Goal: Information Seeking & Learning: Learn about a topic

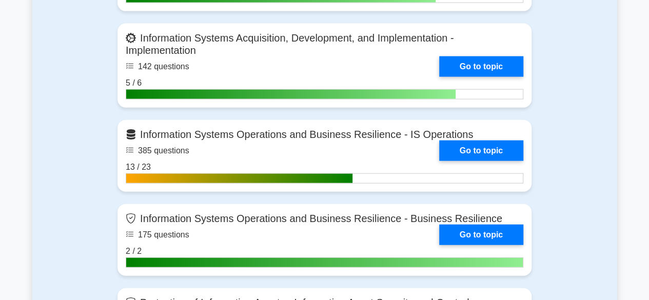
click at [588, 212] on div "Contents of the Certified Information Systems Auditor package 2105 CISA questio…" at bounding box center [324, 8] width 585 height 914
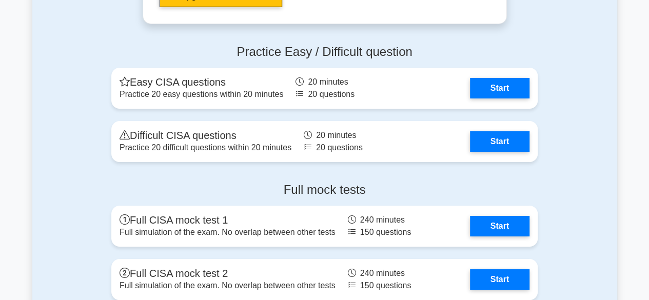
scroll to position [1771, 0]
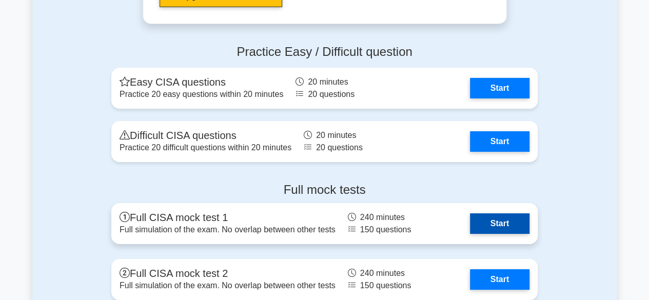
click at [496, 215] on link "Start" at bounding box center [500, 224] width 60 height 21
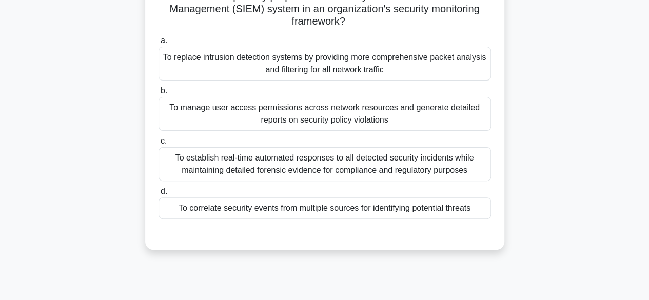
scroll to position [87, 0]
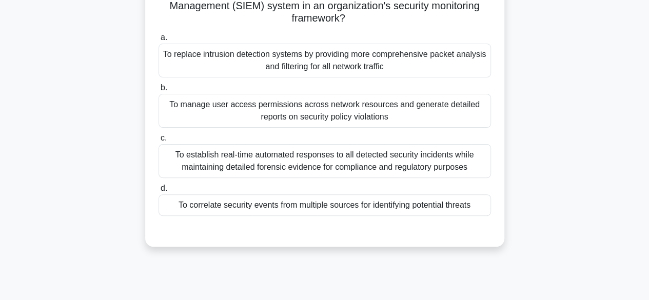
click at [359, 170] on div "To establish real-time automated responses to all detected security incidents w…" at bounding box center [325, 161] width 333 height 34
click at [159, 142] on input "c. To establish real-time automated responses to all detected security incident…" at bounding box center [159, 138] width 0 height 7
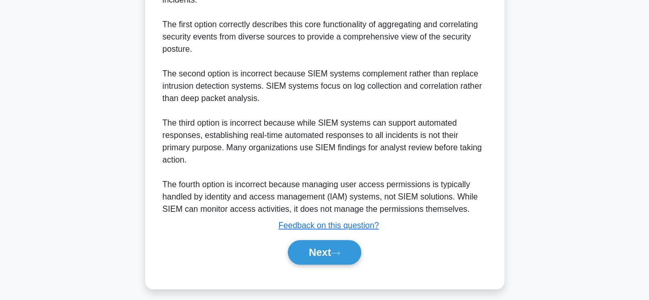
scroll to position [403, 0]
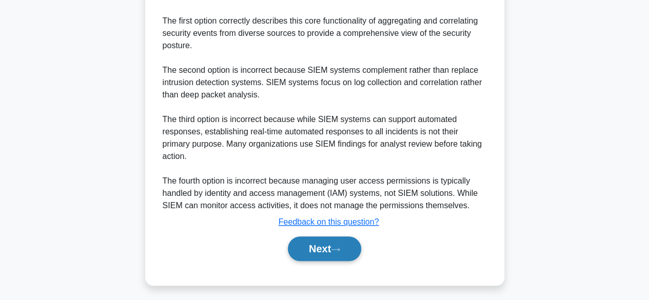
click at [315, 252] on button "Next" at bounding box center [324, 249] width 73 height 25
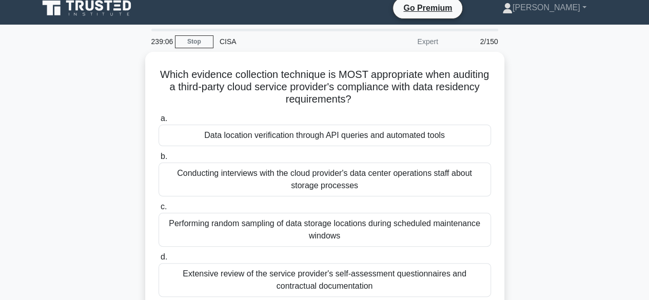
scroll to position [0, 0]
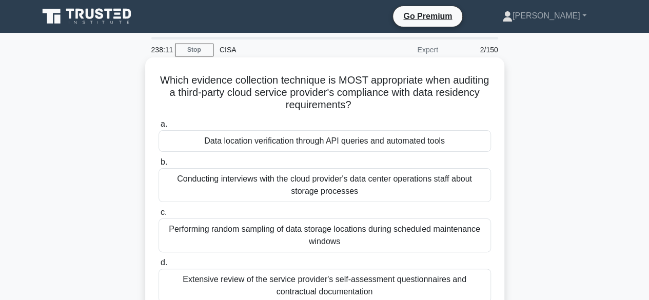
click at [413, 143] on div "Data location verification through API queries and automated tools" at bounding box center [325, 141] width 333 height 22
click at [159, 128] on input "a. Data location verification through API queries and automated tools" at bounding box center [159, 124] width 0 height 7
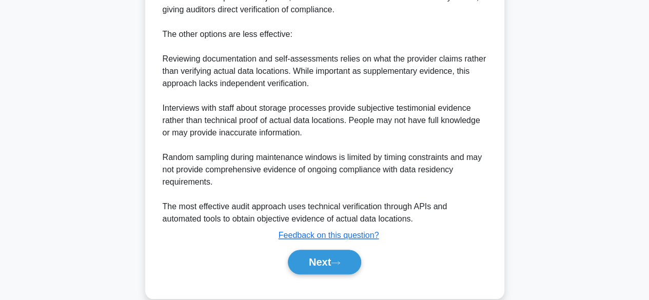
scroll to position [442, 0]
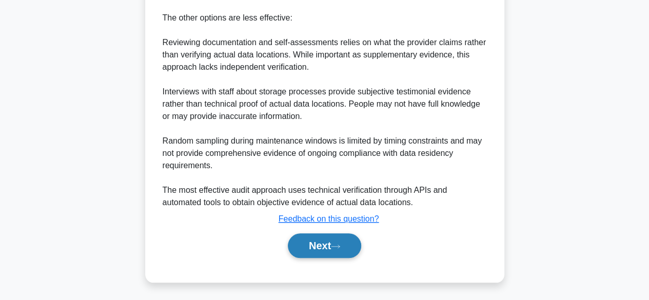
click at [330, 246] on button "Next" at bounding box center [324, 246] width 73 height 25
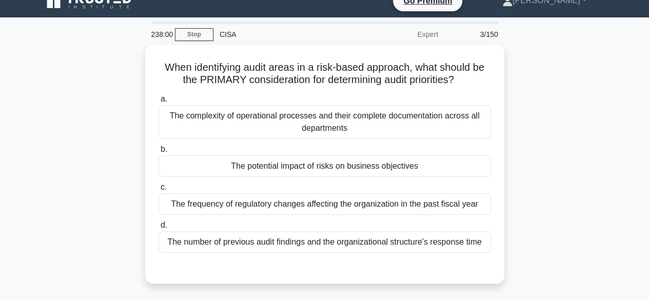
scroll to position [0, 0]
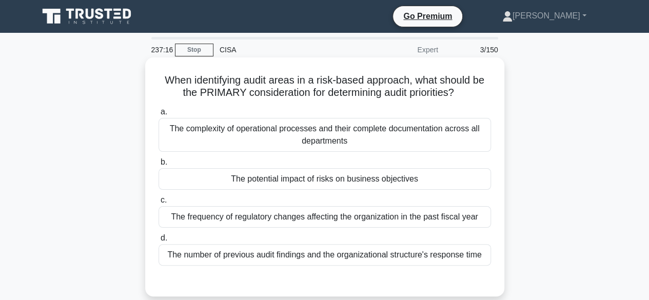
click at [316, 180] on div "The potential impact of risks on business objectives" at bounding box center [325, 179] width 333 height 22
click at [159, 166] on input "b. The potential impact of risks on business objectives" at bounding box center [159, 162] width 0 height 7
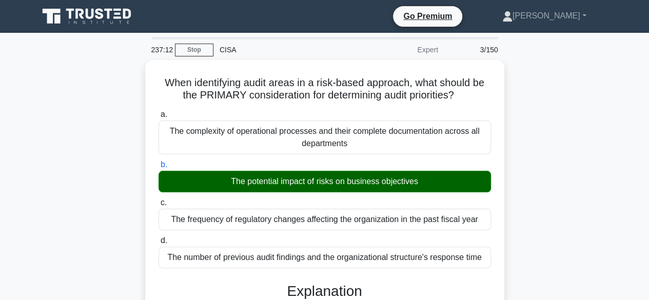
scroll to position [343, 0]
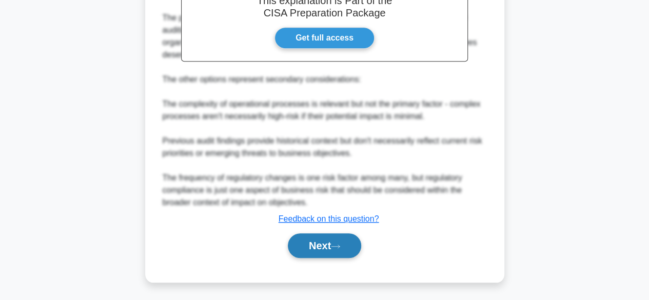
click at [344, 242] on button "Next" at bounding box center [324, 246] width 73 height 25
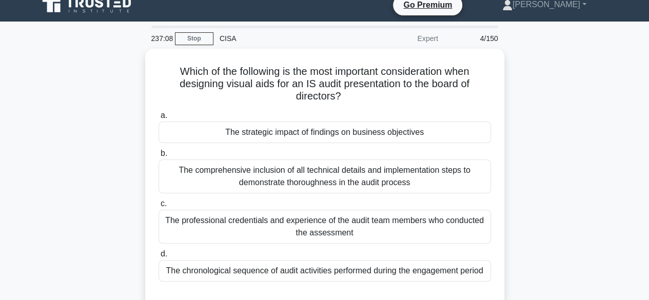
scroll to position [0, 0]
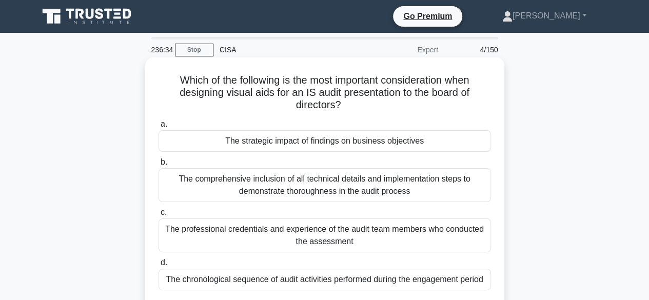
click at [322, 142] on div "The strategic impact of findings on business objectives" at bounding box center [325, 141] width 333 height 22
click at [159, 128] on input "a. The strategic impact of findings on business objectives" at bounding box center [159, 124] width 0 height 7
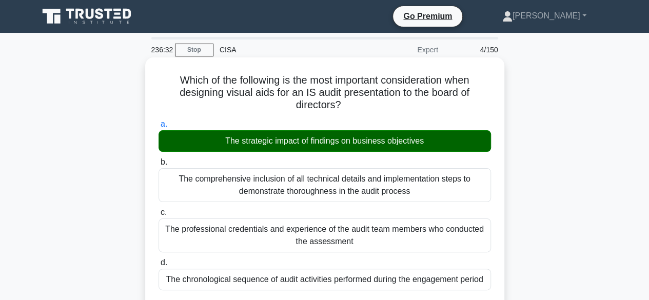
scroll to position [356, 0]
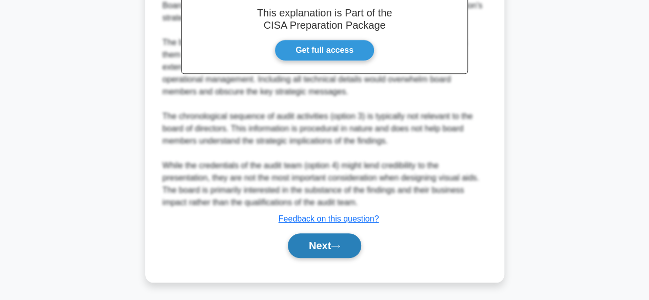
click at [301, 243] on button "Next" at bounding box center [324, 246] width 73 height 25
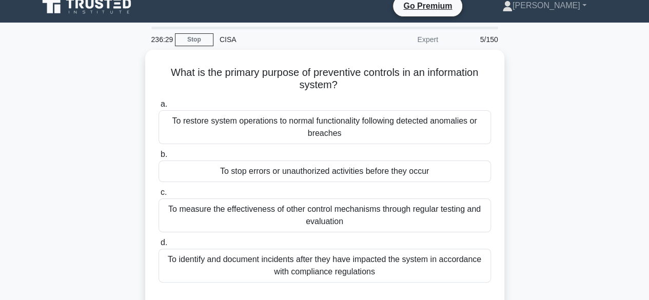
scroll to position [0, 0]
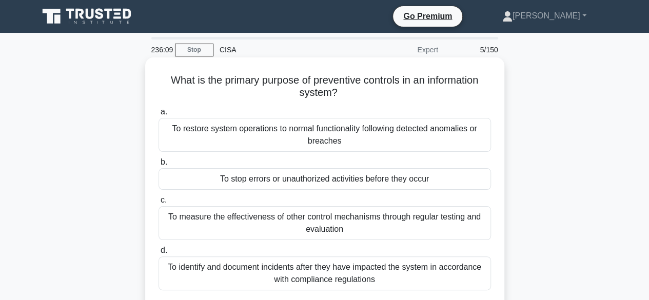
click at [327, 183] on div "To stop errors or unauthorized activities before they occur" at bounding box center [325, 179] width 333 height 22
click at [159, 166] on input "b. To stop errors or unauthorized activities before they occur" at bounding box center [159, 162] width 0 height 7
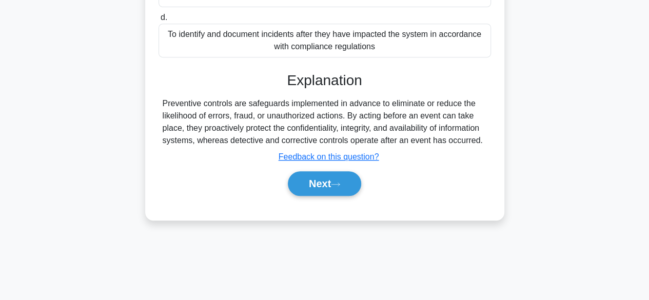
scroll to position [254, 0]
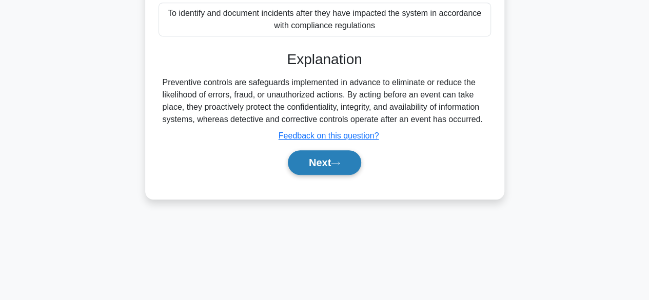
click at [310, 161] on button "Next" at bounding box center [324, 162] width 73 height 25
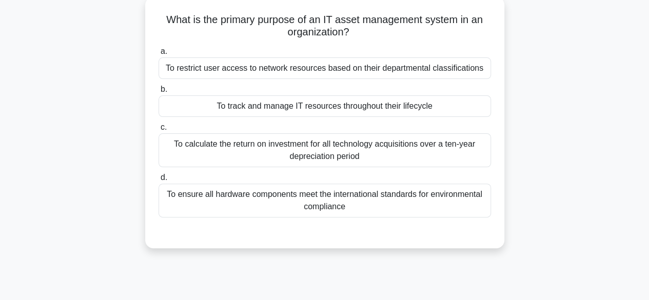
scroll to position [0, 0]
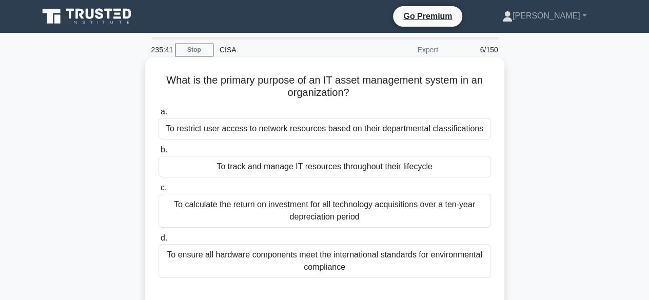
click at [296, 171] on div "To track and manage IT resources throughout their lifecycle" at bounding box center [325, 167] width 333 height 22
click at [159, 153] on input "b. To track and manage IT resources throughout their lifecycle" at bounding box center [159, 150] width 0 height 7
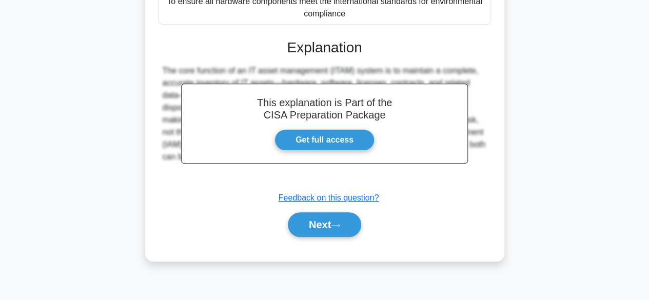
scroll to position [254, 0]
click at [311, 222] on button "Next" at bounding box center [324, 224] width 73 height 25
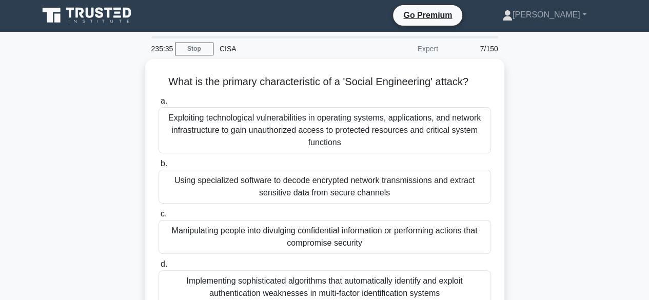
scroll to position [0, 0]
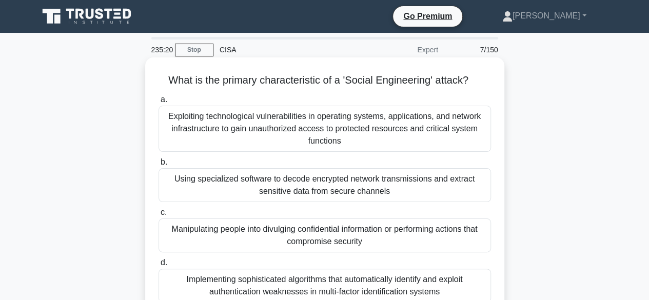
click at [319, 237] on div "Manipulating people into divulging confidential information or performing actio…" at bounding box center [325, 236] width 333 height 34
click at [159, 216] on input "c. Manipulating people into divulging confidential information or performing ac…" at bounding box center [159, 212] width 0 height 7
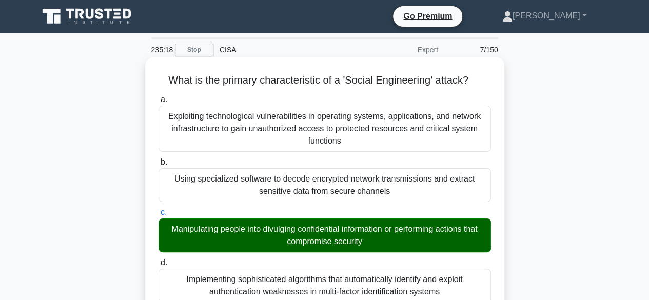
scroll to position [368, 0]
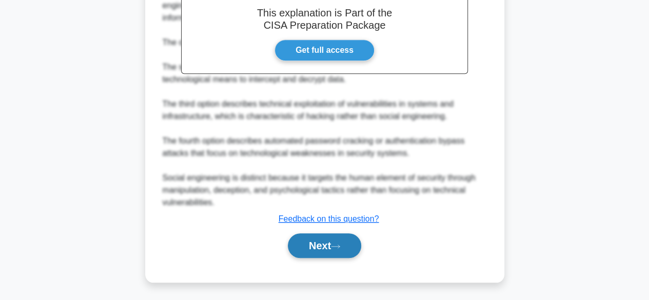
click at [317, 247] on button "Next" at bounding box center [324, 246] width 73 height 25
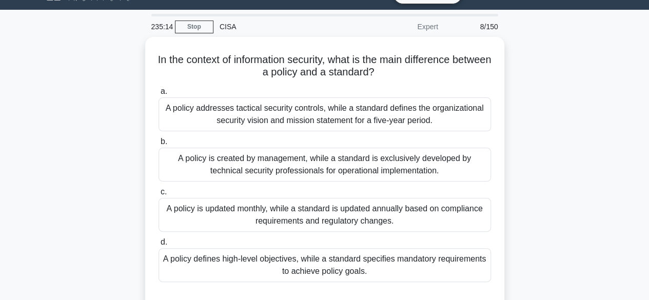
scroll to position [0, 0]
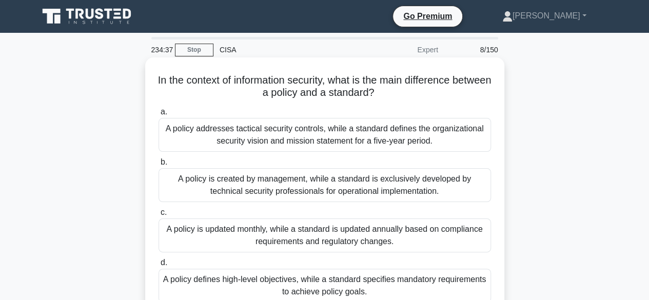
click at [331, 284] on div "A policy defines high-level objectives, while a standard specifies mandatory re…" at bounding box center [325, 286] width 333 height 34
click at [159, 266] on input "d. A policy defines high-level objectives, while a standard specifies mandatory…" at bounding box center [159, 263] width 0 height 7
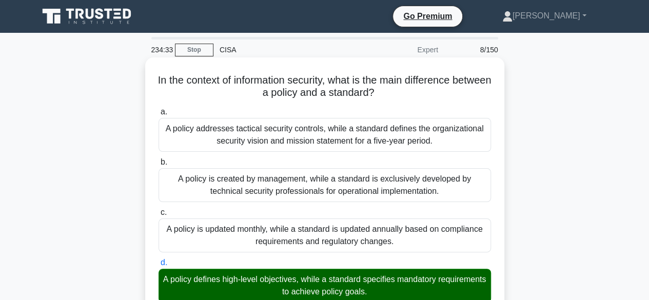
scroll to position [405, 0]
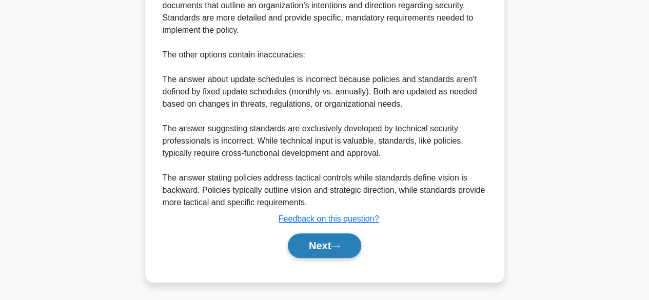
click at [329, 251] on button "Next" at bounding box center [324, 246] width 73 height 25
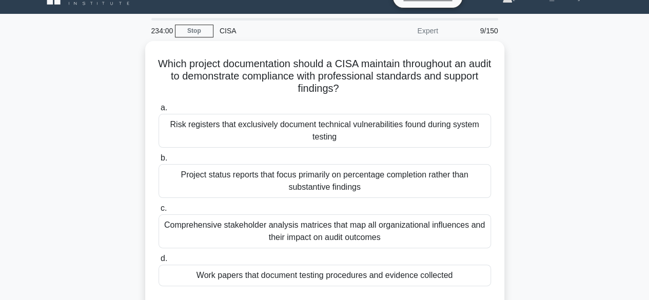
scroll to position [21, 0]
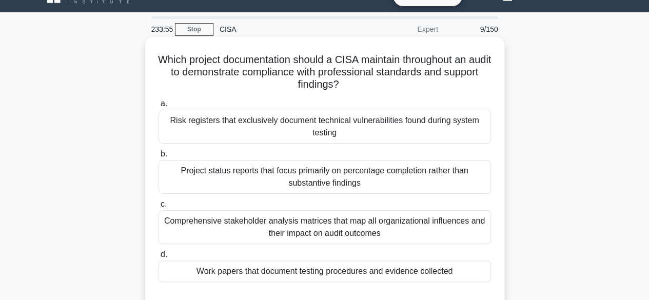
click at [334, 275] on div "Work papers that document testing procedures and evidence collected" at bounding box center [325, 272] width 333 height 22
click at [159, 258] on input "d. Work papers that document testing procedures and evidence collected" at bounding box center [159, 255] width 0 height 7
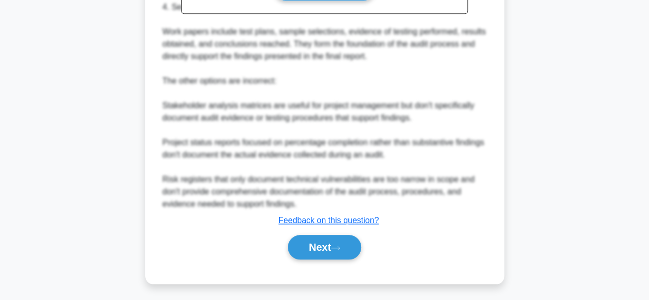
scroll to position [430, 0]
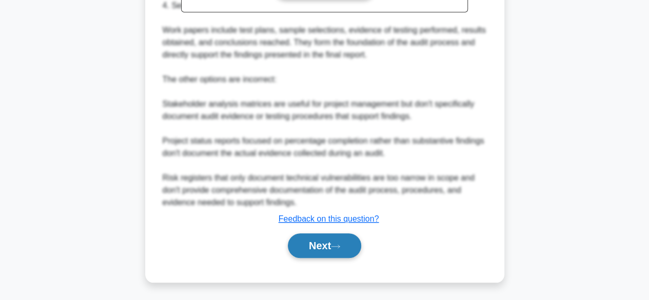
click at [317, 248] on button "Next" at bounding box center [324, 246] width 73 height 25
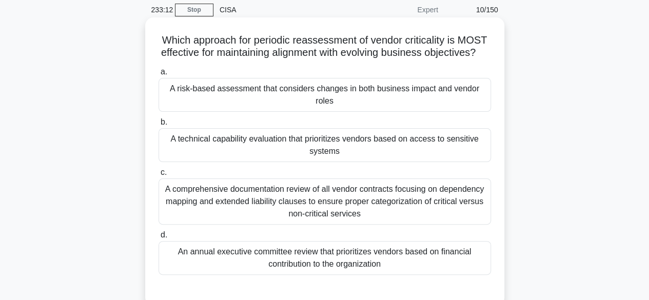
scroll to position [41, 0]
click at [360, 212] on div "A comprehensive documentation review of all vendor contracts focusing on depend…" at bounding box center [325, 201] width 333 height 46
click at [159, 175] on input "c. A comprehensive documentation review of all vendor contracts focusing on dep…" at bounding box center [159, 171] width 0 height 7
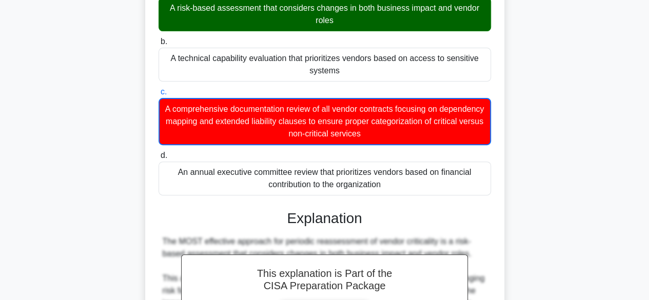
scroll to position [431, 0]
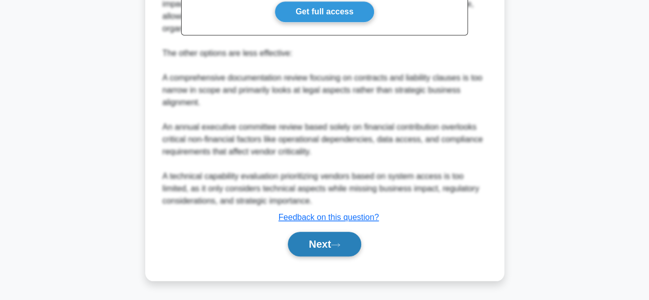
click at [310, 242] on button "Next" at bounding box center [324, 244] width 73 height 25
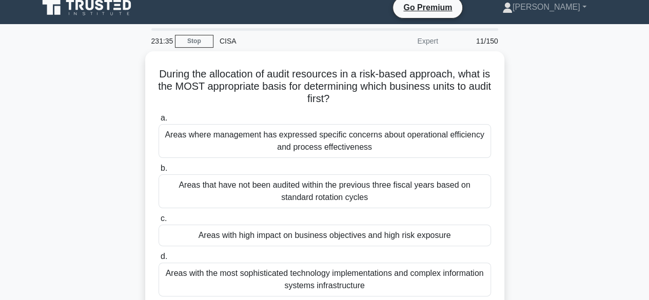
scroll to position [0, 0]
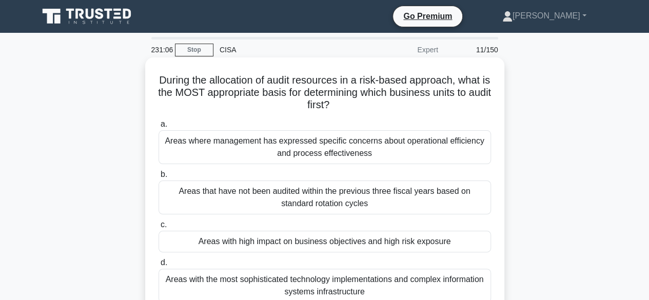
click at [304, 242] on div "Areas with high impact on business objectives and high risk exposure" at bounding box center [325, 242] width 333 height 22
click at [159, 228] on input "c. Areas with high impact on business objectives and high risk exposure" at bounding box center [159, 225] width 0 height 7
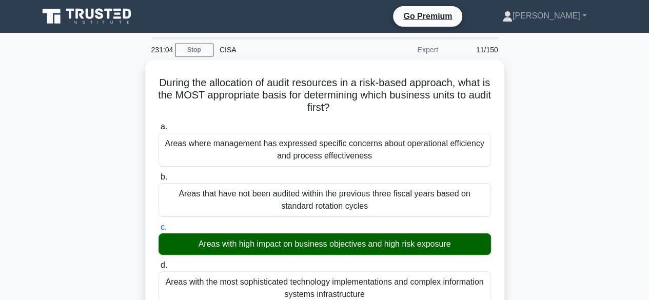
scroll to position [380, 0]
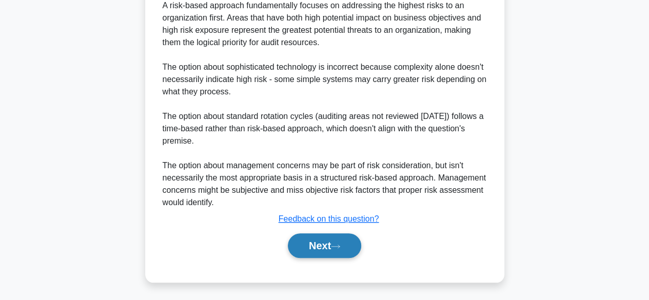
click at [329, 246] on button "Next" at bounding box center [324, 246] width 73 height 25
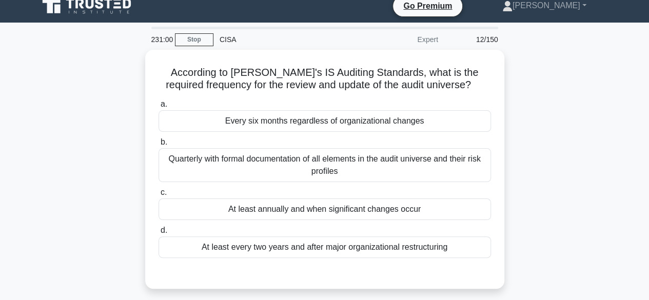
scroll to position [0, 0]
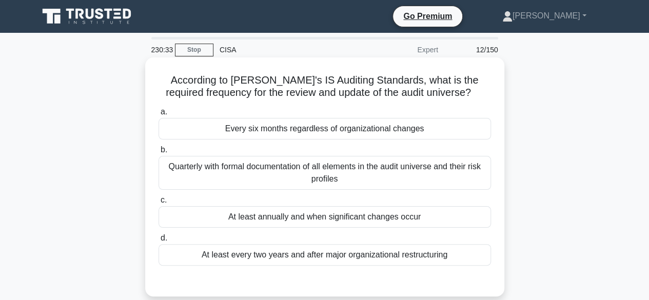
click at [321, 218] on div "At least annually and when significant changes occur" at bounding box center [325, 217] width 333 height 22
click at [159, 204] on input "c. At least annually and when significant changes occur" at bounding box center [159, 200] width 0 height 7
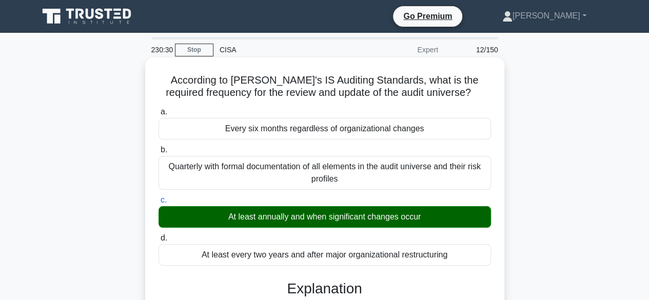
scroll to position [343, 0]
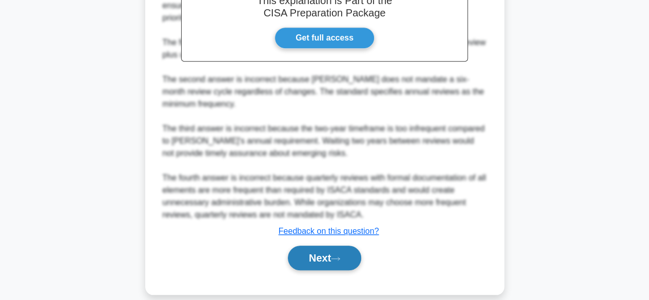
click at [320, 246] on button "Next" at bounding box center [324, 258] width 73 height 25
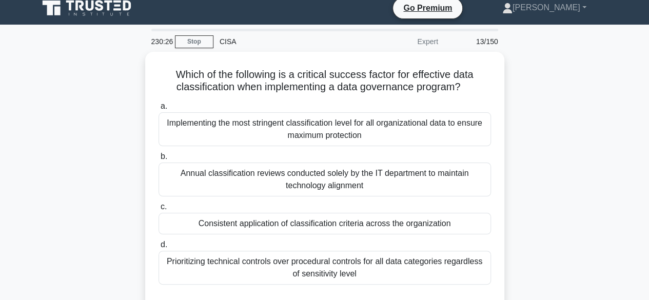
scroll to position [0, 0]
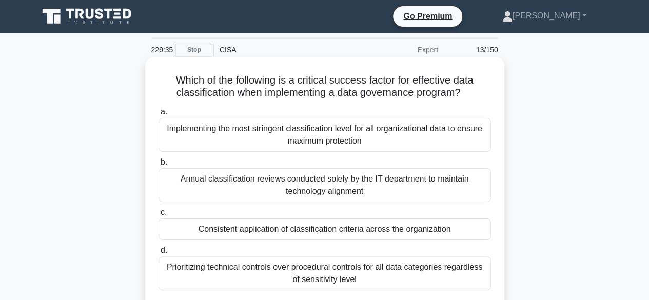
click at [298, 232] on div "Consistent application of classification criteria across the organization" at bounding box center [325, 230] width 333 height 22
click at [159, 216] on input "c. Consistent application of classification criteria across the organization" at bounding box center [159, 212] width 0 height 7
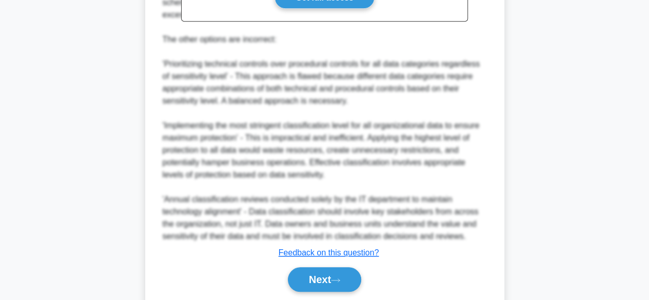
scroll to position [431, 0]
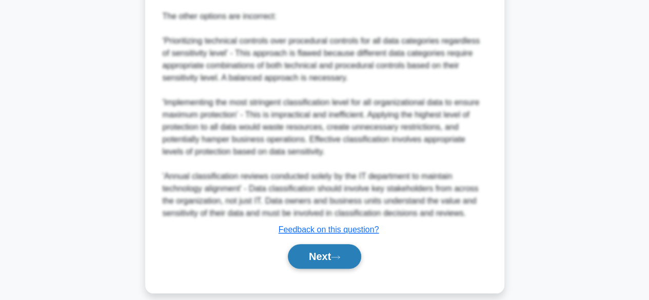
click at [346, 256] on button "Next" at bounding box center [324, 256] width 73 height 25
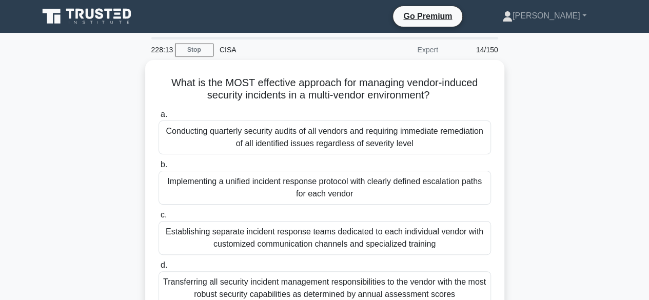
scroll to position [21, 0]
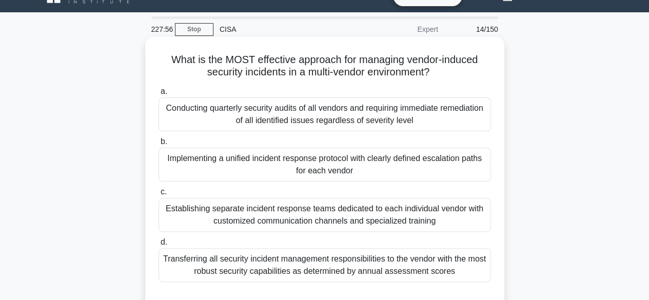
click at [357, 177] on div "Implementing a unified incident response protocol with clearly defined escalati…" at bounding box center [325, 165] width 333 height 34
click at [159, 145] on input "b. Implementing a unified incident response protocol with clearly defined escal…" at bounding box center [159, 142] width 0 height 7
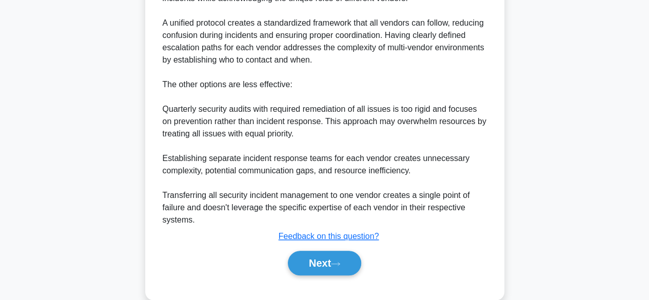
scroll to position [405, 0]
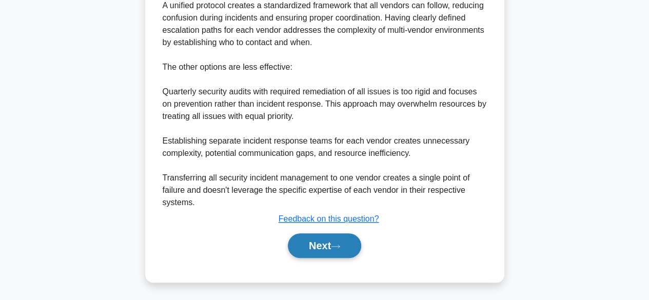
click at [328, 240] on button "Next" at bounding box center [324, 246] width 73 height 25
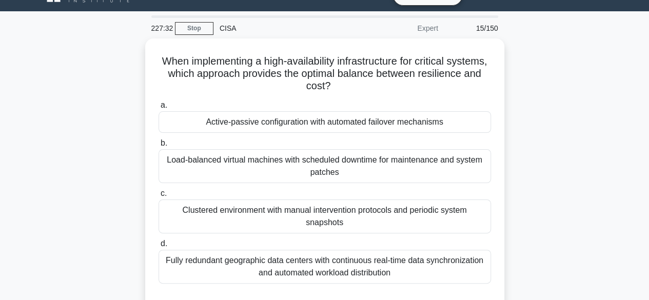
scroll to position [0, 0]
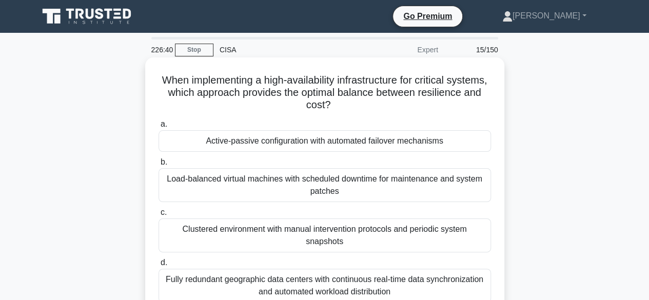
click at [412, 147] on div "Active-passive configuration with automated failover mechanisms" at bounding box center [325, 141] width 333 height 22
click at [159, 128] on input "a. Active-passive configuration with automated failover mechanisms" at bounding box center [159, 124] width 0 height 7
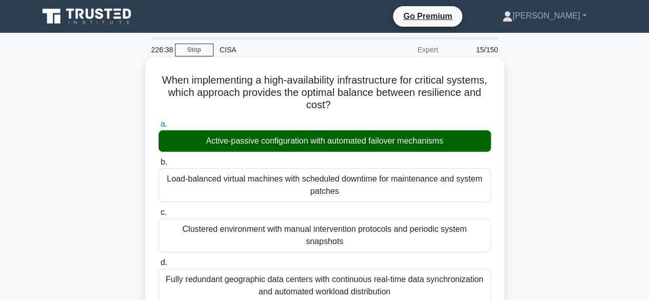
click at [159, 159] on input "b. Load-balanced virtual machines with scheduled downtime for maintenance and s…" at bounding box center [159, 162] width 0 height 7
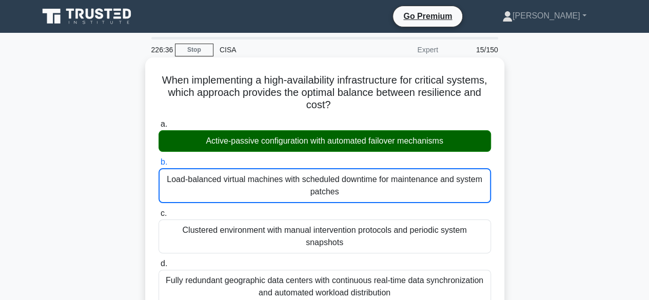
scroll to position [370, 0]
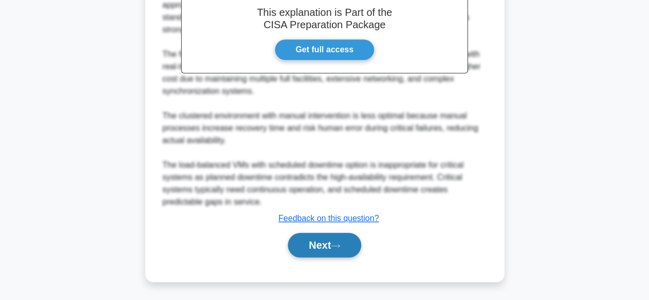
click at [321, 245] on button "Next" at bounding box center [324, 245] width 73 height 25
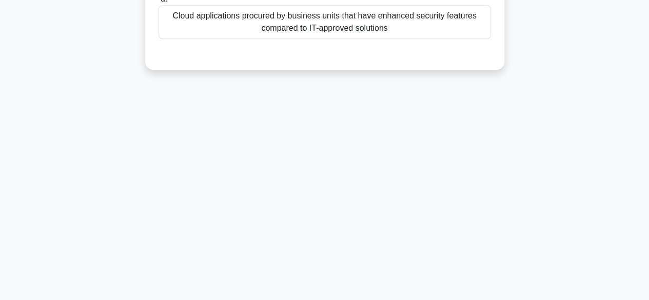
scroll to position [0, 0]
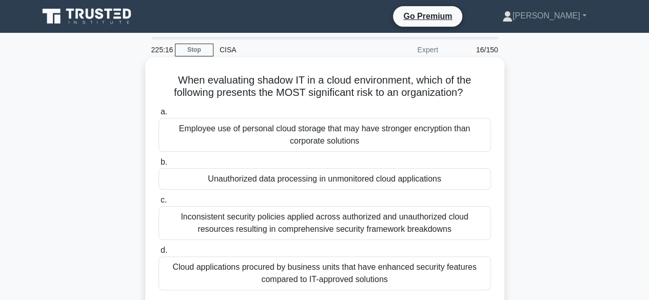
click at [342, 179] on div "Unauthorized data processing in unmonitored cloud applications" at bounding box center [325, 179] width 333 height 22
click at [159, 166] on input "b. Unauthorized data processing in unmonitored cloud applications" at bounding box center [159, 162] width 0 height 7
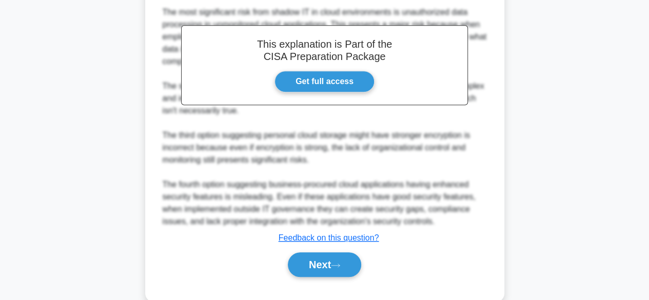
scroll to position [343, 0]
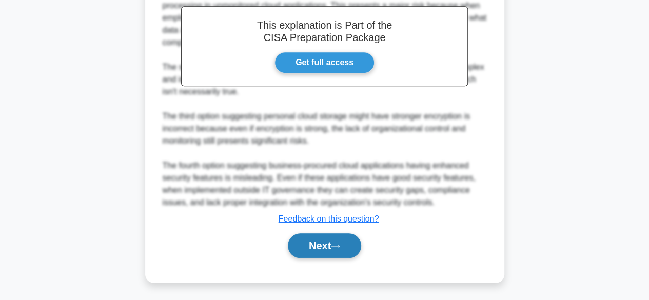
click at [331, 243] on button "Next" at bounding box center [324, 246] width 73 height 25
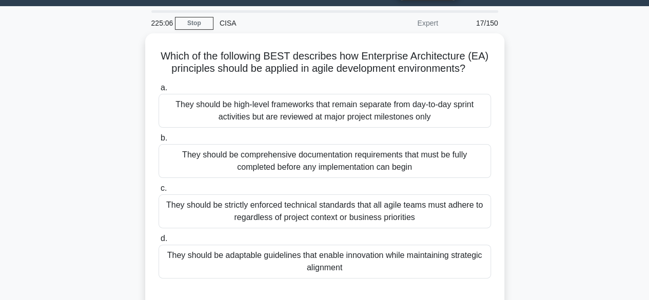
scroll to position [0, 0]
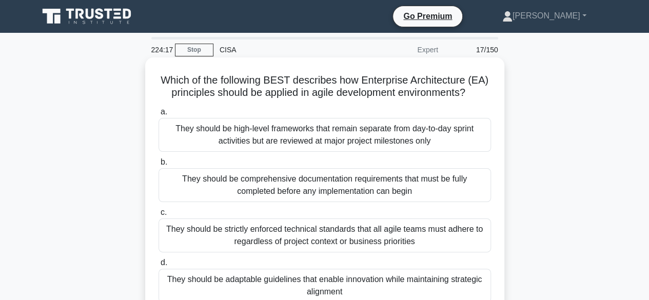
click at [298, 285] on div "They should be adaptable guidelines that enable innovation while maintaining st…" at bounding box center [325, 286] width 333 height 34
click at [159, 266] on input "d. They should be adaptable guidelines that enable innovation while maintaining…" at bounding box center [159, 263] width 0 height 7
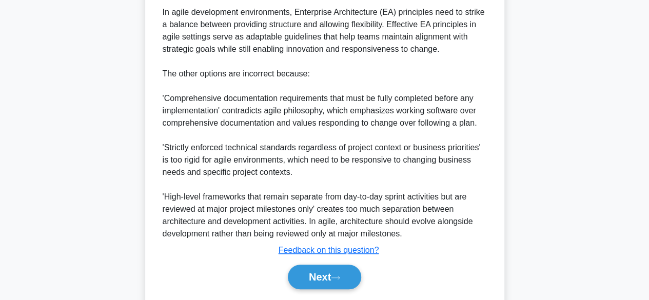
scroll to position [405, 0]
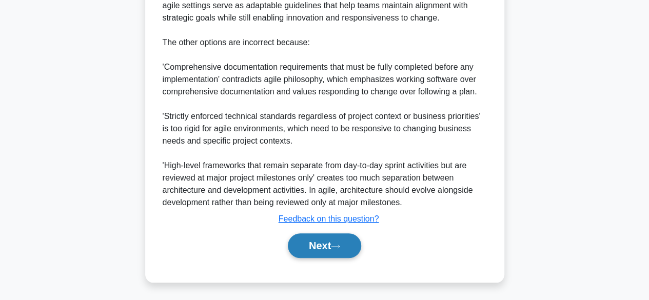
click at [311, 244] on button "Next" at bounding box center [324, 246] width 73 height 25
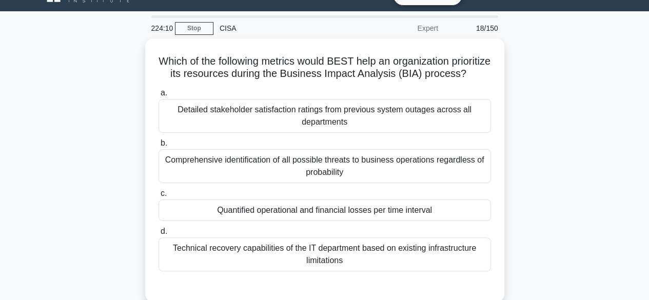
scroll to position [0, 0]
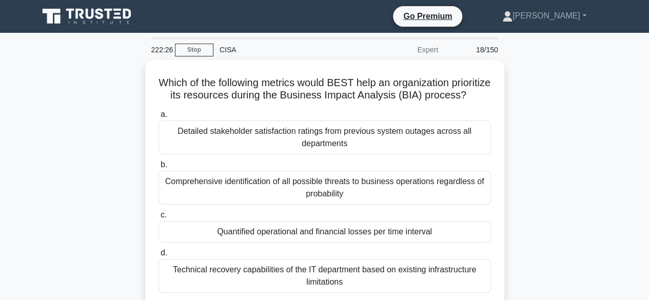
click at [311, 243] on div "Quantified operational and financial losses per time interval" at bounding box center [325, 232] width 333 height 22
click at [159, 219] on input "c. Quantified operational and financial losses per time interval" at bounding box center [159, 215] width 0 height 7
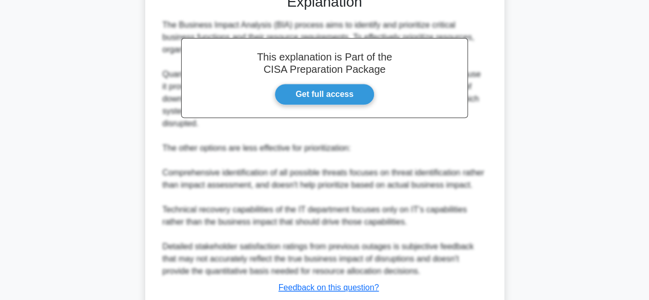
scroll to position [362, 0]
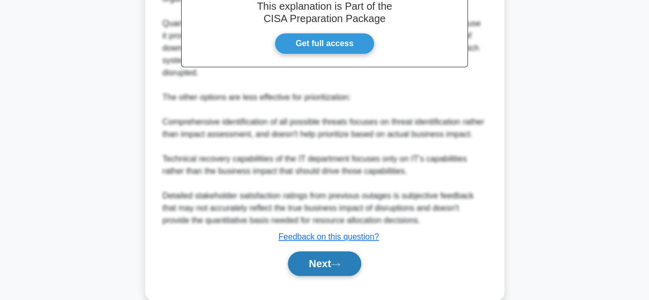
click at [339, 273] on button "Next" at bounding box center [324, 264] width 73 height 25
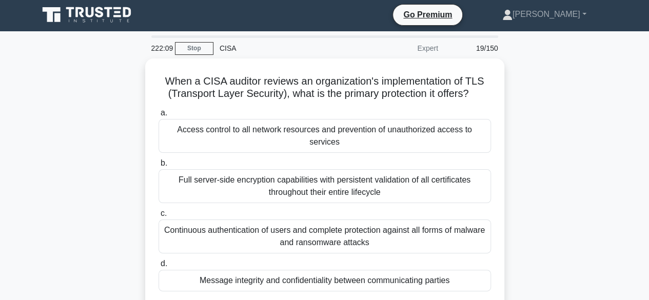
scroll to position [0, 0]
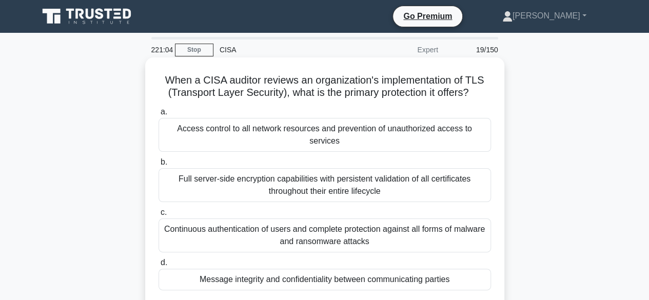
click at [287, 179] on div "Full server-side encryption capabilities with persistent validation of all cert…" at bounding box center [325, 185] width 333 height 34
click at [159, 166] on input "b. Full server-side encryption capabilities with persistent validation of all c…" at bounding box center [159, 162] width 0 height 7
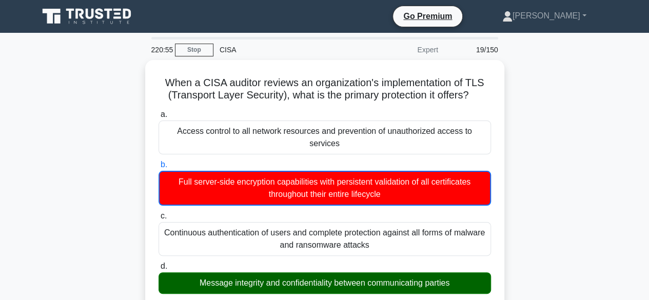
scroll to position [382, 0]
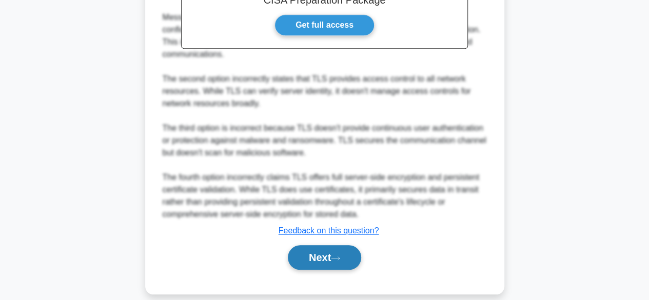
click at [334, 245] on button "Next" at bounding box center [324, 257] width 73 height 25
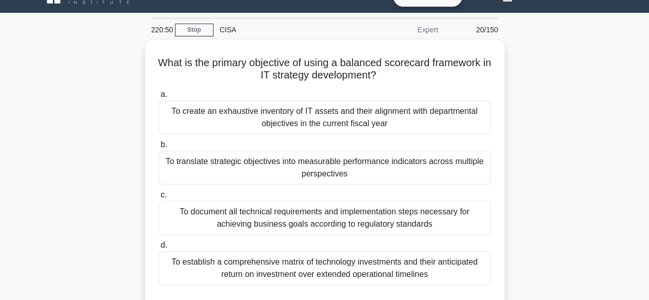
scroll to position [0, 0]
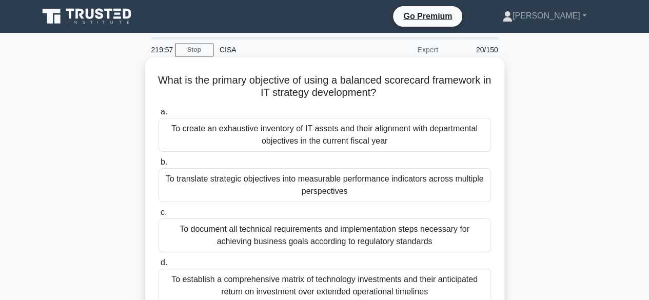
click at [337, 195] on div "To translate strategic objectives into measurable performance indicators across…" at bounding box center [325, 185] width 333 height 34
click at [159, 166] on input "b. To translate strategic objectives into measurable performance indicators acr…" at bounding box center [159, 162] width 0 height 7
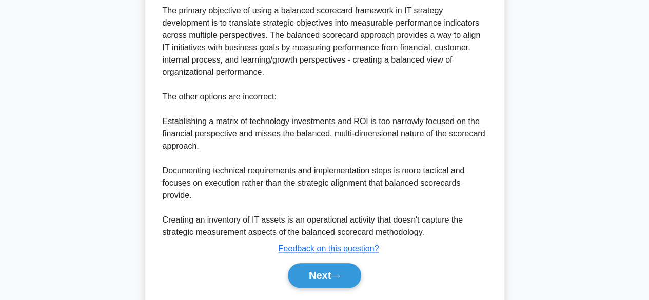
scroll to position [368, 0]
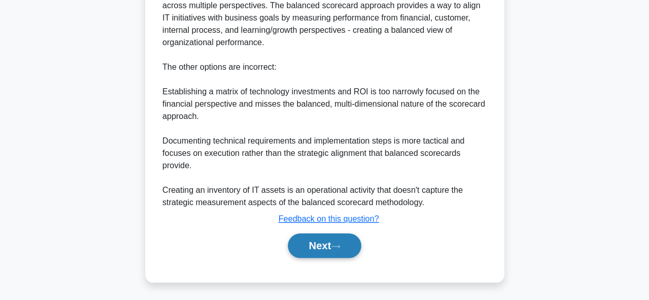
click at [326, 243] on button "Next" at bounding box center [324, 246] width 73 height 25
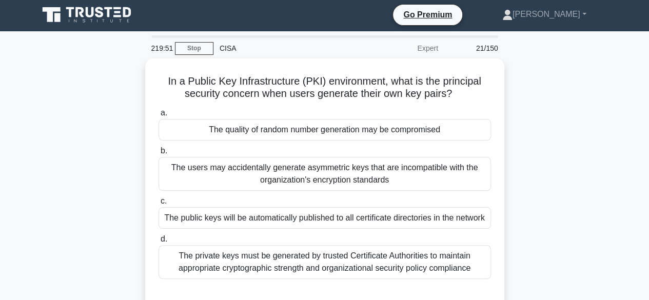
scroll to position [0, 0]
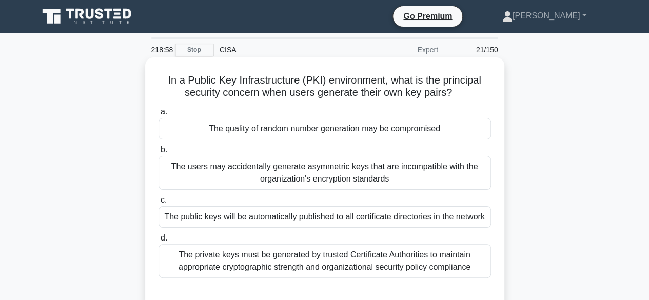
click at [348, 221] on div "The public keys will be automatically published to all certificate directories …" at bounding box center [325, 217] width 333 height 22
click at [159, 204] on input "c. The public keys will be automatically published to all certificate directori…" at bounding box center [159, 200] width 0 height 7
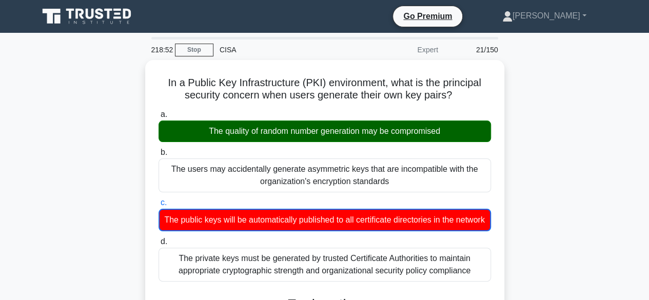
scroll to position [407, 0]
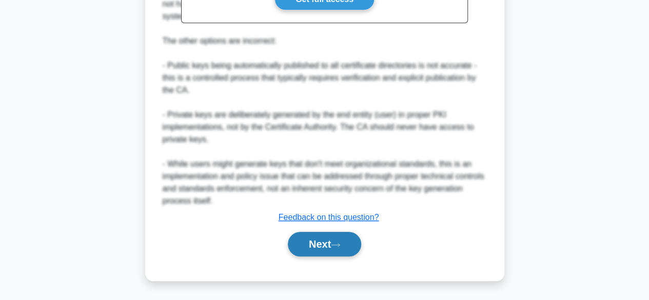
click at [345, 241] on button "Next" at bounding box center [324, 244] width 73 height 25
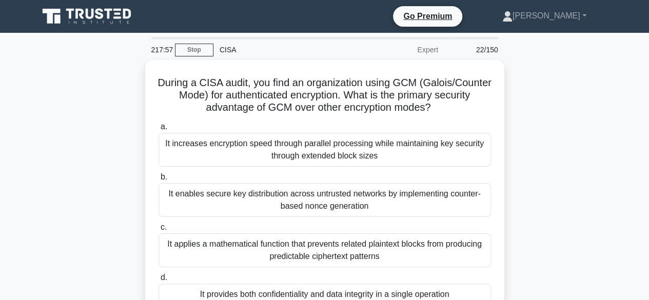
scroll to position [21, 0]
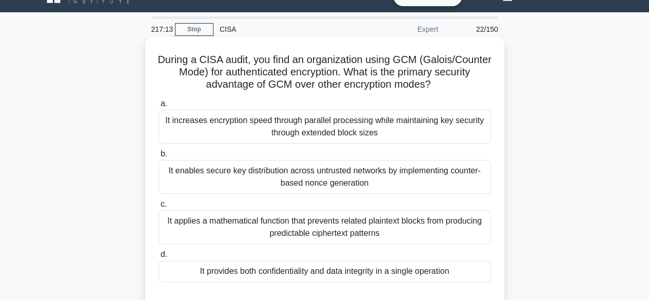
click at [328, 272] on div "It provides both confidentiality and data integrity in a single operation" at bounding box center [325, 272] width 333 height 22
click at [159, 258] on input "d. It provides both confidentiality and data integrity in a single operation" at bounding box center [159, 255] width 0 height 7
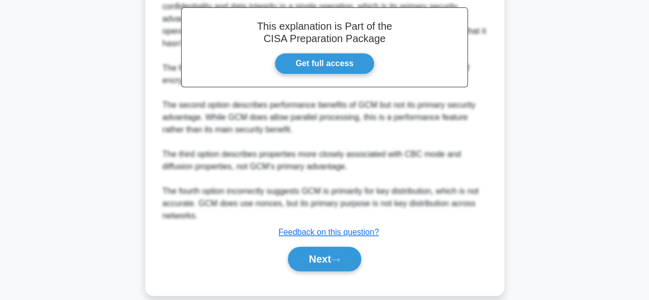
scroll to position [368, 0]
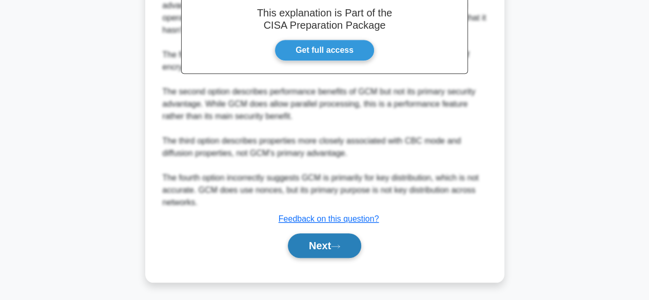
click at [319, 242] on button "Next" at bounding box center [324, 246] width 73 height 25
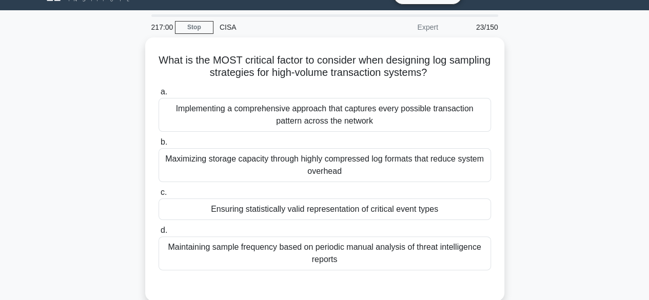
scroll to position [0, 0]
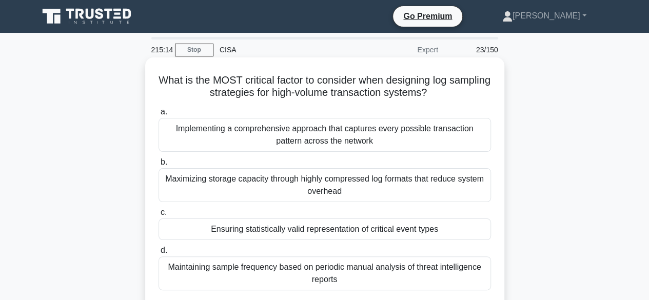
click at [333, 190] on div "Maximizing storage capacity through highly compressed log formats that reduce s…" at bounding box center [325, 185] width 333 height 34
click at [159, 166] on input "b. Maximizing storage capacity through highly compressed log formats that reduc…" at bounding box center [159, 162] width 0 height 7
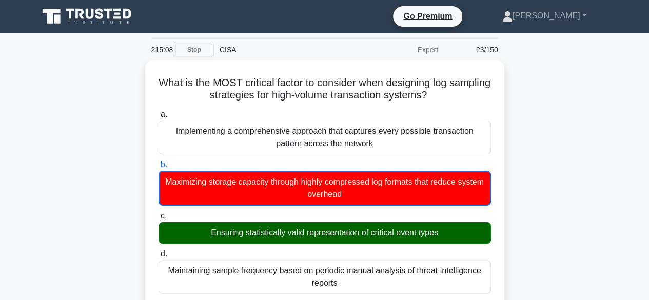
click at [159, 213] on input "c. Ensuring statistically valid representation of critical event types" at bounding box center [159, 216] width 0 height 7
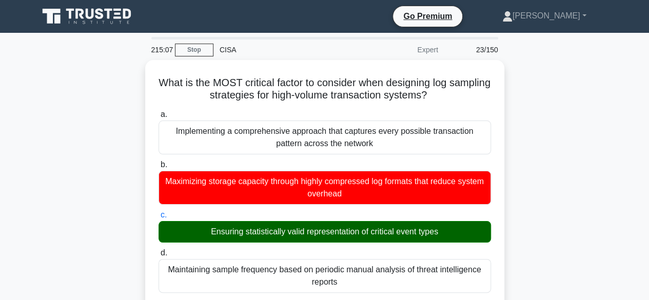
scroll to position [368, 0]
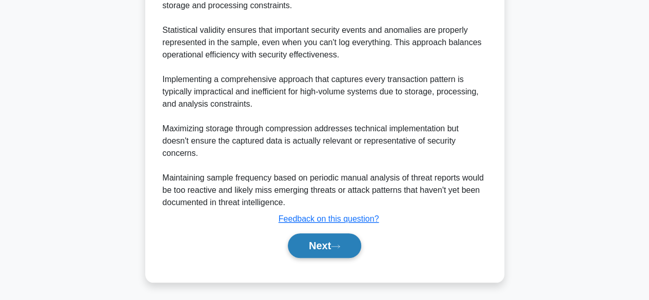
click at [355, 239] on button "Next" at bounding box center [324, 246] width 73 height 25
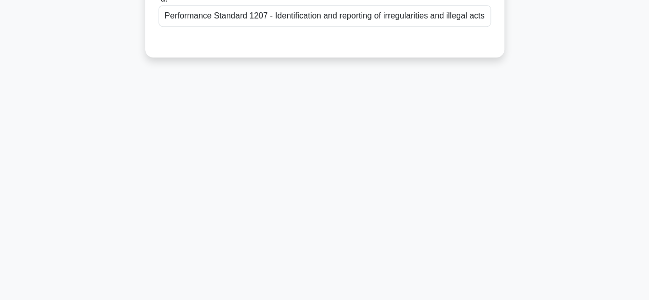
scroll to position [0, 0]
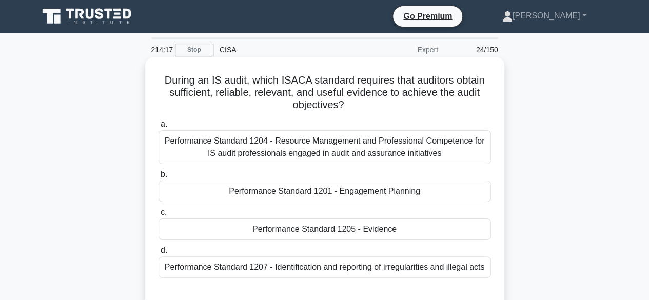
click at [343, 233] on div "Performance Standard 1205 - Evidence" at bounding box center [325, 230] width 333 height 22
click at [159, 216] on input "c. Performance Standard 1205 - Evidence" at bounding box center [159, 212] width 0 height 7
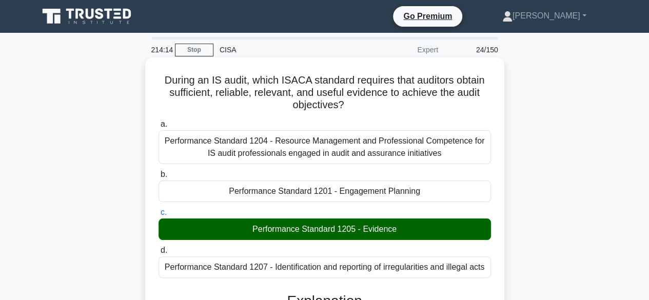
click at [159, 247] on input "d. Performance Standard 1207 - Identification and reporting of irregularities a…" at bounding box center [159, 250] width 0 height 7
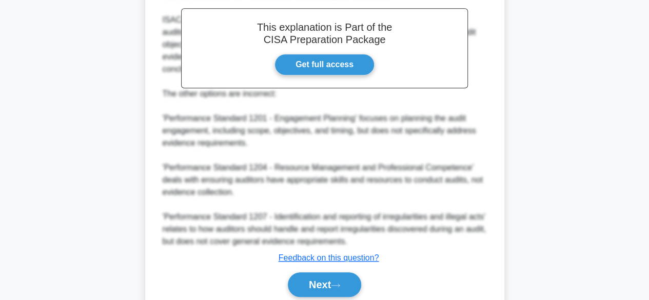
scroll to position [357, 0]
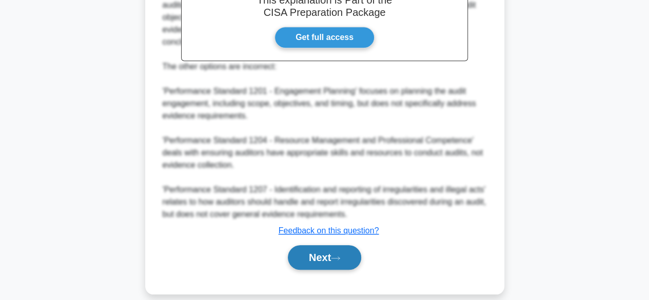
click at [317, 246] on button "Next" at bounding box center [324, 257] width 73 height 25
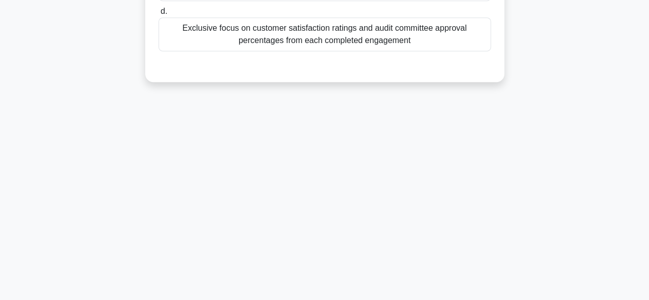
scroll to position [0, 0]
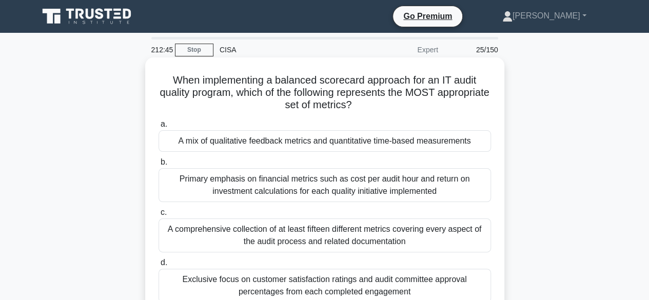
click at [322, 149] on div "A mix of qualitative feedback metrics and quantitative time-based measurements" at bounding box center [325, 141] width 333 height 22
click at [159, 128] on input "a. A mix of qualitative feedback metrics and quantitative time-based measuremen…" at bounding box center [159, 124] width 0 height 7
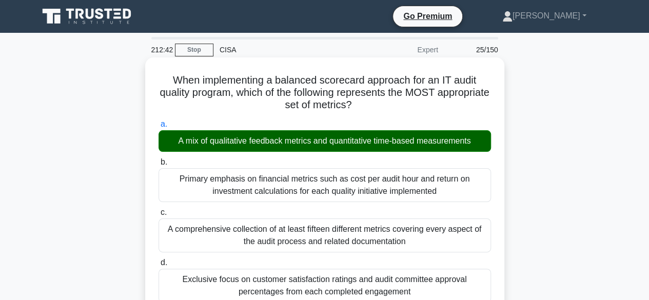
click at [159, 159] on input "b. Primary emphasis on financial metrics such as cost per audit hour and return…" at bounding box center [159, 162] width 0 height 7
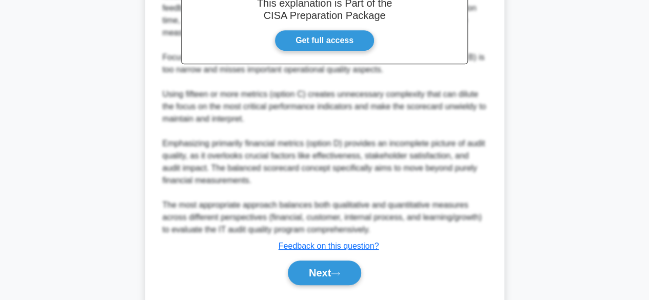
scroll to position [407, 0]
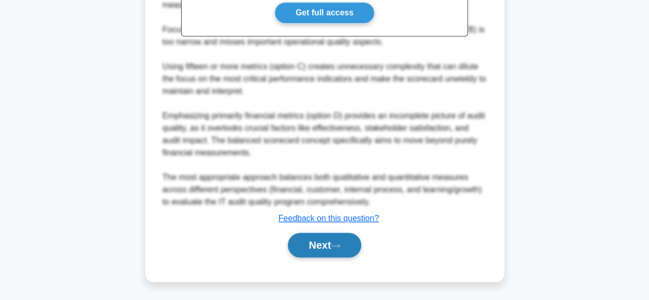
click at [329, 247] on button "Next" at bounding box center [324, 245] width 73 height 25
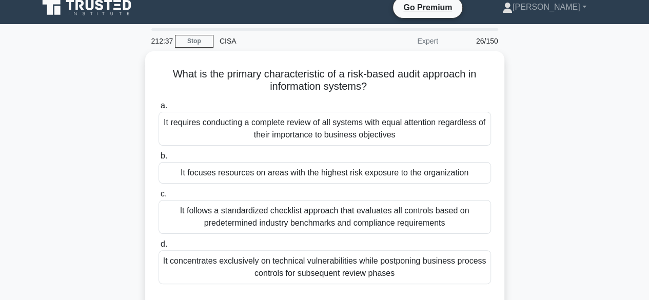
scroll to position [0, 0]
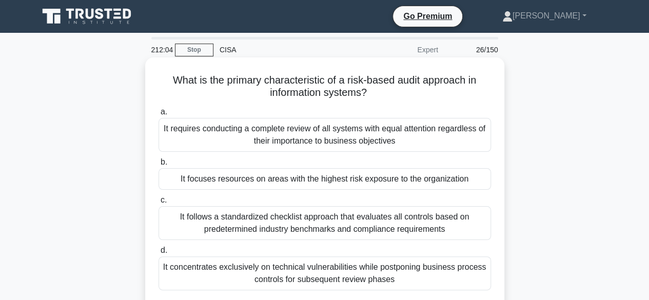
click at [334, 179] on div "It focuses resources on areas with the highest risk exposure to the organization" at bounding box center [325, 179] width 333 height 22
click at [159, 166] on input "b. It focuses resources on areas with the highest risk exposure to the organiza…" at bounding box center [159, 162] width 0 height 7
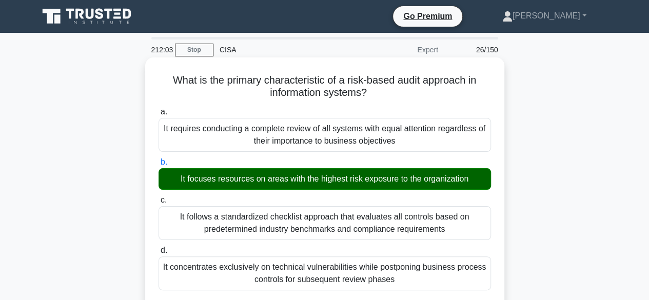
scroll to position [343, 0]
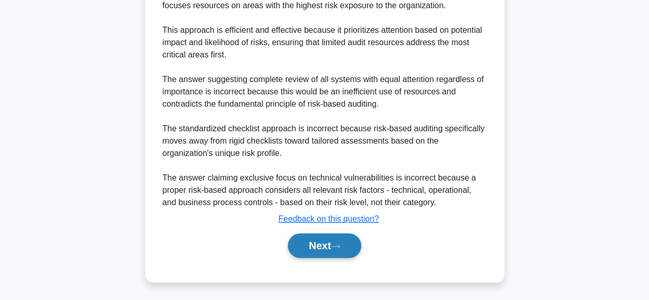
click at [314, 240] on button "Next" at bounding box center [324, 246] width 73 height 25
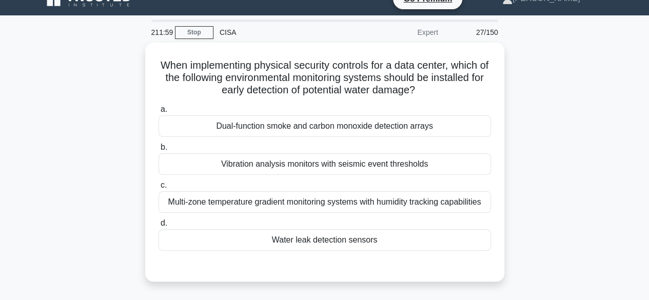
scroll to position [0, 0]
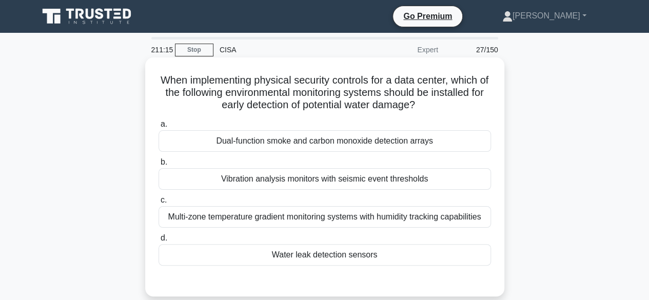
click at [339, 253] on div "Water leak detection sensors" at bounding box center [325, 255] width 333 height 22
click at [159, 242] on input "d. Water leak detection sensors" at bounding box center [159, 238] width 0 height 7
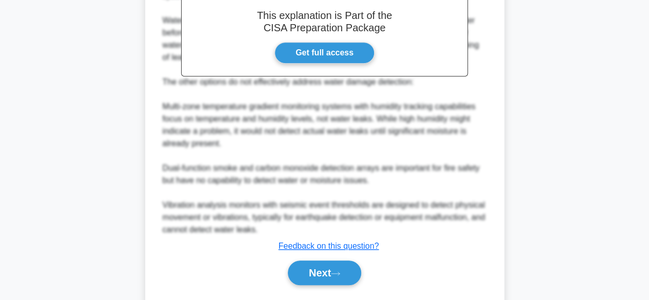
scroll to position [356, 0]
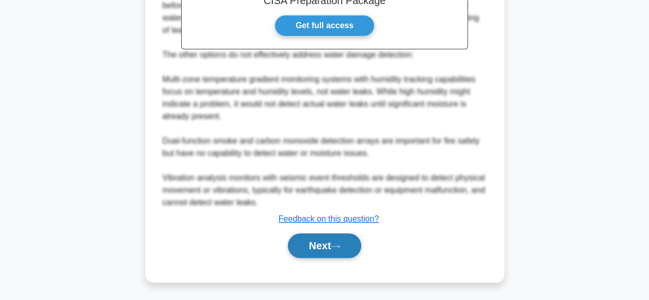
click at [345, 240] on button "Next" at bounding box center [324, 246] width 73 height 25
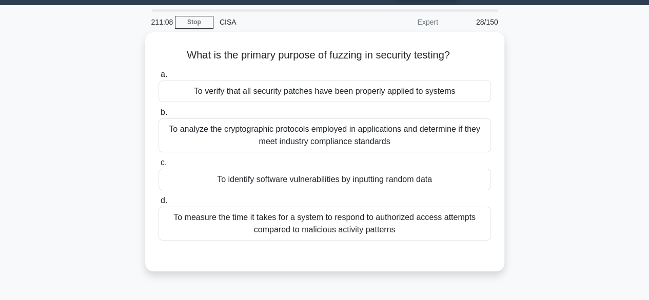
scroll to position [0, 0]
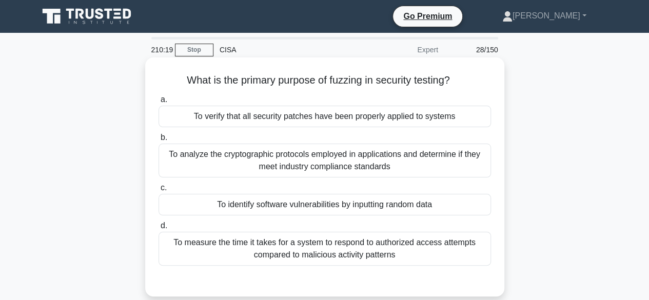
click at [352, 206] on div "To identify software vulnerabilities by inputting random data" at bounding box center [325, 205] width 333 height 22
click at [159, 191] on input "c. To identify software vulnerabilities by inputting random data" at bounding box center [159, 188] width 0 height 7
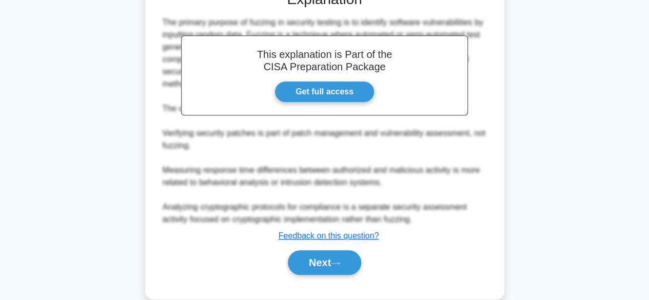
scroll to position [306, 0]
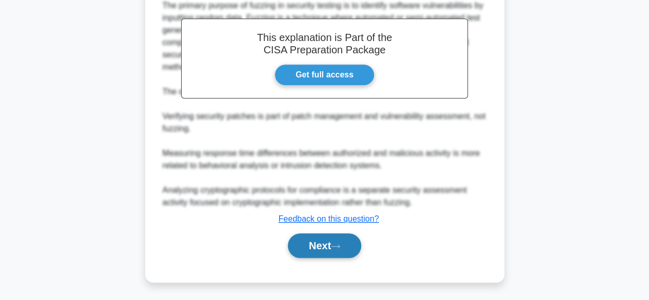
click at [331, 244] on button "Next" at bounding box center [324, 246] width 73 height 25
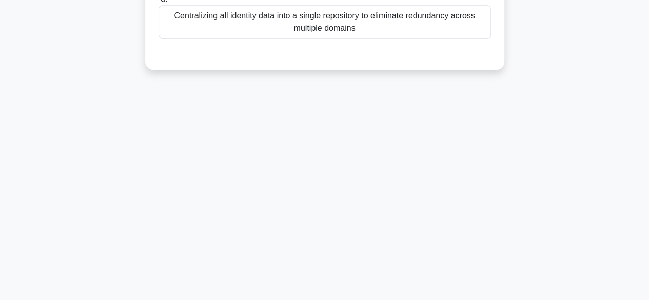
scroll to position [0, 0]
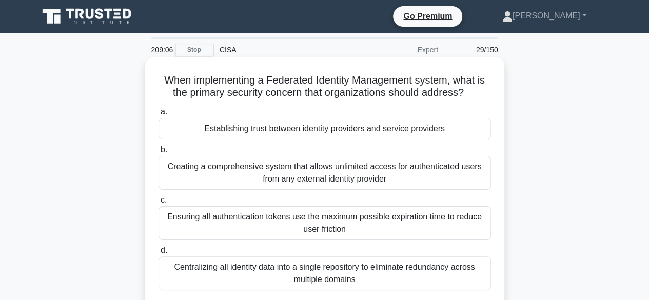
click at [322, 280] on div "Centralizing all identity data into a single repository to eliminate redundancy…" at bounding box center [325, 274] width 333 height 34
click at [159, 254] on input "d. Centralizing all identity data into a single repository to eliminate redunda…" at bounding box center [159, 250] width 0 height 7
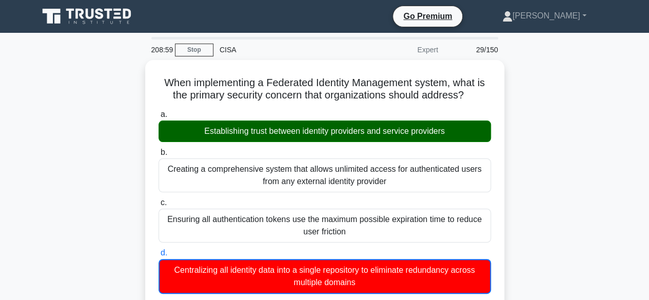
scroll to position [431, 0]
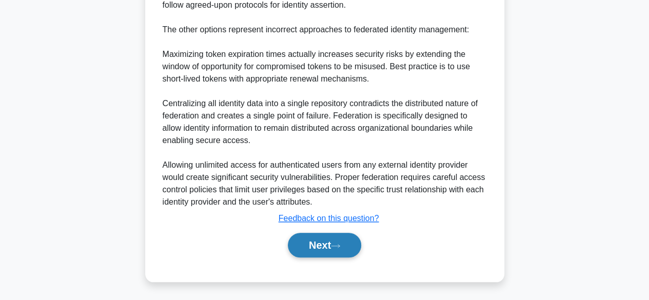
click at [332, 248] on button "Next" at bounding box center [324, 245] width 73 height 25
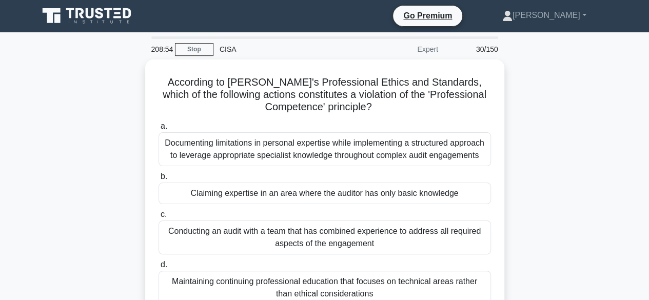
scroll to position [0, 0]
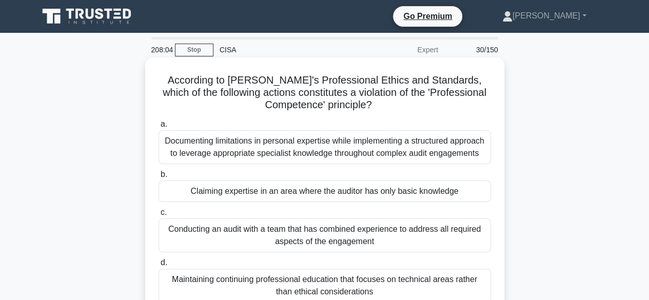
click at [323, 197] on div "Claiming expertise in an area where the auditor has only basic knowledge" at bounding box center [325, 192] width 333 height 22
click at [159, 178] on input "b. Claiming expertise in an area where the auditor has only basic knowledge" at bounding box center [159, 174] width 0 height 7
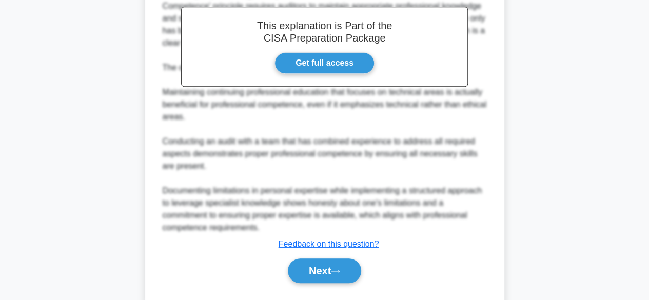
scroll to position [380, 0]
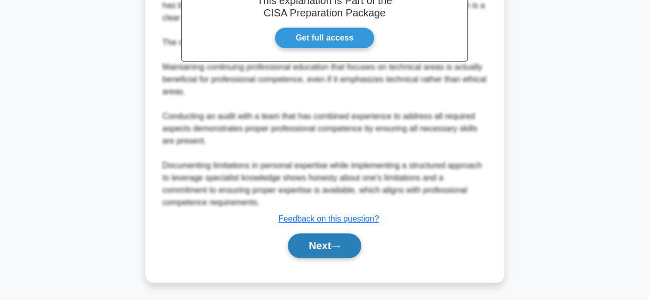
click at [329, 238] on button "Next" at bounding box center [324, 246] width 73 height 25
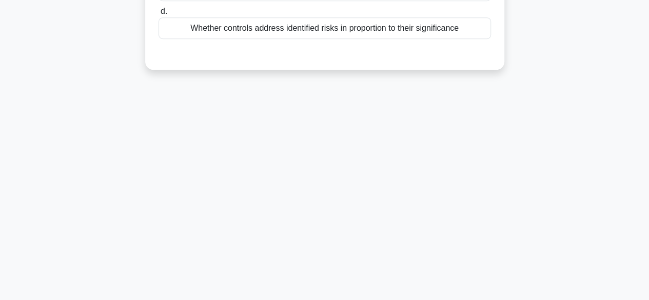
scroll to position [0, 0]
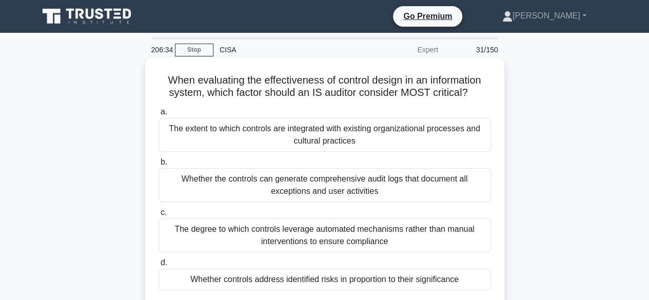
click at [341, 284] on div "Whether controls address identified risks in proportion to their significance" at bounding box center [325, 280] width 333 height 22
click at [159, 266] on input "d. Whether controls address identified risks in proportion to their significance" at bounding box center [159, 263] width 0 height 7
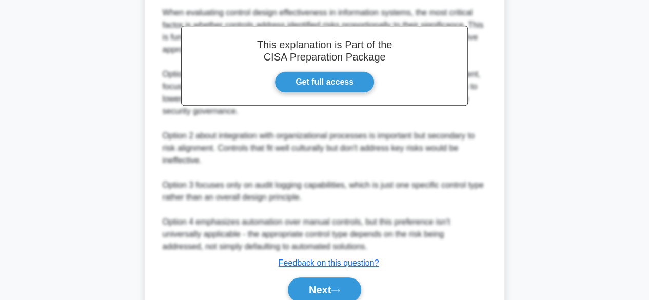
scroll to position [338, 0]
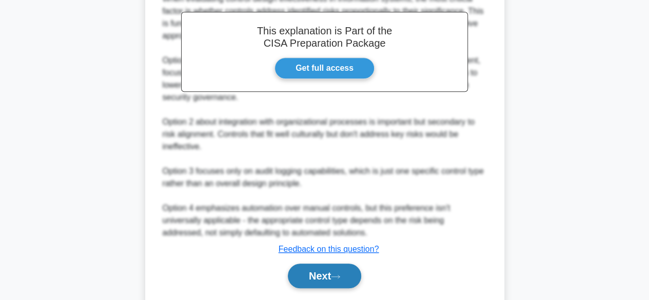
click at [331, 277] on button "Next" at bounding box center [324, 276] width 73 height 25
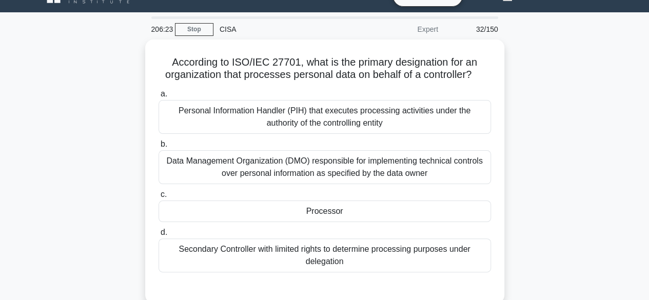
scroll to position [0, 0]
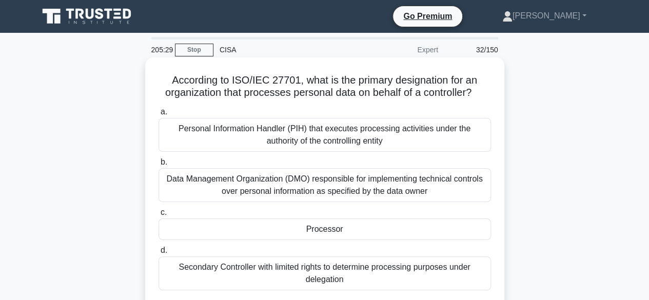
click at [306, 189] on div "Data Management Organization (DMO) responsible for implementing technical contr…" at bounding box center [325, 185] width 333 height 34
click at [159, 166] on input "b. Data Management Organization (DMO) responsible for implementing technical co…" at bounding box center [159, 162] width 0 height 7
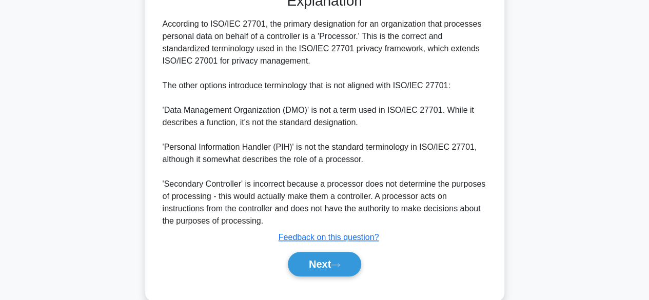
scroll to position [333, 0]
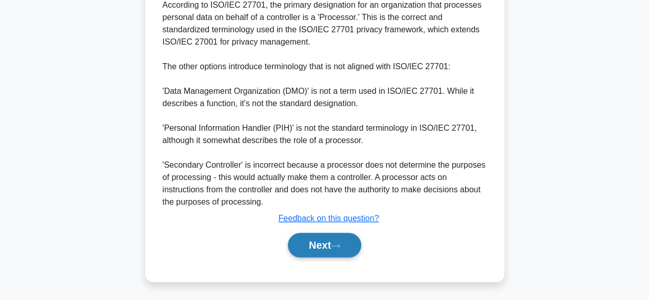
click at [342, 241] on button "Next" at bounding box center [324, 245] width 73 height 25
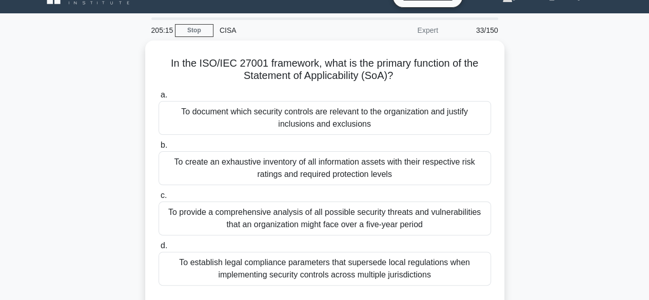
scroll to position [0, 0]
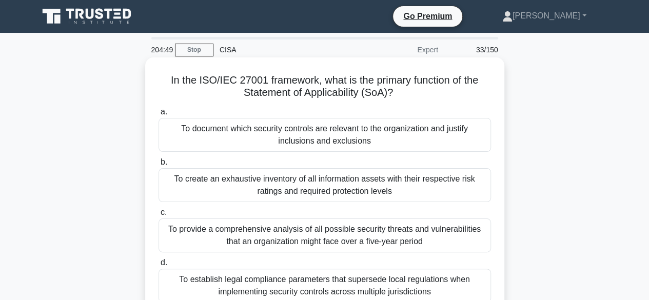
click at [324, 137] on div "To document which security controls are relevant to the organization and justif…" at bounding box center [325, 135] width 333 height 34
click at [159, 116] on input "a. To document which security controls are relevant to the organization and jus…" at bounding box center [159, 112] width 0 height 7
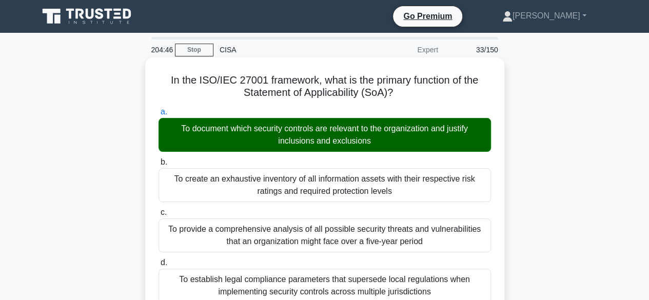
scroll to position [343, 0]
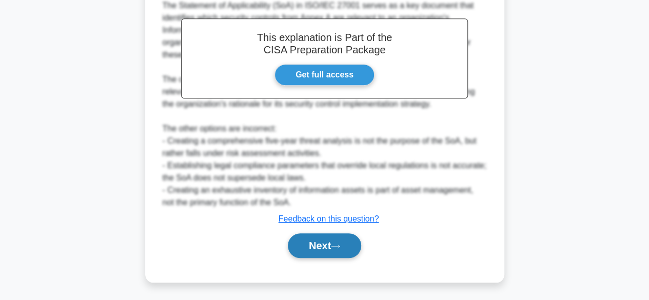
click at [309, 242] on button "Next" at bounding box center [324, 246] width 73 height 25
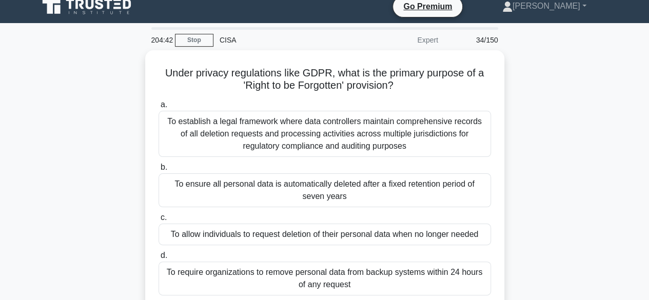
scroll to position [0, 0]
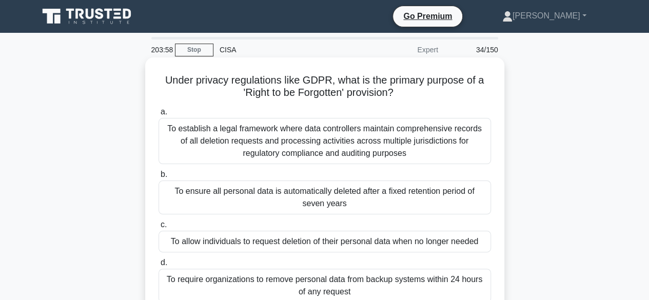
click at [273, 244] on div "To allow individuals to request deletion of their personal data when no longer …" at bounding box center [325, 242] width 333 height 22
click at [159, 228] on input "c. To allow individuals to request deletion of their personal data when no long…" at bounding box center [159, 225] width 0 height 7
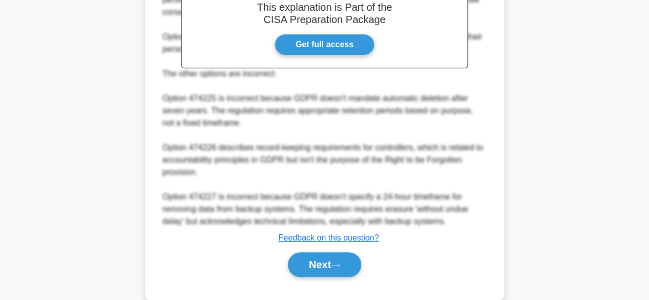
scroll to position [393, 0]
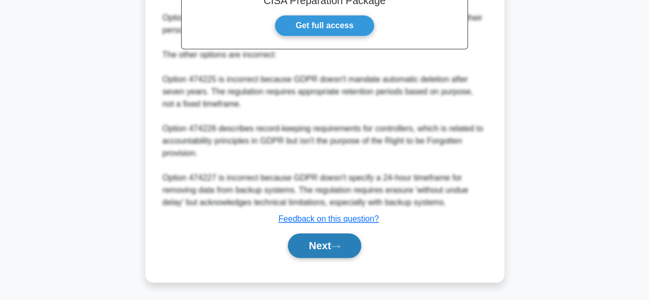
click at [338, 238] on button "Next" at bounding box center [324, 246] width 73 height 25
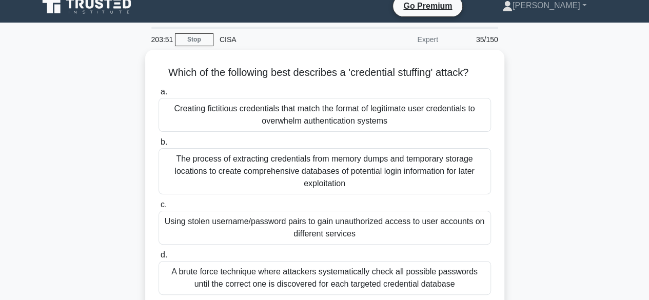
scroll to position [0, 0]
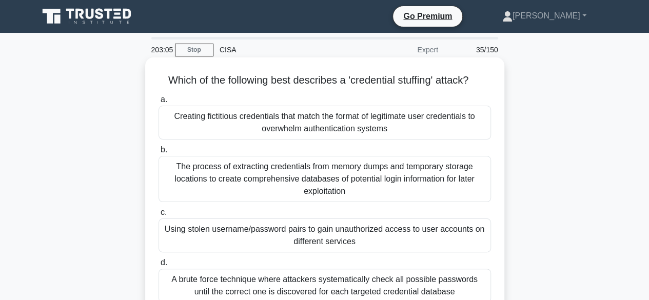
click at [359, 124] on div "Creating fictitious credentials that match the format of legitimate user creden…" at bounding box center [325, 123] width 333 height 34
click at [159, 103] on input "a. Creating fictitious credentials that match the format of legitimate user cre…" at bounding box center [159, 100] width 0 height 7
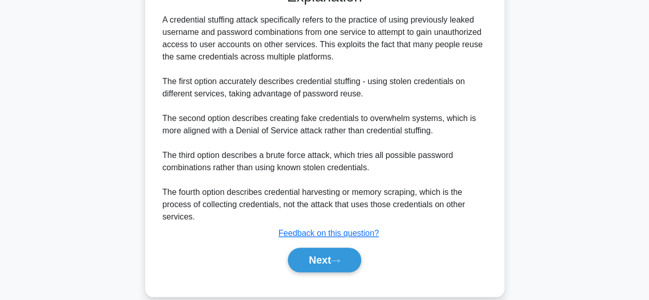
scroll to position [345, 0]
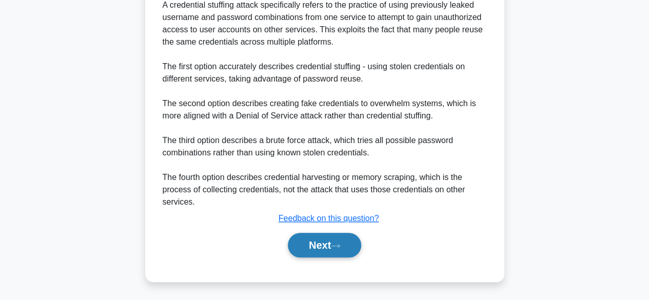
click at [314, 241] on button "Next" at bounding box center [324, 245] width 73 height 25
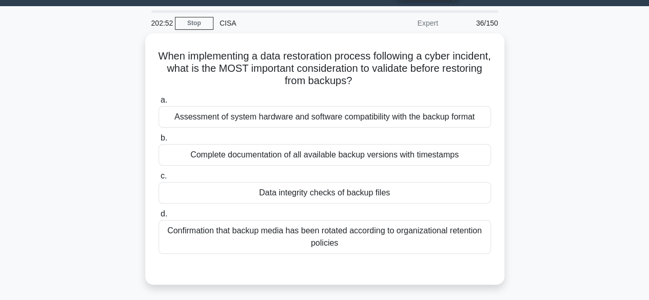
scroll to position [0, 0]
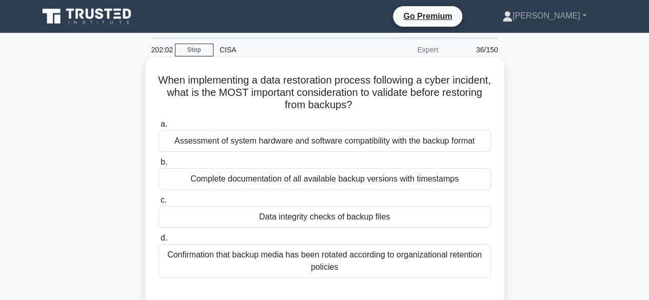
click at [329, 216] on div "Data integrity checks of backup files" at bounding box center [325, 217] width 333 height 22
click at [159, 204] on input "c. Data integrity checks of backup files" at bounding box center [159, 200] width 0 height 7
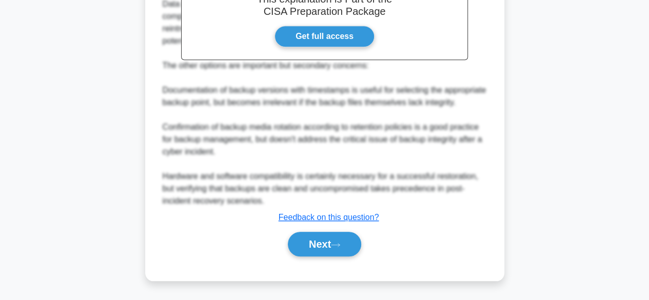
scroll to position [368, 0]
click at [314, 244] on button "Next" at bounding box center [324, 244] width 73 height 25
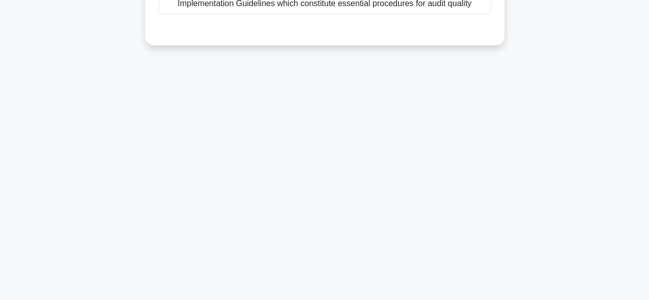
scroll to position [0, 0]
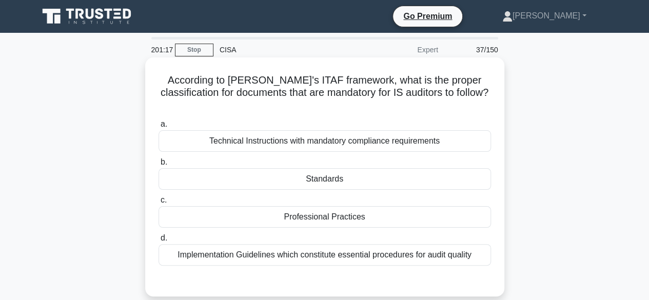
click at [317, 169] on div "Standards" at bounding box center [325, 179] width 333 height 22
click at [159, 166] on input "b. Standards" at bounding box center [159, 162] width 0 height 7
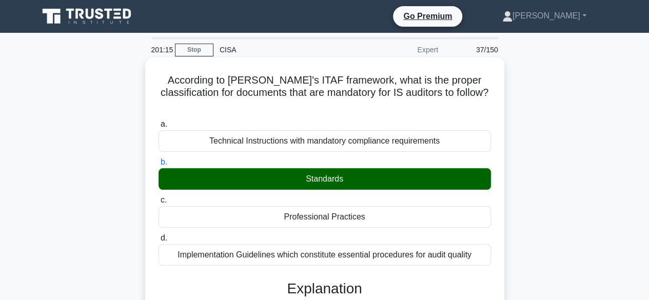
scroll to position [319, 0]
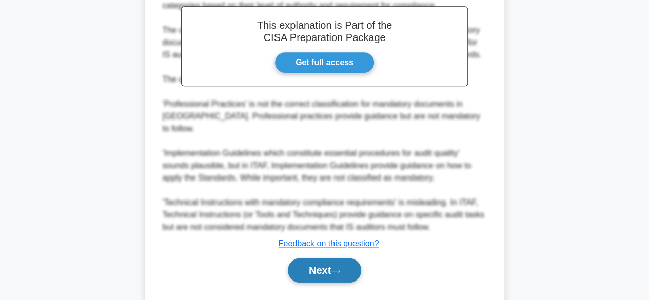
click at [311, 258] on button "Next" at bounding box center [324, 270] width 73 height 25
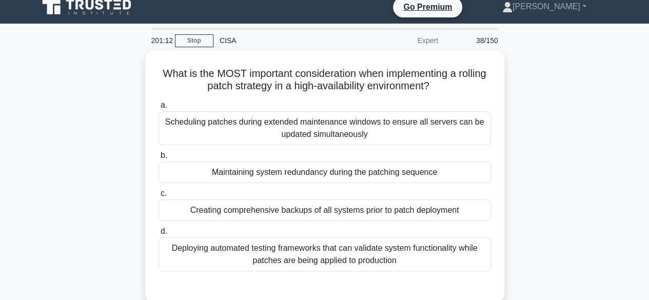
scroll to position [0, 0]
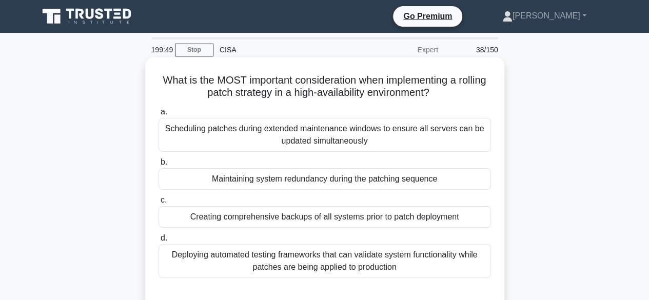
click at [343, 182] on div "Maintaining system redundancy during the patching sequence" at bounding box center [325, 179] width 333 height 22
click at [159, 166] on input "b. Maintaining system redundancy during the patching sequence" at bounding box center [159, 162] width 0 height 7
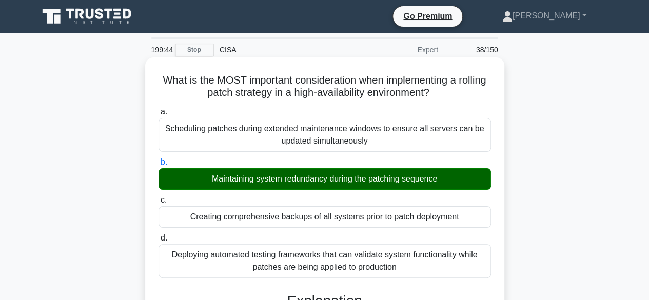
scroll to position [368, 0]
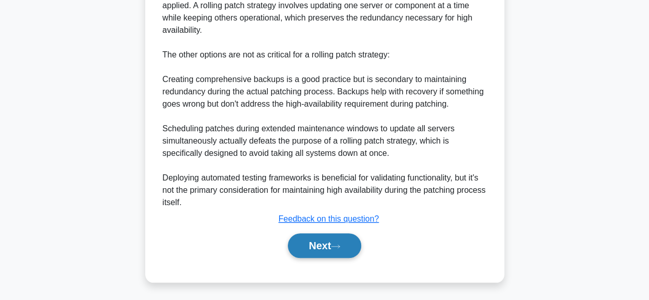
click at [304, 249] on button "Next" at bounding box center [324, 246] width 73 height 25
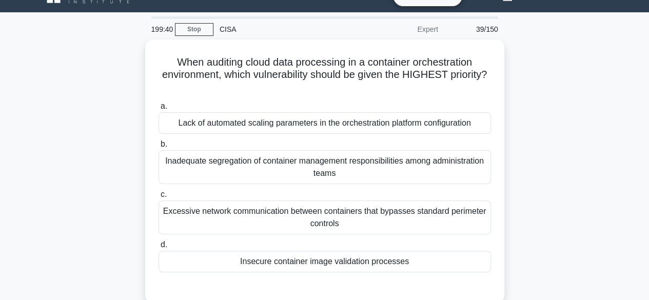
scroll to position [0, 0]
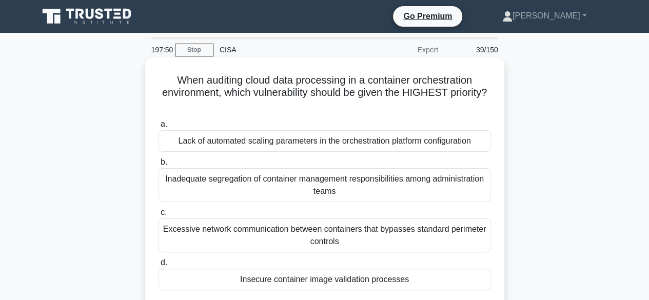
click at [306, 240] on div "Excessive network communication between containers that bypasses standard perim…" at bounding box center [325, 236] width 333 height 34
click at [159, 216] on input "c. Excessive network communication between containers that bypasses standard pe…" at bounding box center [159, 212] width 0 height 7
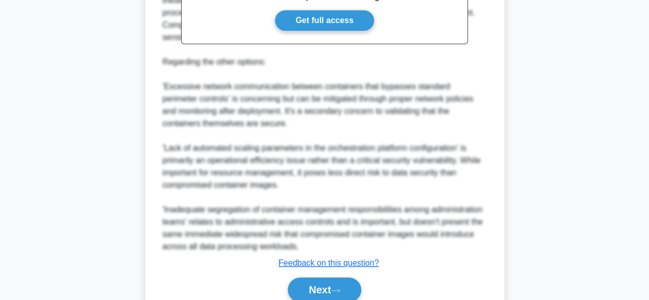
scroll to position [431, 0]
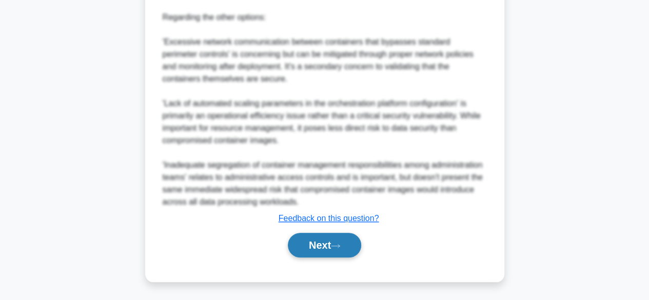
click at [309, 249] on button "Next" at bounding box center [324, 245] width 73 height 25
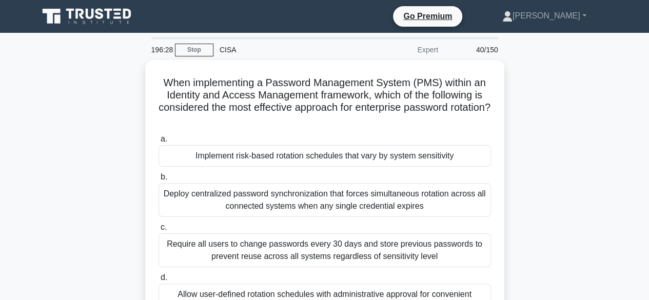
scroll to position [21, 0]
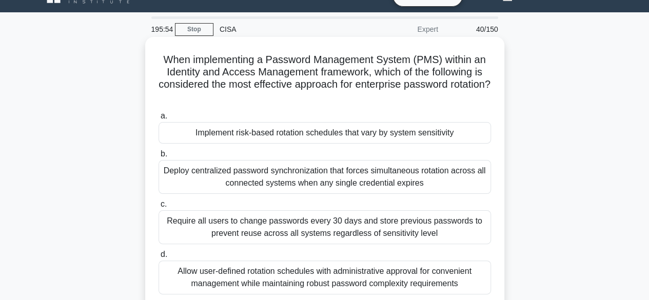
click at [315, 229] on div "Require all users to change passwords every 30 days and store previous password…" at bounding box center [325, 227] width 333 height 34
click at [159, 208] on input "c. Require all users to change passwords every 30 days and store previous passw…" at bounding box center [159, 204] width 0 height 7
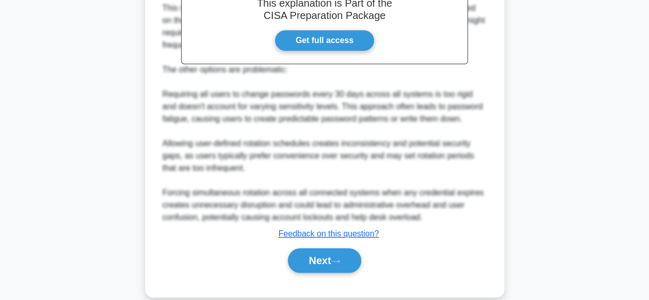
scroll to position [407, 0]
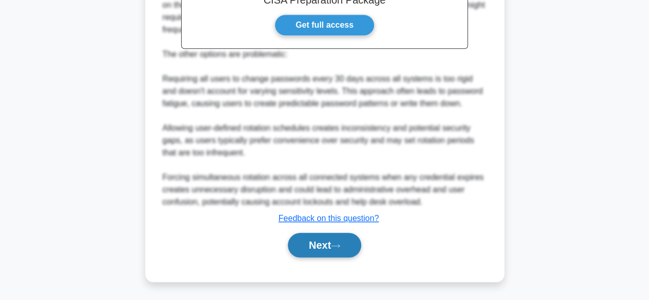
click at [315, 248] on button "Next" at bounding box center [324, 245] width 73 height 25
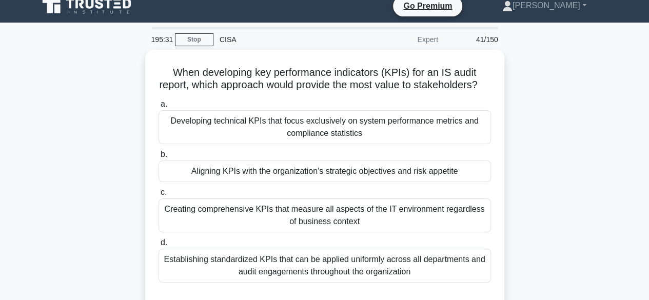
scroll to position [0, 0]
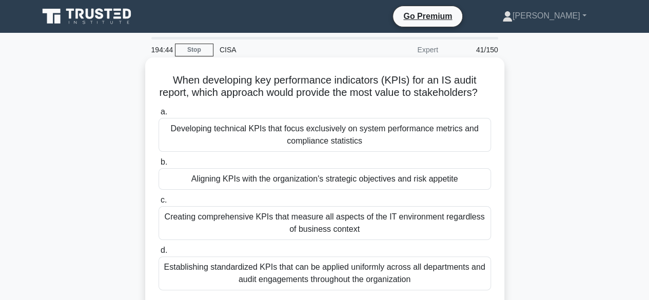
click at [277, 190] on div "Aligning KPIs with the organization's strategic objectives and risk appetite" at bounding box center [325, 179] width 333 height 22
click at [159, 166] on input "b. Aligning KPIs with the organization's strategic objectives and risk appetite" at bounding box center [159, 162] width 0 height 7
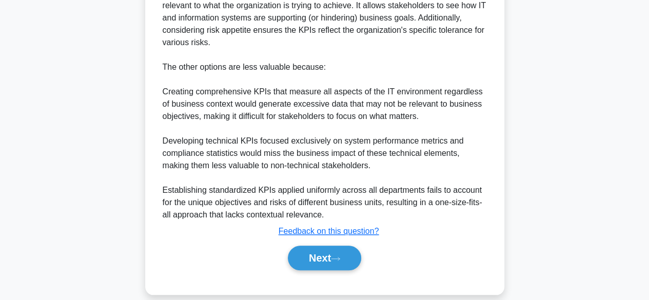
scroll to position [430, 0]
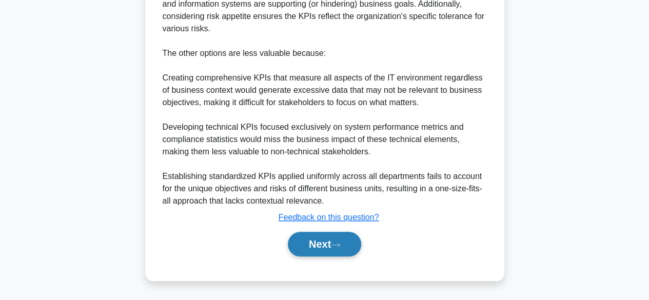
click at [303, 240] on button "Next" at bounding box center [324, 244] width 73 height 25
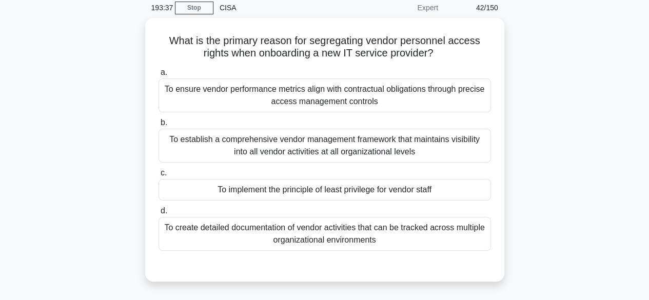
scroll to position [42, 0]
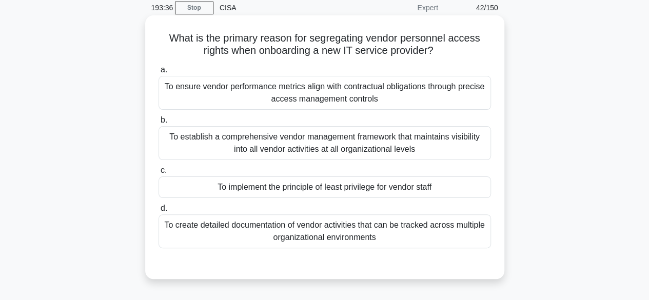
click at [393, 192] on div "To implement the principle of least privilege for vendor staff" at bounding box center [325, 188] width 333 height 22
click at [159, 174] on input "c. To implement the principle of least privilege for vendor staff" at bounding box center [159, 170] width 0 height 7
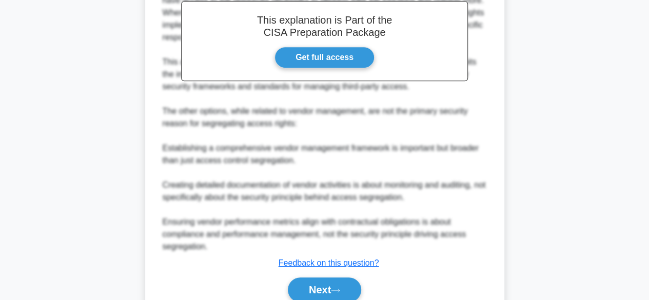
scroll to position [393, 0]
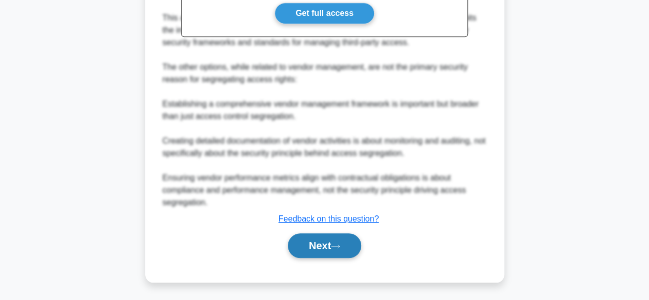
click at [329, 246] on button "Next" at bounding box center [324, 246] width 73 height 25
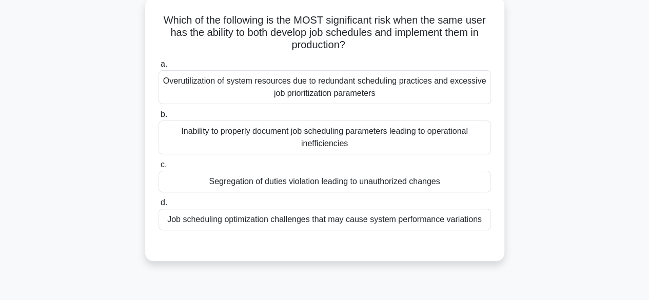
scroll to position [62, 0]
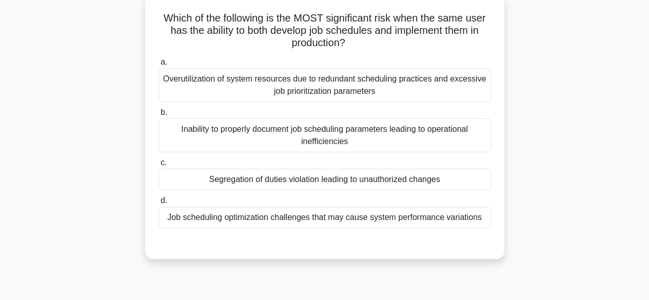
click at [444, 184] on div "Segregation of duties violation leading to unauthorized changes" at bounding box center [325, 180] width 333 height 22
click at [159, 166] on input "c. Segregation of duties violation leading to unauthorized changes" at bounding box center [159, 163] width 0 height 7
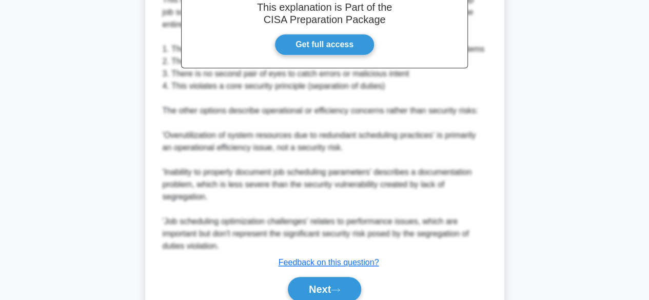
scroll to position [362, 0]
click at [340, 287] on icon at bounding box center [335, 290] width 9 height 6
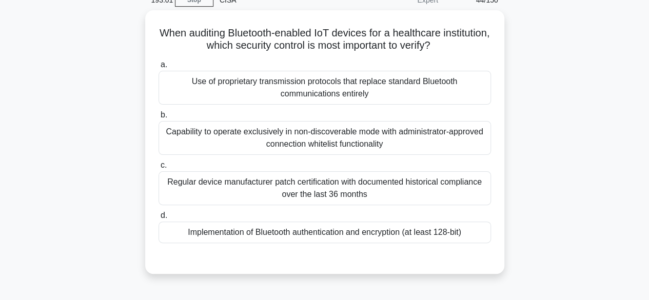
scroll to position [48, 0]
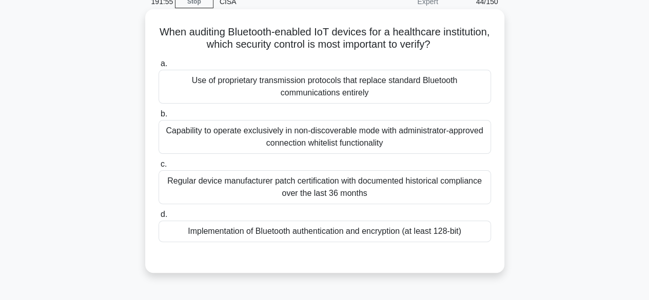
click at [333, 229] on div "Implementation of Bluetooth authentication and encryption (at least 128-bit)" at bounding box center [325, 232] width 333 height 22
click at [159, 218] on input "d. Implementation of Bluetooth authentication and encryption (at least 128-bit)" at bounding box center [159, 215] width 0 height 7
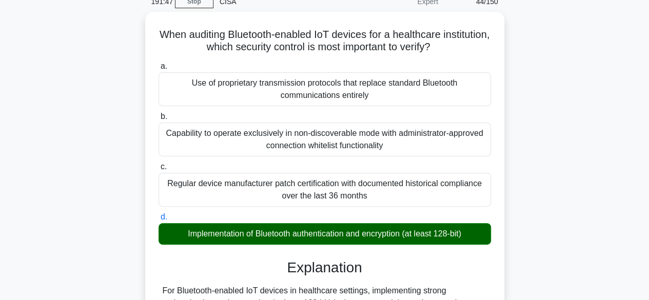
click at [159, 63] on input "a. Use of proprietary transmission protocols that replace standard Bluetooth co…" at bounding box center [159, 66] width 0 height 7
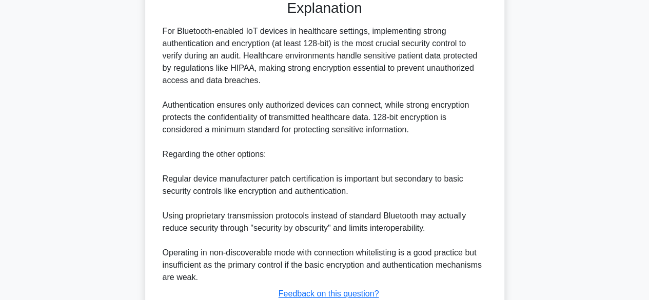
scroll to position [382, 0]
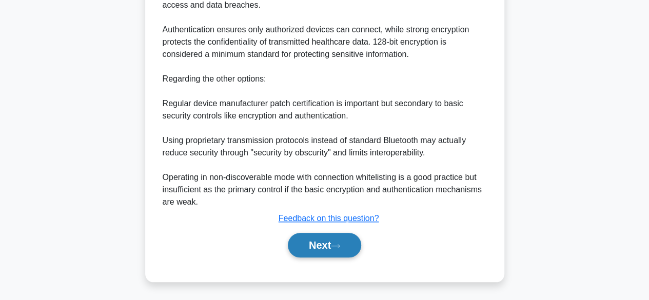
click at [330, 248] on button "Next" at bounding box center [324, 245] width 73 height 25
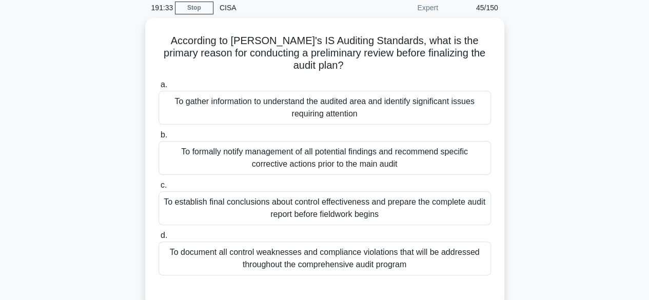
scroll to position [41, 0]
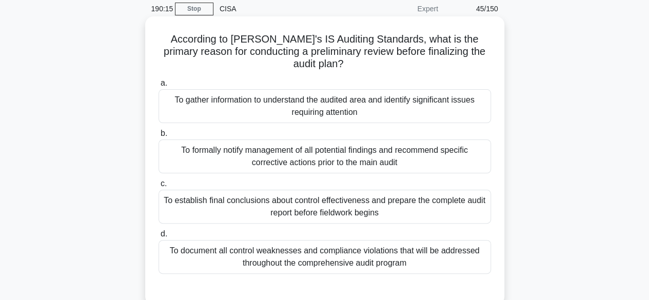
click at [331, 97] on div "To gather information to understand the audited area and identify significant i…" at bounding box center [325, 106] width 333 height 34
click at [159, 87] on input "a. To gather information to understand the audited area and identify significan…" at bounding box center [159, 83] width 0 height 7
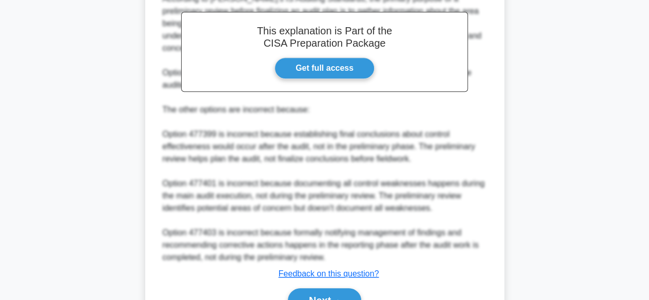
scroll to position [393, 0]
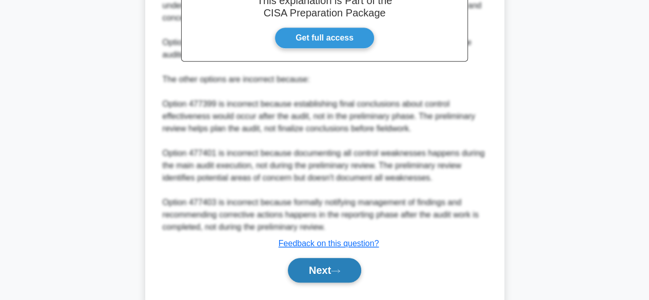
click at [324, 258] on button "Next" at bounding box center [324, 270] width 73 height 25
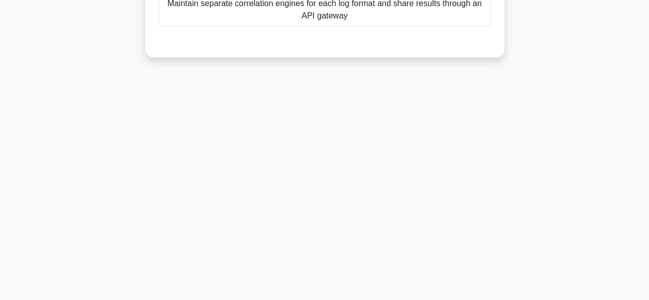
scroll to position [0, 0]
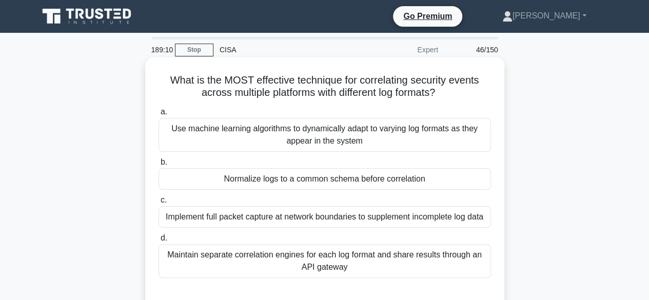
click at [374, 184] on div "Normalize logs to a common schema before correlation" at bounding box center [325, 179] width 333 height 22
click at [159, 166] on input "b. Normalize logs to a common schema before correlation" at bounding box center [159, 162] width 0 height 7
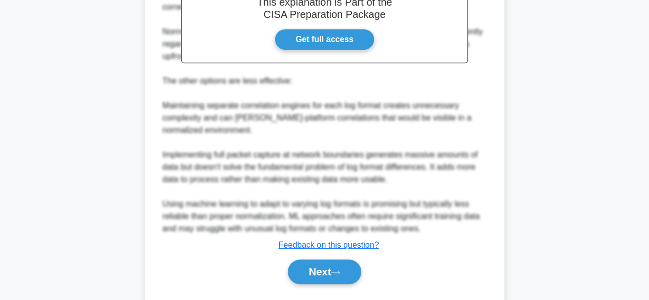
scroll to position [380, 0]
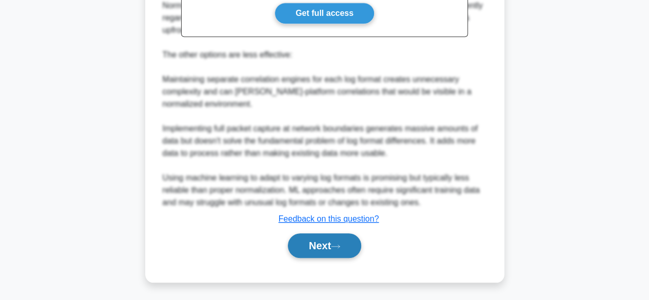
click at [334, 242] on button "Next" at bounding box center [324, 246] width 73 height 25
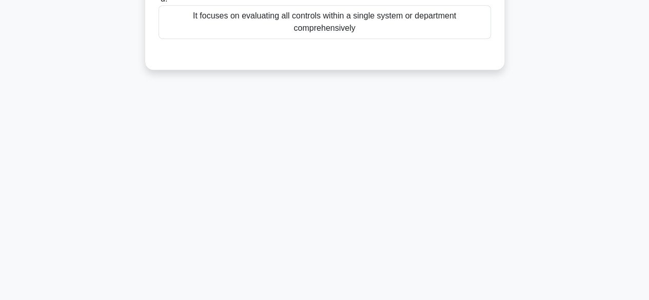
scroll to position [0, 0]
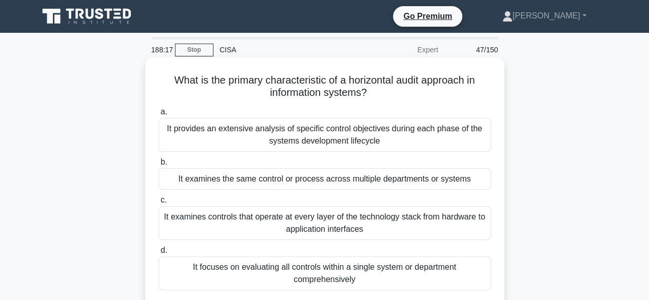
click at [350, 179] on div "It examines the same control or process across multiple departments or systems" at bounding box center [325, 179] width 333 height 22
click at [159, 166] on input "b. It examines the same control or process across multiple departments or syste…" at bounding box center [159, 162] width 0 height 7
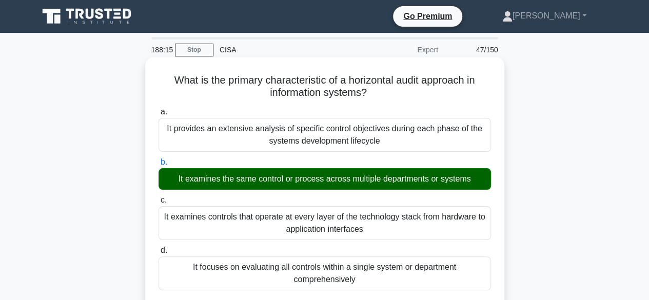
scroll to position [331, 0]
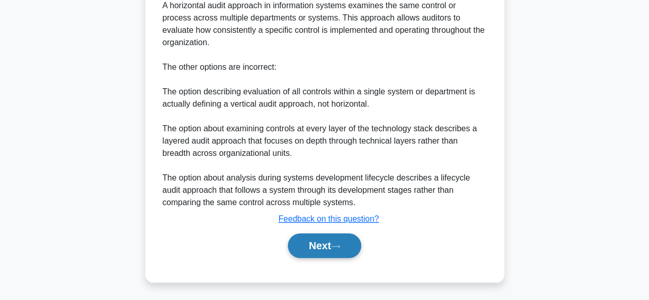
click at [336, 242] on button "Next" at bounding box center [324, 246] width 73 height 25
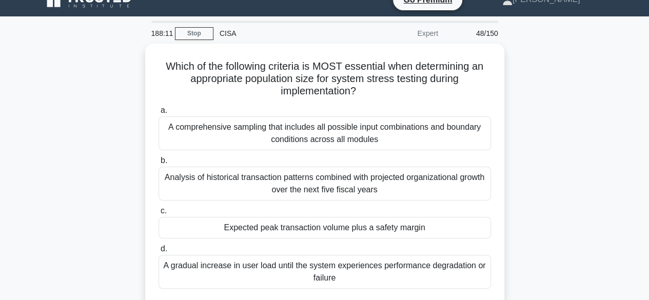
scroll to position [0, 0]
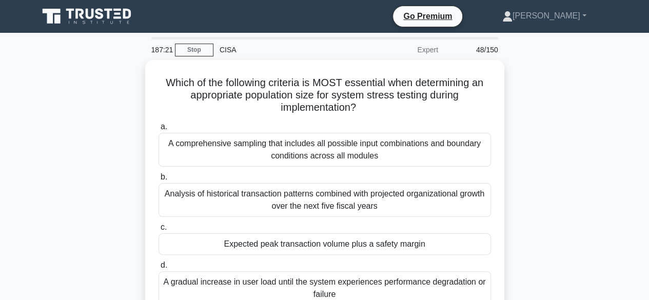
click at [336, 242] on div "Expected peak transaction volume plus a safety margin" at bounding box center [325, 245] width 333 height 22
click at [159, 231] on input "c. Expected peak transaction volume plus a safety margin" at bounding box center [159, 227] width 0 height 7
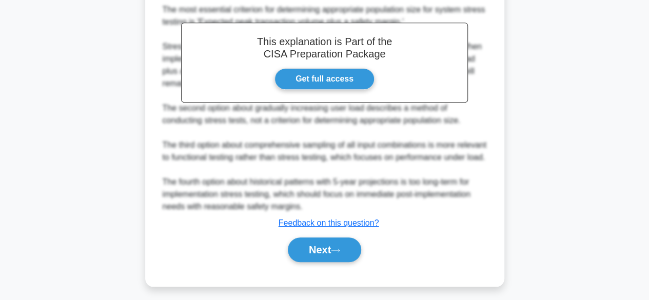
scroll to position [356, 0]
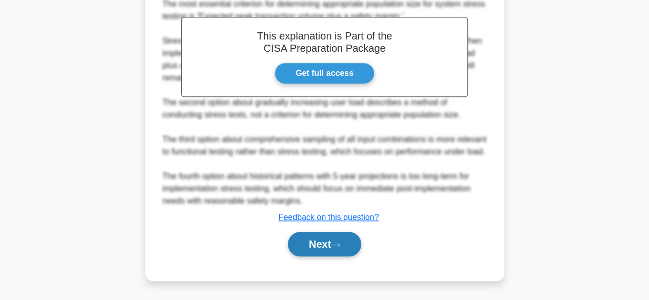
click at [340, 245] on icon at bounding box center [335, 245] width 9 height 6
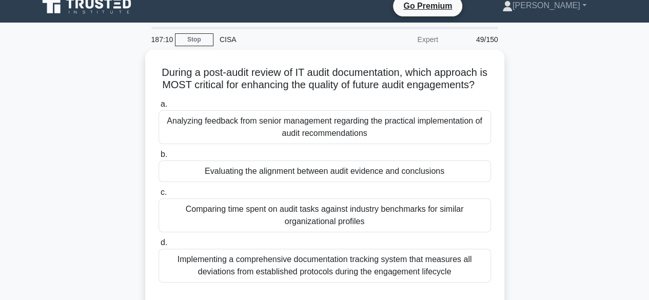
scroll to position [0, 0]
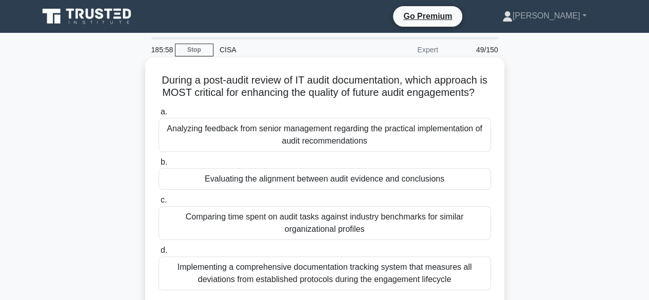
click at [359, 190] on div "Evaluating the alignment between audit evidence and conclusions" at bounding box center [325, 179] width 333 height 22
click at [159, 166] on input "b. Evaluating the alignment between audit evidence and conclusions" at bounding box center [159, 162] width 0 height 7
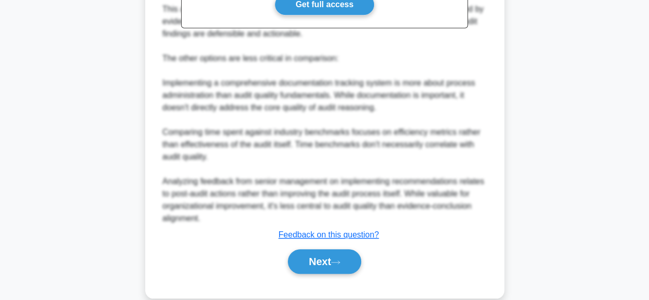
scroll to position [430, 0]
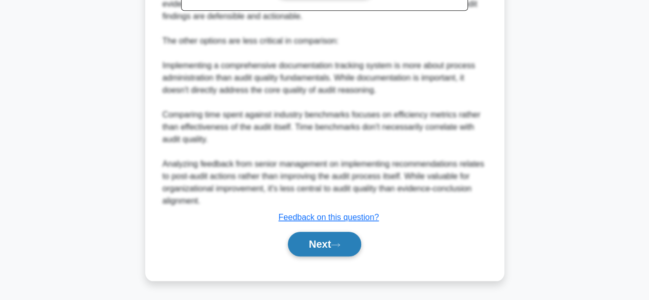
click at [326, 248] on button "Next" at bounding box center [324, 244] width 73 height 25
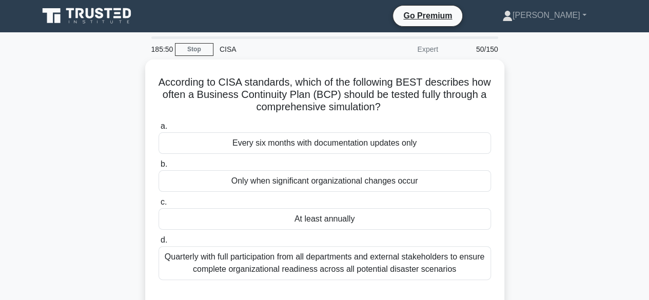
scroll to position [0, 0]
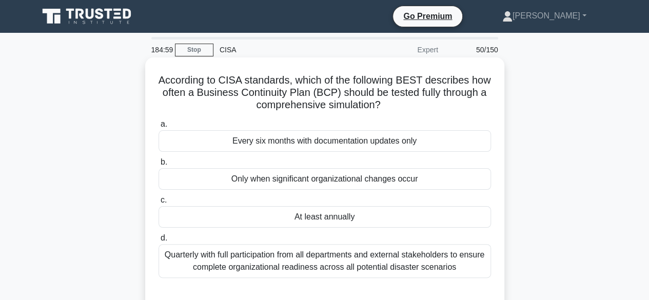
click at [343, 218] on div "At least annually" at bounding box center [325, 217] width 333 height 22
click at [159, 204] on input "c. At least annually" at bounding box center [159, 200] width 0 height 7
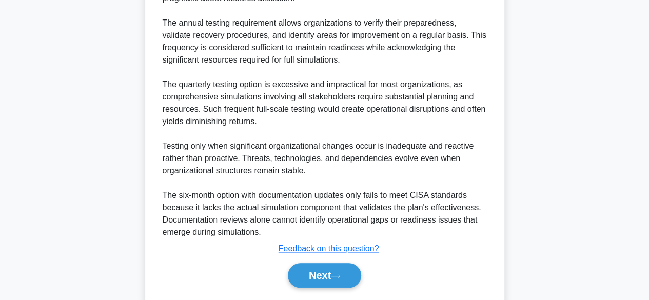
scroll to position [393, 0]
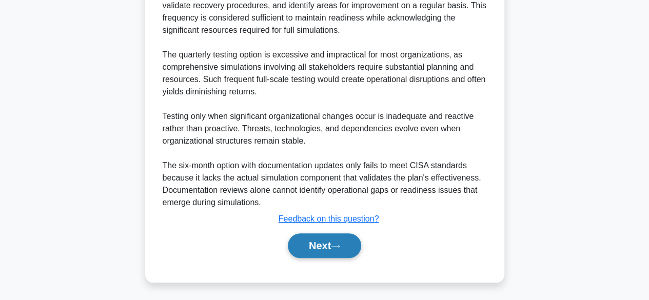
click at [325, 242] on button "Next" at bounding box center [324, 246] width 73 height 25
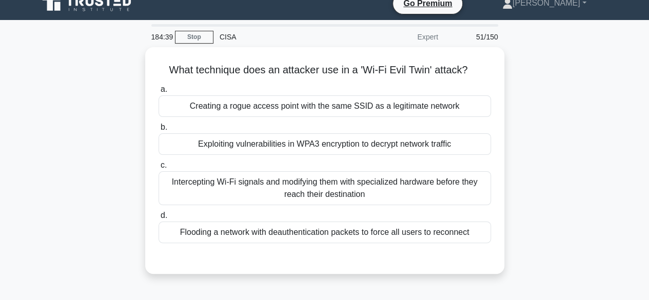
scroll to position [0, 0]
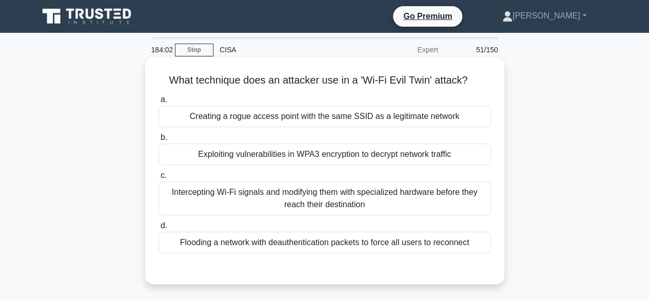
click at [306, 117] on div "Creating a rogue access point with the same SSID as a legitimate network" at bounding box center [325, 117] width 333 height 22
click at [159, 103] on input "a. Creating a rogue access point with the same SSID as a legitimate network" at bounding box center [159, 100] width 0 height 7
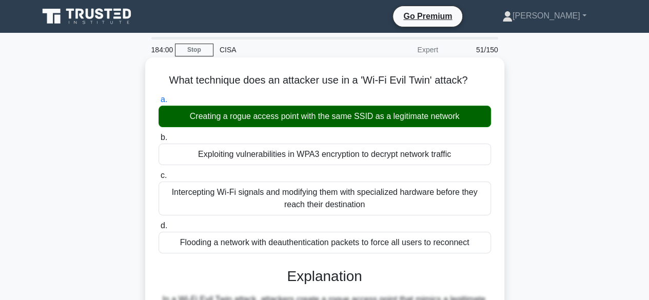
scroll to position [294, 0]
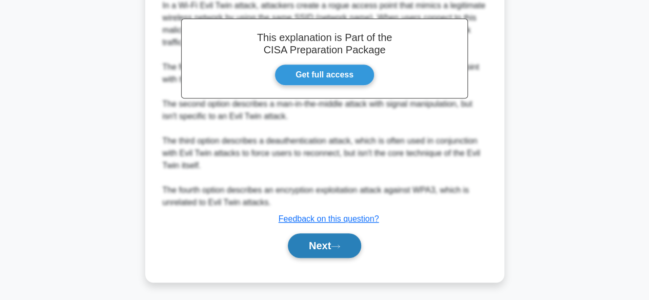
click at [307, 242] on button "Next" at bounding box center [324, 246] width 73 height 25
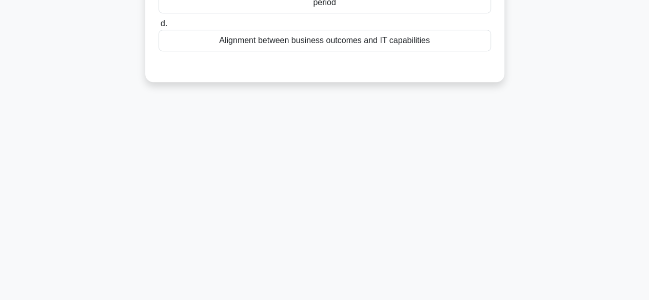
scroll to position [0, 0]
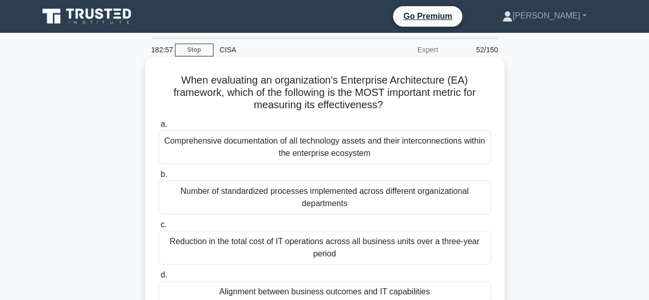
click at [322, 289] on div "Alignment between business outcomes and IT capabilities" at bounding box center [325, 292] width 333 height 22
click at [159, 279] on input "d. Alignment between business outcomes and IT capabilities" at bounding box center [159, 275] width 0 height 7
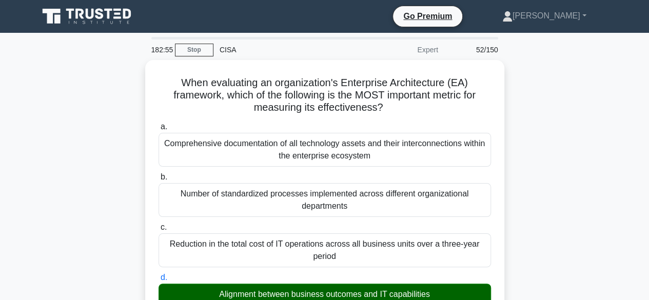
scroll to position [442, 0]
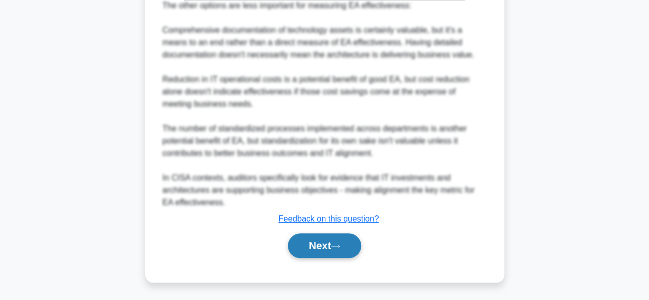
click at [324, 249] on button "Next" at bounding box center [324, 246] width 73 height 25
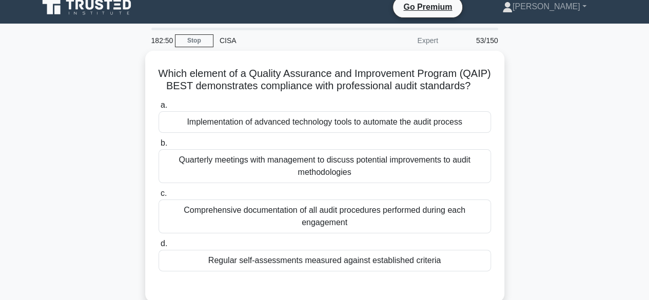
scroll to position [0, 0]
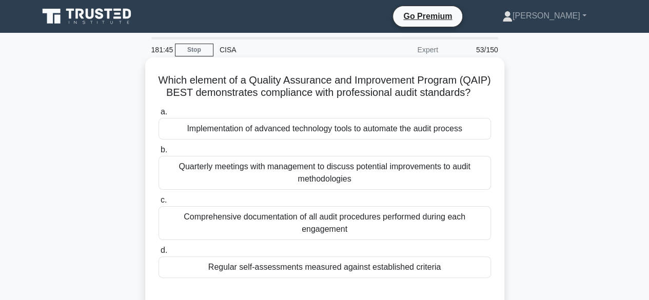
click at [355, 278] on div "Regular self-assessments measured against established criteria" at bounding box center [325, 268] width 333 height 22
click at [159, 254] on input "d. Regular self-assessments measured against established criteria" at bounding box center [159, 250] width 0 height 7
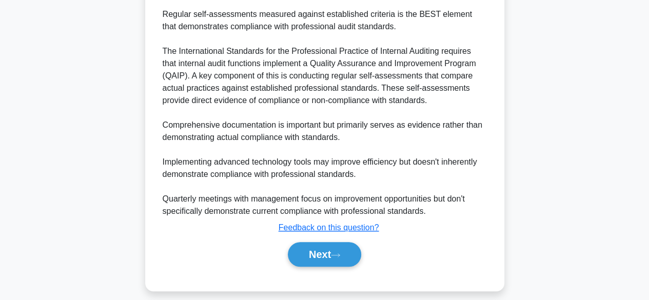
scroll to position [331, 0]
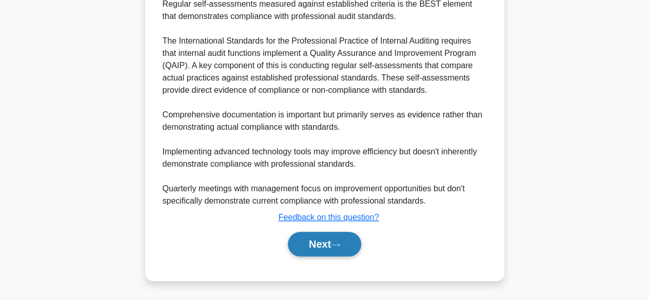
click at [324, 238] on button "Next" at bounding box center [324, 244] width 73 height 25
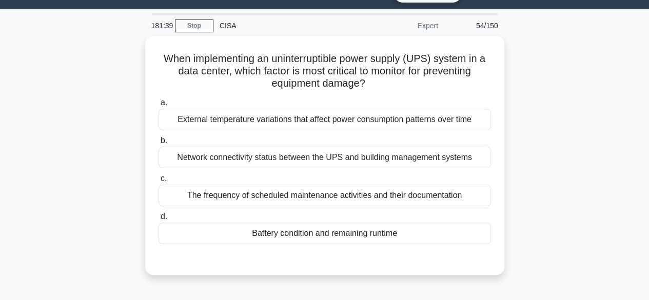
scroll to position [0, 0]
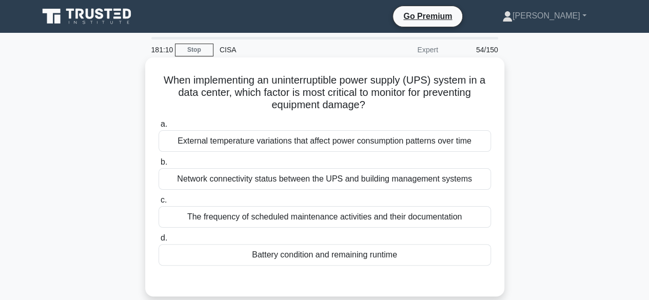
click at [341, 253] on div "Battery condition and remaining runtime" at bounding box center [325, 255] width 333 height 22
click at [159, 242] on input "d. Battery condition and remaining runtime" at bounding box center [159, 238] width 0 height 7
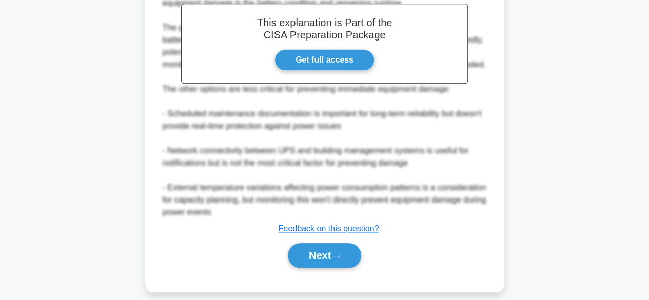
scroll to position [331, 0]
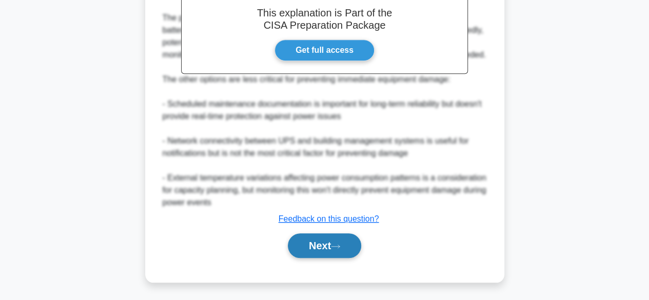
click at [329, 240] on button "Next" at bounding box center [324, 246] width 73 height 25
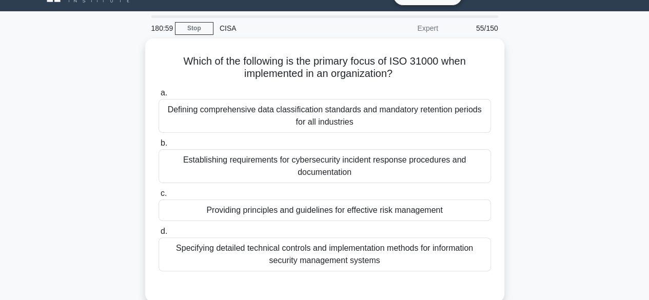
scroll to position [29, 0]
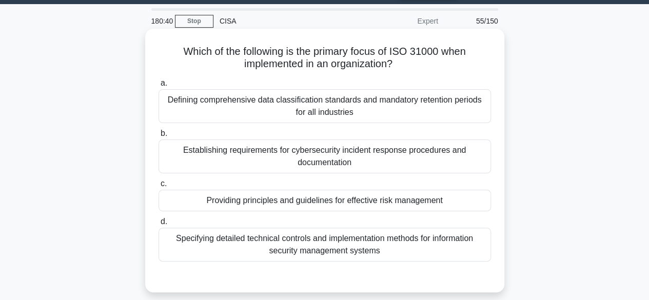
click at [312, 206] on div "Providing principles and guidelines for effective risk management" at bounding box center [325, 201] width 333 height 22
click at [159, 187] on input "c. Providing principles and guidelines for effective risk management" at bounding box center [159, 184] width 0 height 7
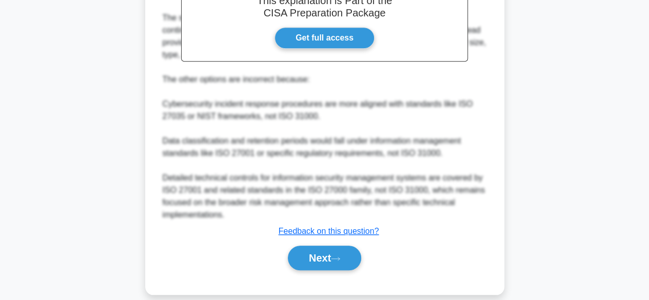
scroll to position [380, 0]
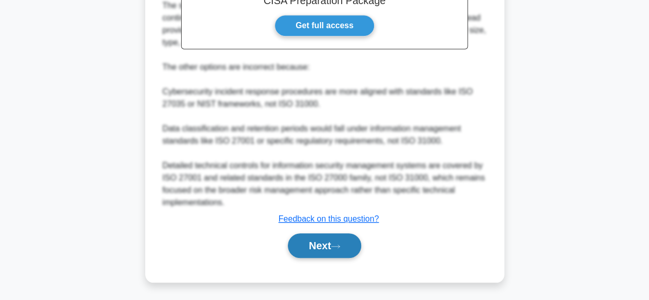
click at [318, 244] on button "Next" at bounding box center [324, 246] width 73 height 25
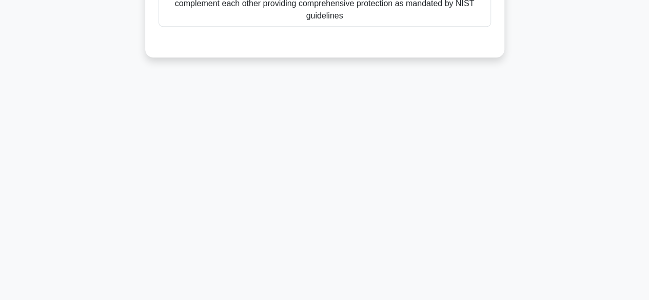
scroll to position [0, 0]
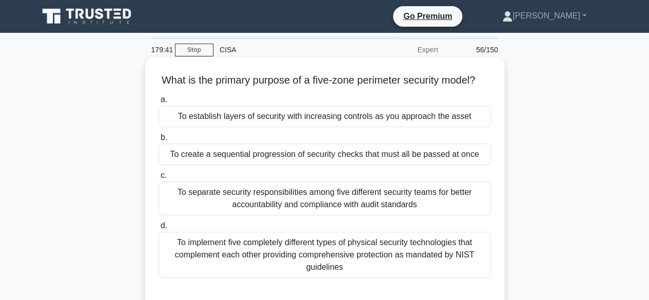
click at [399, 127] on div "To establish layers of security with increasing controls as you approach the as…" at bounding box center [325, 117] width 333 height 22
click at [159, 103] on input "a. To establish layers of security with increasing controls as you approach the…" at bounding box center [159, 100] width 0 height 7
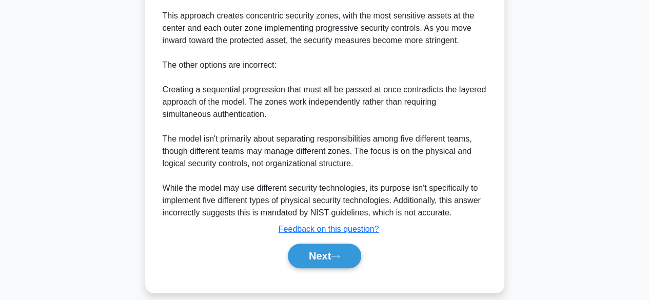
scroll to position [393, 0]
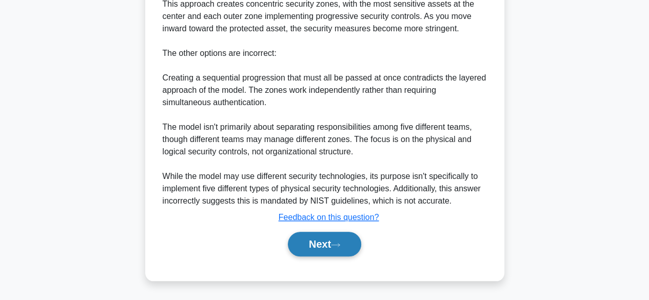
click at [339, 240] on button "Next" at bounding box center [324, 244] width 73 height 25
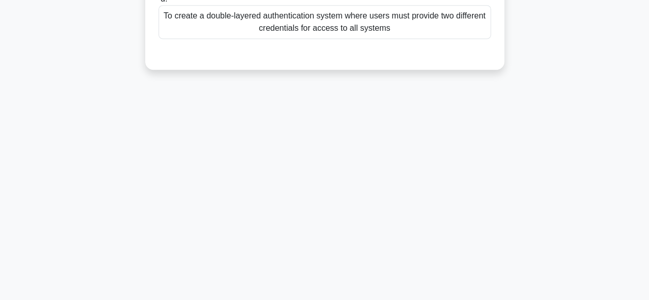
scroll to position [0, 0]
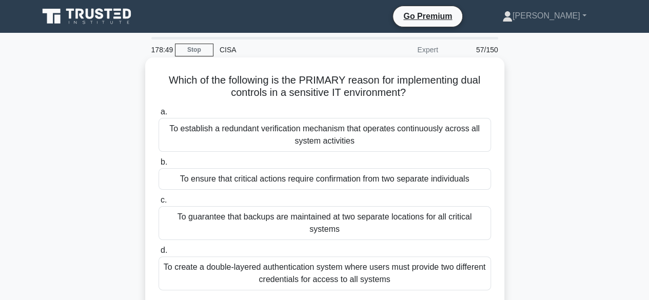
click at [378, 146] on div "To establish a redundant verification mechanism that operates continuously acro…" at bounding box center [325, 135] width 333 height 34
click at [159, 116] on input "a. To establish a redundant verification mechanism that operates continuously a…" at bounding box center [159, 112] width 0 height 7
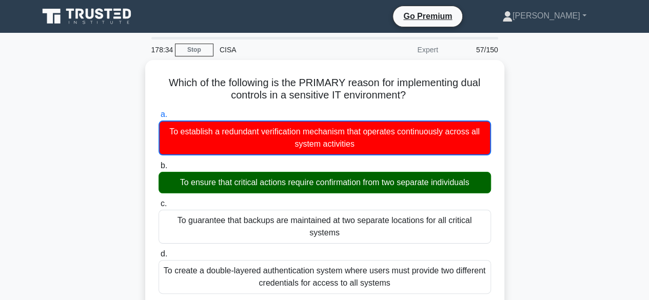
click at [159, 163] on input "b. To ensure that critical actions require confirmation from two separate indiv…" at bounding box center [159, 166] width 0 height 7
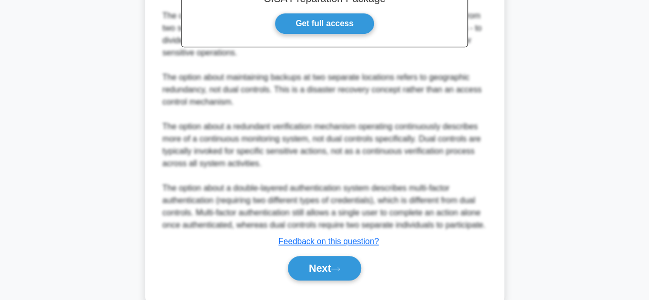
scroll to position [405, 0]
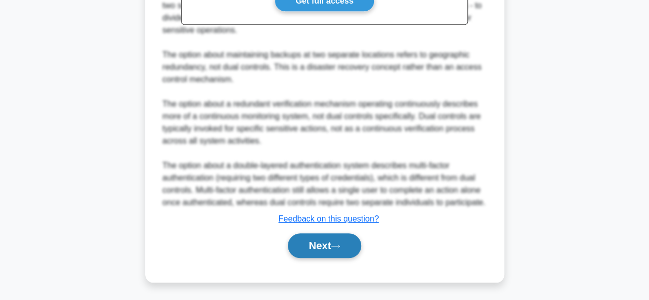
click at [336, 238] on button "Next" at bounding box center [324, 246] width 73 height 25
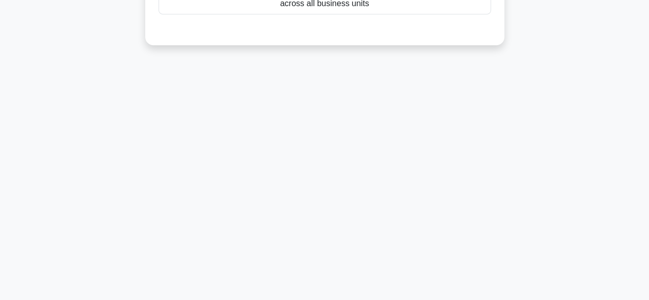
scroll to position [0, 0]
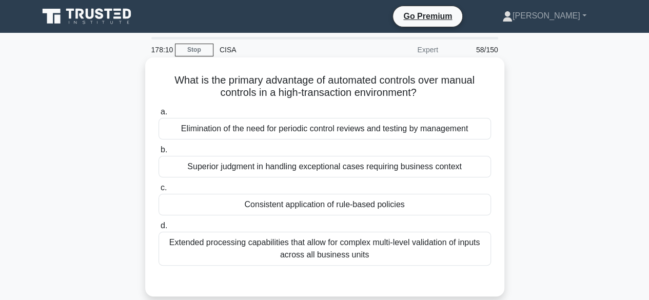
click at [316, 216] on div "a. Elimination of the need for periodic control reviews and testing by manageme…" at bounding box center [324, 186] width 345 height 164
click at [316, 211] on div "Consistent application of rule-based policies" at bounding box center [325, 205] width 333 height 22
click at [159, 191] on input "c. Consistent application of rule-based policies" at bounding box center [159, 188] width 0 height 7
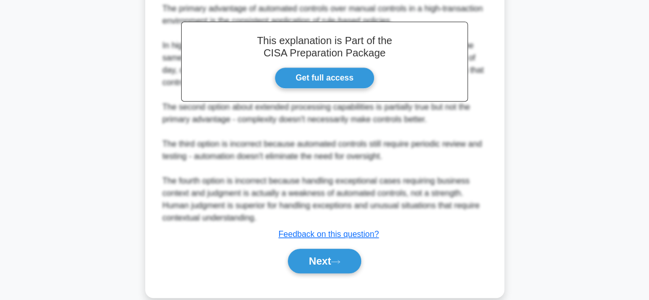
scroll to position [319, 0]
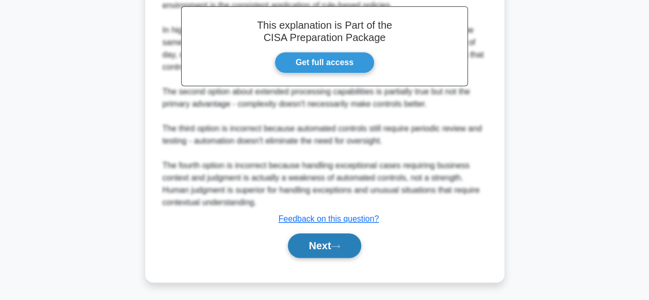
click at [324, 251] on button "Next" at bounding box center [324, 246] width 73 height 25
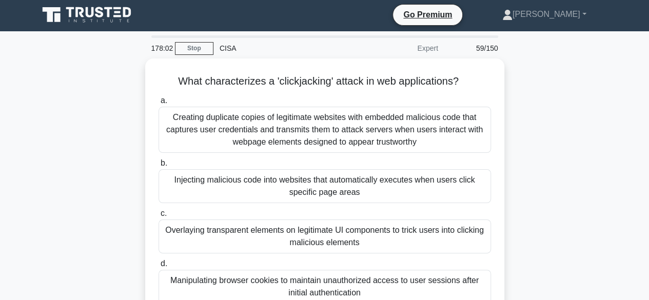
scroll to position [0, 0]
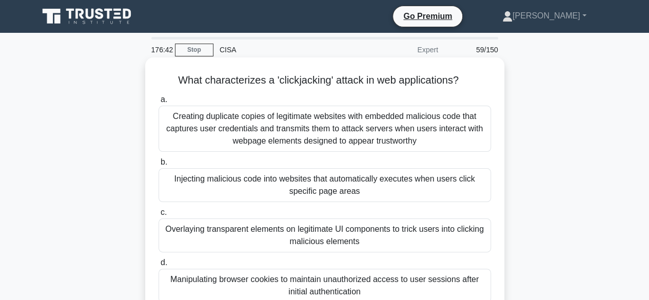
click at [322, 190] on div "Injecting malicious code into websites that automatically executes when users c…" at bounding box center [325, 185] width 333 height 34
click at [159, 166] on input "b. Injecting malicious code into websites that automatically executes when user…" at bounding box center [159, 162] width 0 height 7
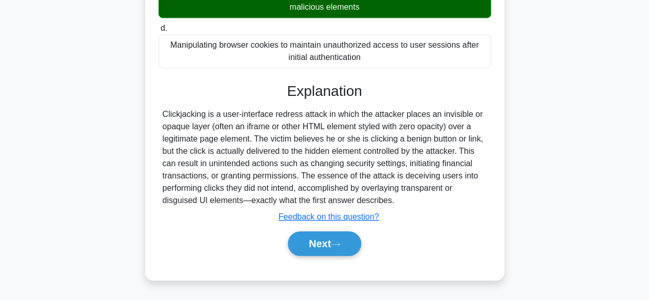
scroll to position [254, 0]
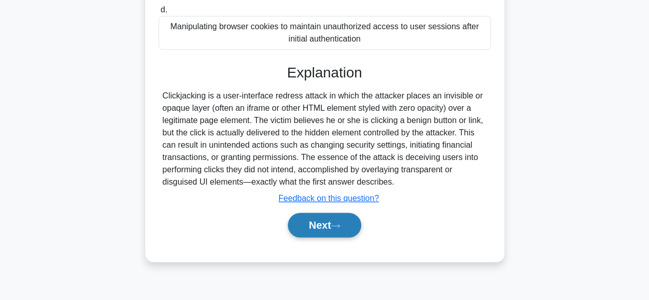
click at [313, 224] on button "Next" at bounding box center [324, 225] width 73 height 25
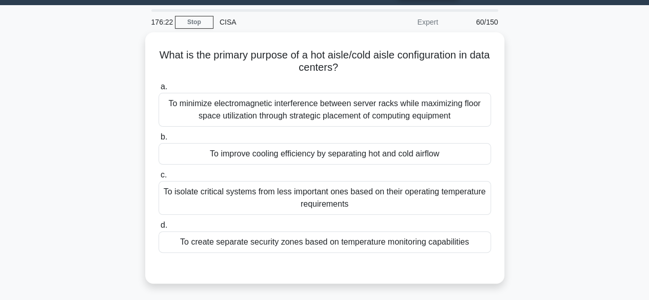
scroll to position [0, 0]
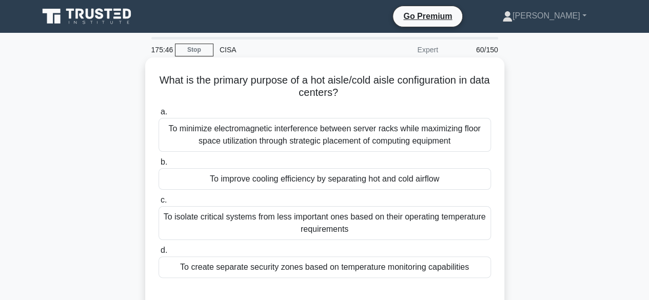
click at [360, 183] on div "To improve cooling efficiency by separating hot and cold airflow" at bounding box center [325, 179] width 333 height 22
click at [159, 166] on input "b. To improve cooling efficiency by separating hot and cold airflow" at bounding box center [159, 162] width 0 height 7
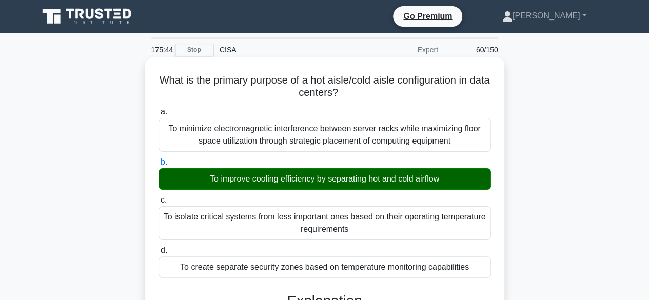
scroll to position [380, 0]
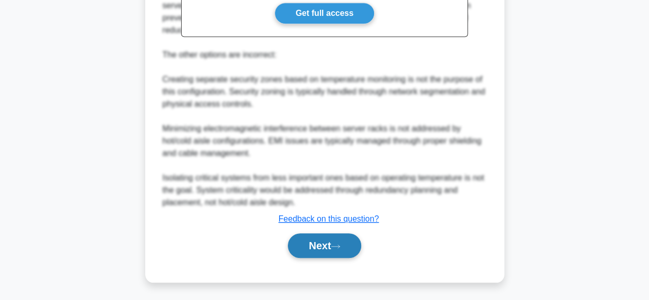
click at [328, 238] on button "Next" at bounding box center [324, 246] width 73 height 25
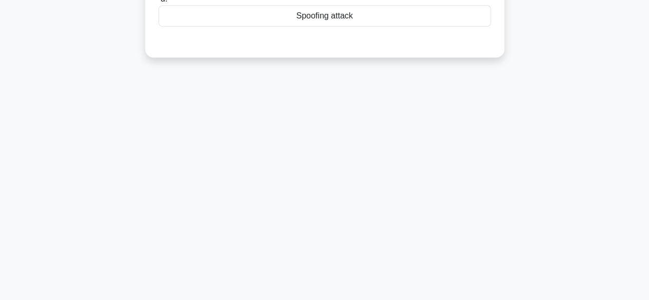
scroll to position [0, 0]
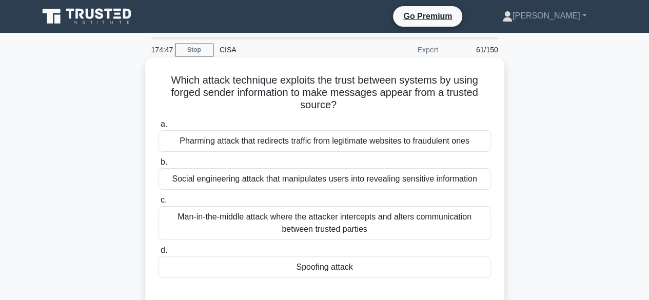
click at [316, 272] on div "Spoofing attack" at bounding box center [325, 268] width 333 height 22
click at [159, 254] on input "d. Spoofing attack" at bounding box center [159, 250] width 0 height 7
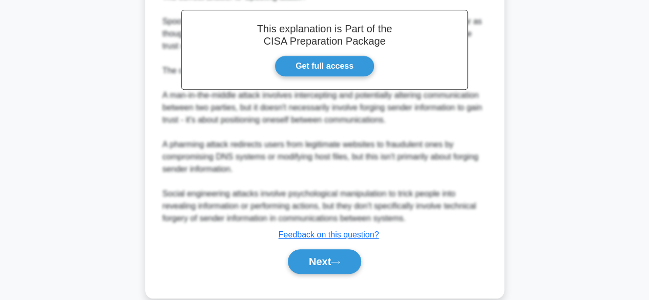
scroll to position [343, 0]
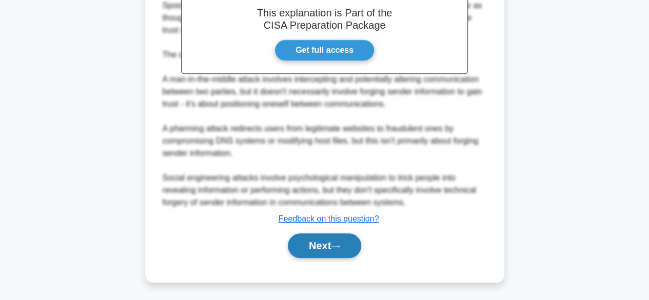
click at [319, 241] on button "Next" at bounding box center [324, 246] width 73 height 25
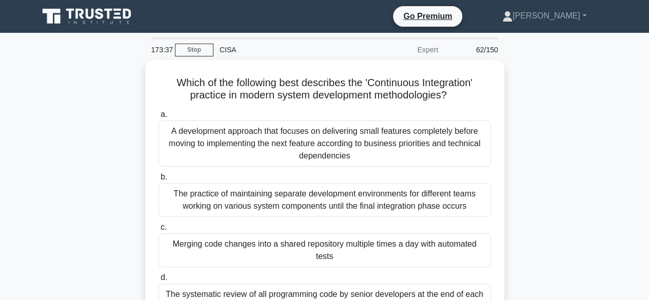
scroll to position [21, 0]
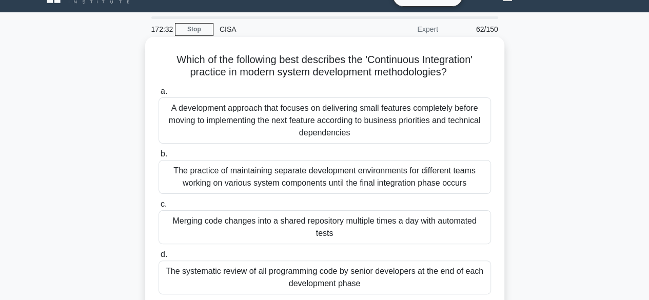
click at [329, 232] on div "Merging code changes into a shared repository multiple times a day with automat…" at bounding box center [325, 227] width 333 height 34
click at [159, 208] on input "c. Merging code changes into a shared repository multiple times a day with auto…" at bounding box center [159, 204] width 0 height 7
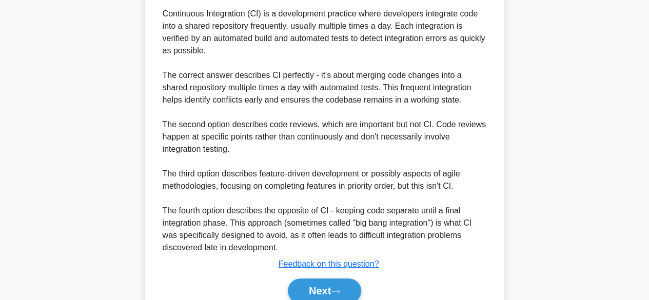
scroll to position [393, 0]
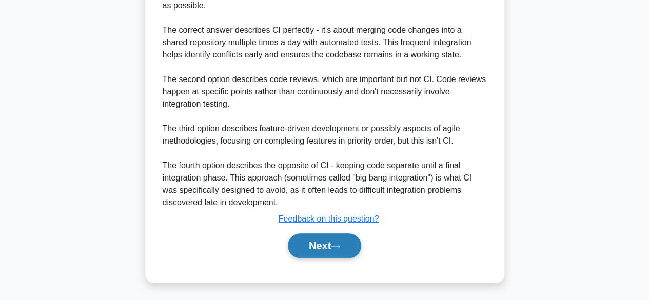
click at [320, 246] on button "Next" at bounding box center [324, 246] width 73 height 25
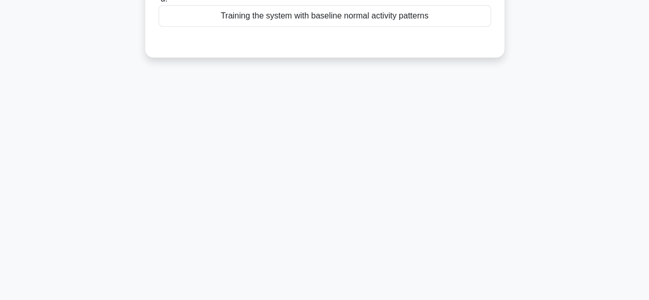
scroll to position [0, 0]
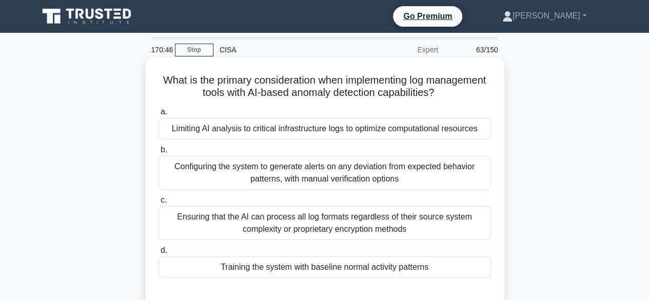
click at [287, 268] on div "Training the system with baseline normal activity patterns" at bounding box center [325, 268] width 333 height 22
click at [159, 254] on input "d. Training the system with baseline normal activity patterns" at bounding box center [159, 250] width 0 height 7
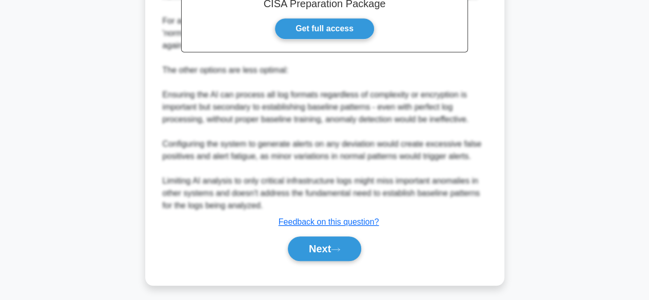
scroll to position [380, 0]
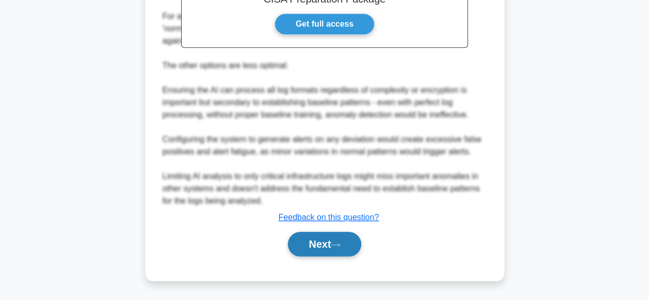
click at [315, 240] on button "Next" at bounding box center [324, 244] width 73 height 25
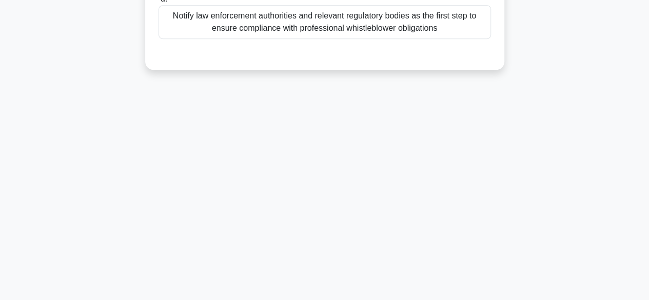
scroll to position [0, 0]
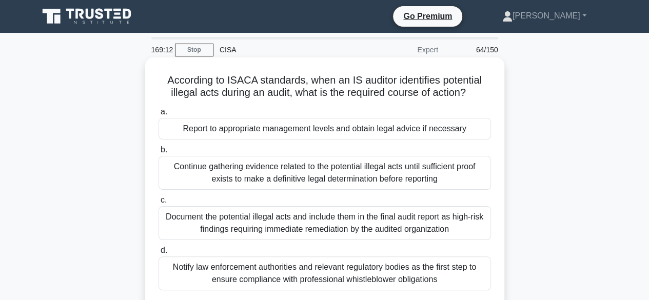
click at [347, 136] on div "Report to appropriate management levels and obtain legal advice if necessary" at bounding box center [325, 129] width 333 height 22
click at [159, 116] on input "a. Report to appropriate management levels and obtain legal advice if necessary" at bounding box center [159, 112] width 0 height 7
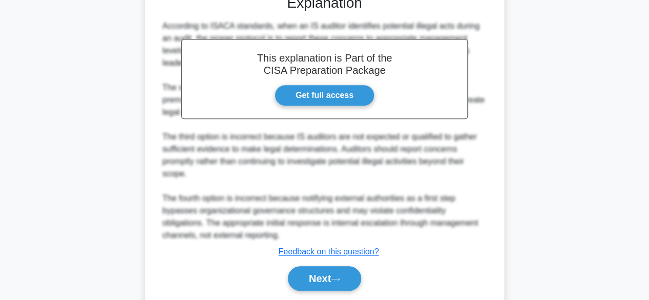
scroll to position [343, 0]
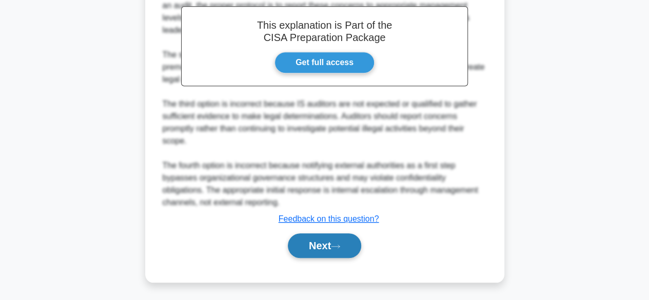
click at [328, 235] on button "Next" at bounding box center [324, 246] width 73 height 25
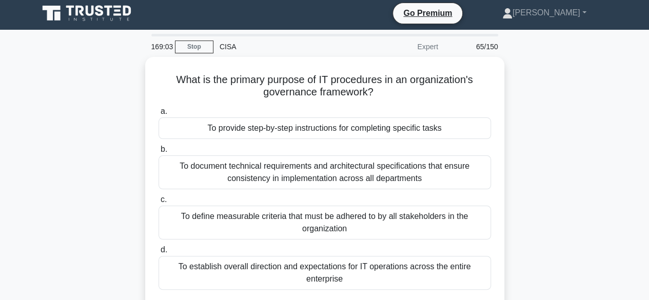
scroll to position [0, 0]
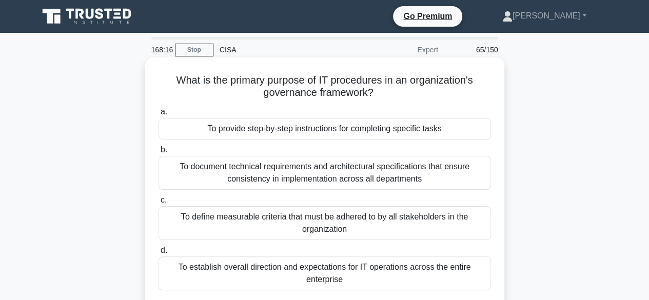
click at [350, 129] on div "To provide step-by-step instructions for completing specific tasks" at bounding box center [325, 129] width 333 height 22
click at [159, 116] on input "a. To provide step-by-step instructions for completing specific tasks" at bounding box center [159, 112] width 0 height 7
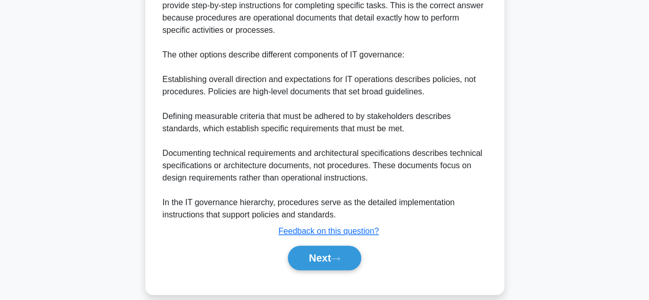
scroll to position [356, 0]
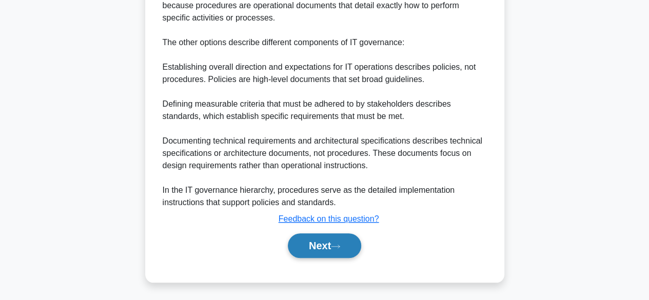
click at [299, 242] on button "Next" at bounding box center [324, 246] width 73 height 25
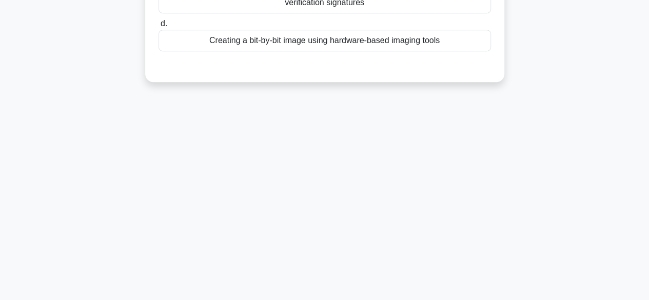
scroll to position [0, 0]
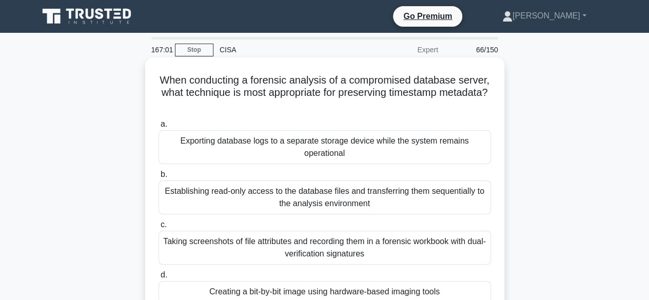
click at [241, 292] on div "Creating a bit-by-bit image using hardware-based imaging tools" at bounding box center [325, 292] width 333 height 22
click at [159, 279] on input "d. Creating a bit-by-bit image using hardware-based imaging tools" at bounding box center [159, 275] width 0 height 7
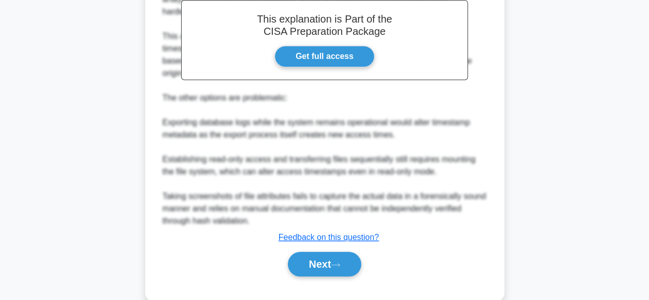
scroll to position [380, 0]
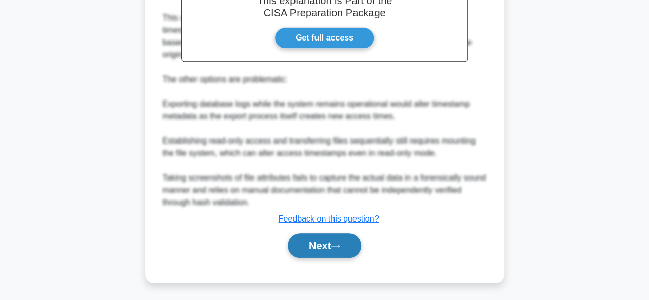
click at [326, 242] on button "Next" at bounding box center [324, 246] width 73 height 25
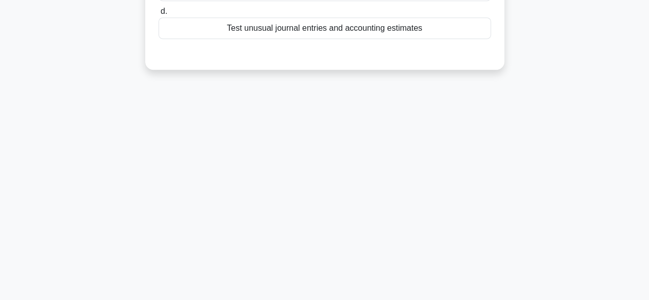
scroll to position [0, 0]
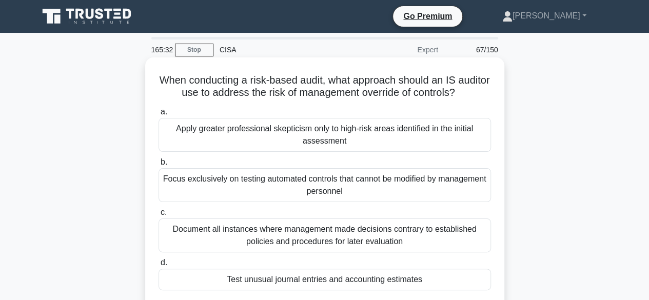
click at [355, 280] on div "Test unusual journal entries and accounting estimates" at bounding box center [325, 280] width 333 height 22
click at [159, 266] on input "d. Test unusual journal entries and accounting estimates" at bounding box center [159, 263] width 0 height 7
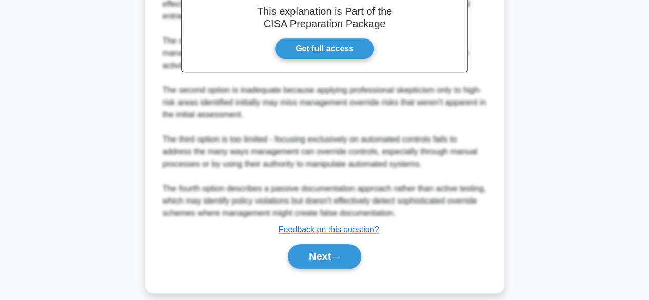
scroll to position [368, 0]
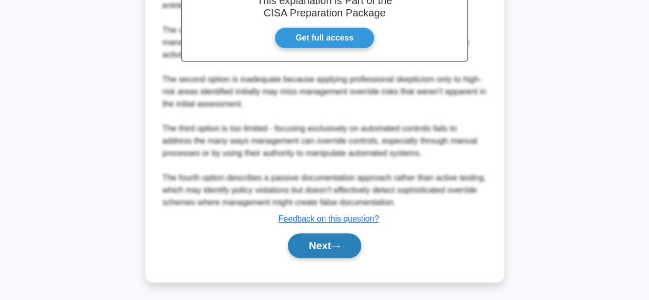
click at [302, 246] on button "Next" at bounding box center [324, 246] width 73 height 25
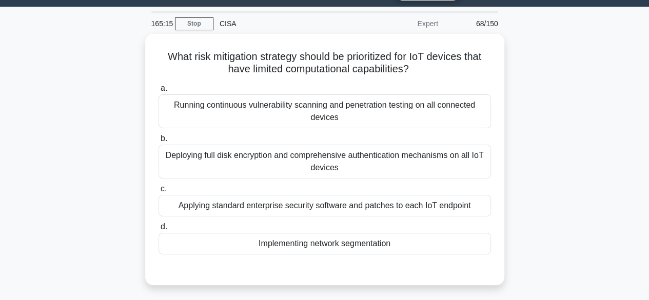
scroll to position [0, 0]
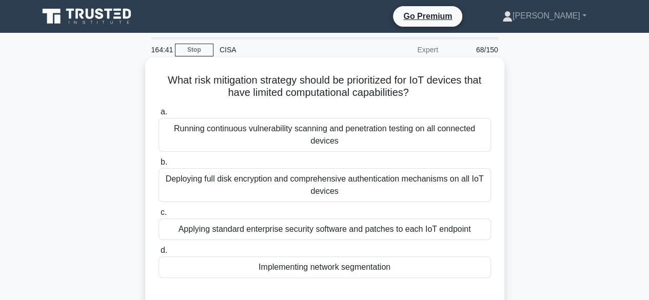
click at [294, 270] on div "Implementing network segmentation" at bounding box center [325, 268] width 333 height 22
click at [159, 254] on input "d. Implementing network segmentation" at bounding box center [159, 250] width 0 height 7
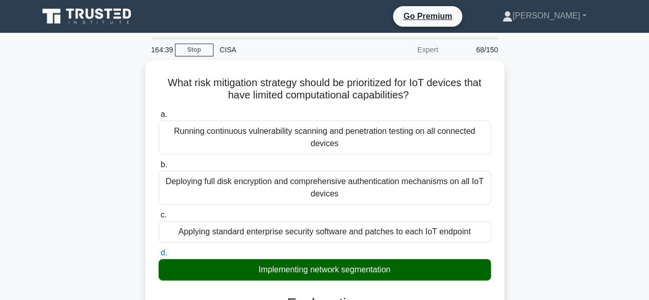
click at [159, 111] on input "a. Running continuous vulnerability scanning and penetration testing on all con…" at bounding box center [159, 114] width 0 height 7
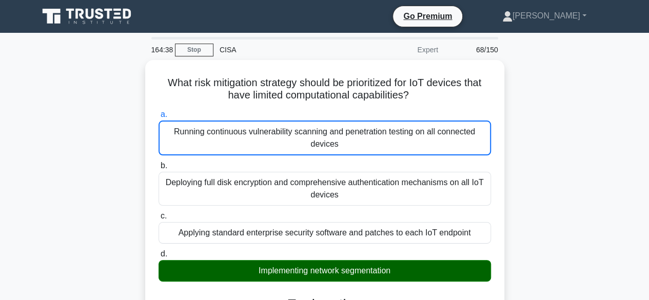
click at [159, 163] on input "b. Deploying full disk encryption and comprehensive authentication mechanisms o…" at bounding box center [159, 166] width 0 height 7
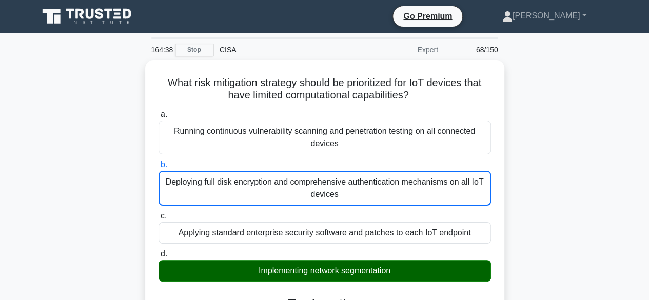
click at [159, 213] on input "c. Applying standard enterprise security software and patches to each IoT endpo…" at bounding box center [159, 216] width 0 height 7
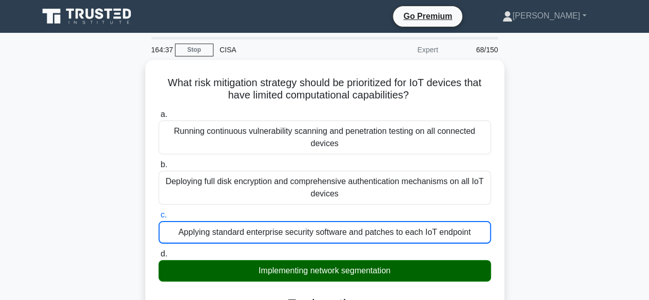
click at [159, 251] on input "d. Implementing network segmentation" at bounding box center [159, 254] width 0 height 7
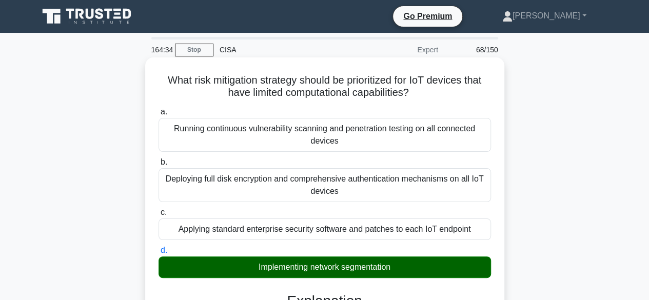
click at [472, 270] on div "Implementing network segmentation" at bounding box center [325, 268] width 333 height 22
click at [159, 254] on input "d. Implementing network segmentation" at bounding box center [159, 250] width 0 height 7
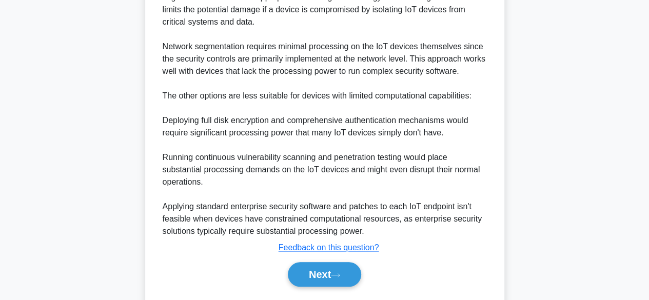
scroll to position [368, 0]
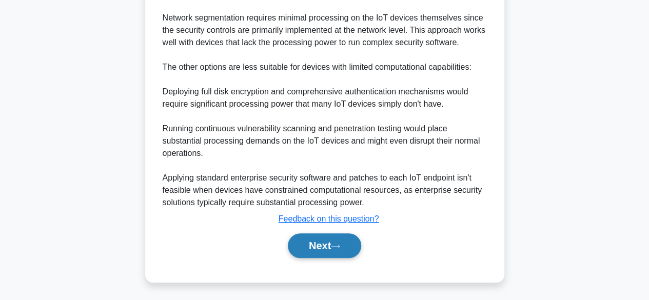
click at [320, 241] on button "Next" at bounding box center [324, 246] width 73 height 25
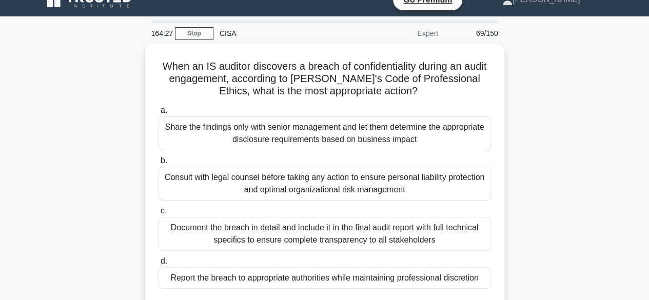
scroll to position [0, 0]
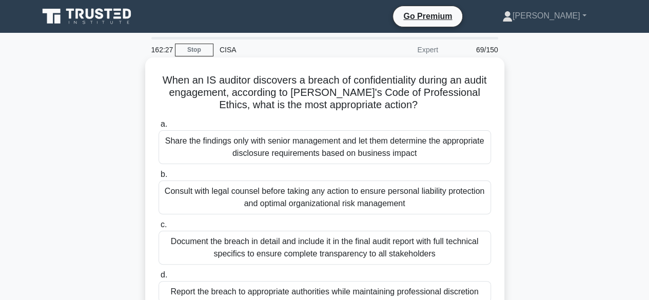
click at [285, 295] on div "Report the breach to appropriate authorities while maintaining professional dis…" at bounding box center [325, 292] width 333 height 22
click at [159, 279] on input "d. Report the breach to appropriate authorities while maintaining professional …" at bounding box center [159, 275] width 0 height 7
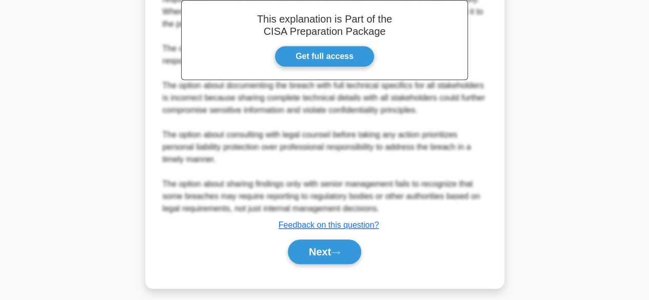
scroll to position [366, 0]
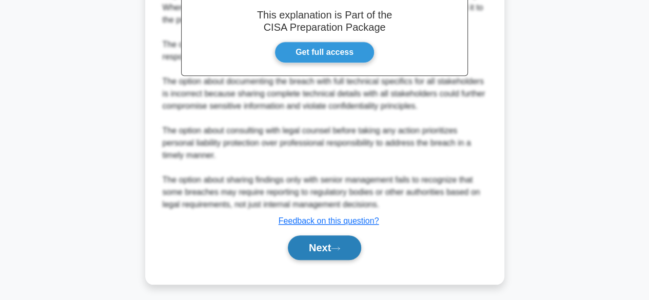
click at [321, 243] on button "Next" at bounding box center [324, 248] width 73 height 25
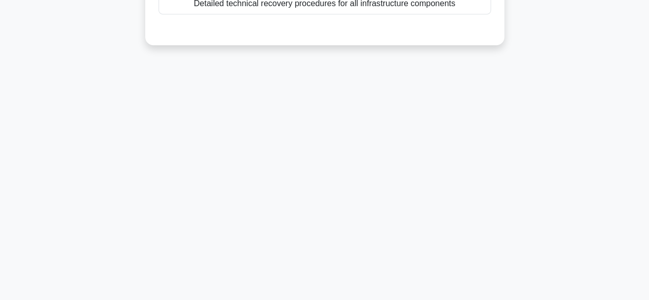
scroll to position [0, 0]
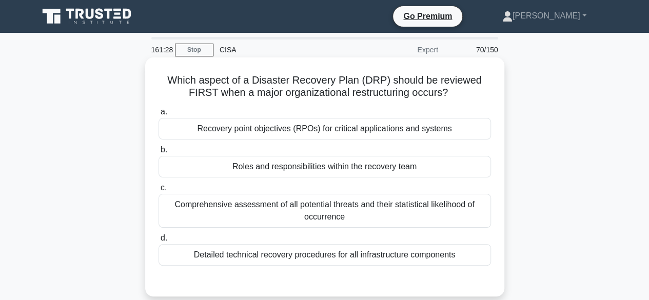
click at [317, 168] on div "Roles and responsibilities within the recovery team" at bounding box center [325, 167] width 333 height 22
click at [159, 153] on input "b. Roles and responsibilities within the recovery team" at bounding box center [159, 150] width 0 height 7
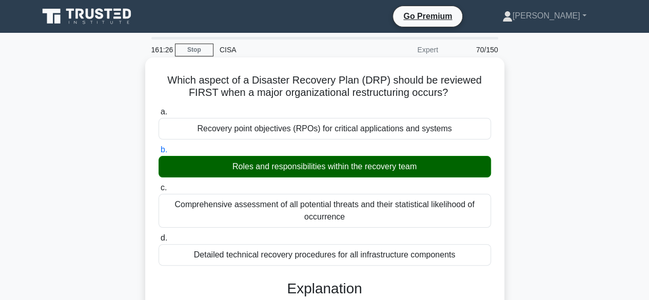
scroll to position [356, 0]
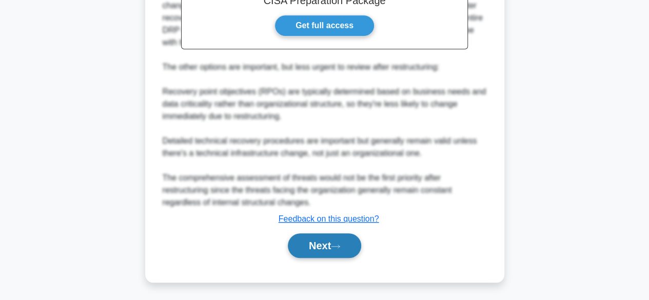
click at [328, 240] on button "Next" at bounding box center [324, 246] width 73 height 25
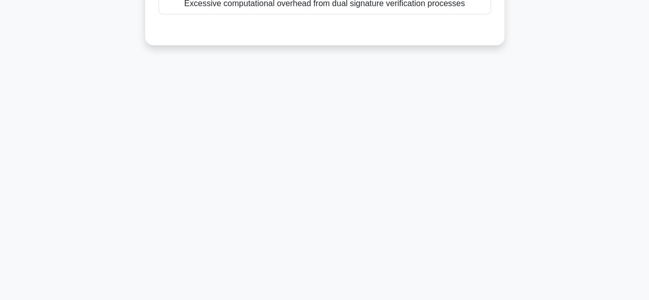
scroll to position [0, 0]
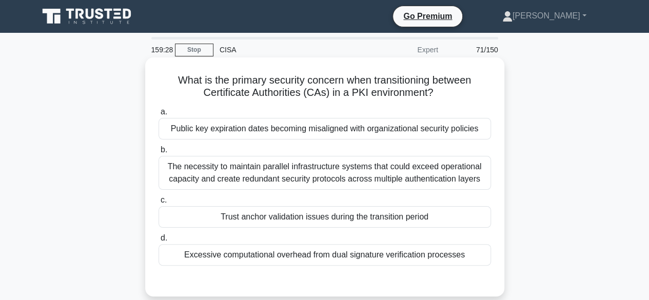
click at [349, 224] on div "Trust anchor validation issues during the transition period" at bounding box center [325, 217] width 333 height 22
click at [159, 204] on input "c. Trust anchor validation issues during the transition period" at bounding box center [159, 200] width 0 height 7
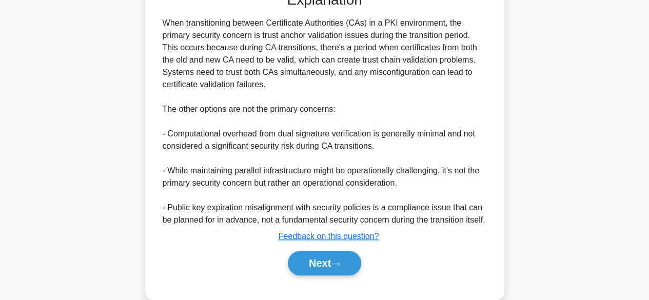
scroll to position [306, 0]
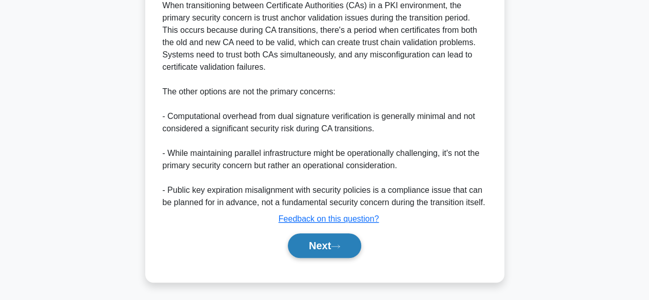
click at [340, 247] on icon at bounding box center [335, 247] width 9 height 6
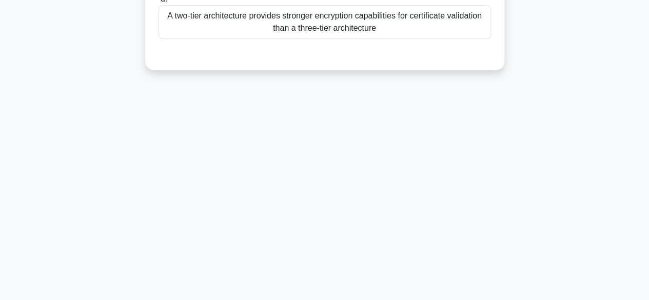
scroll to position [0, 0]
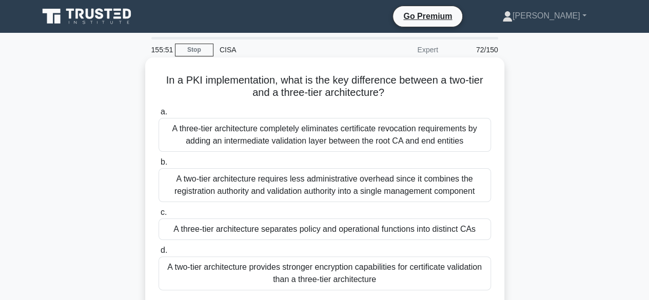
click at [343, 236] on div "A three-tier architecture separates policy and operational functions into disti…" at bounding box center [325, 230] width 333 height 22
click at [159, 216] on input "c. A three-tier architecture separates policy and operational functions into di…" at bounding box center [159, 212] width 0 height 7
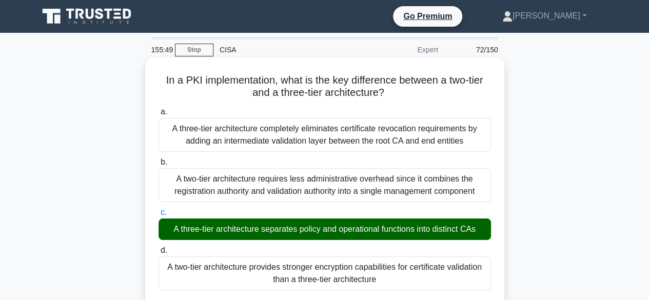
click at [159, 247] on input "d. A two-tier architecture provides stronger encryption capabilities for certif…" at bounding box center [159, 250] width 0 height 7
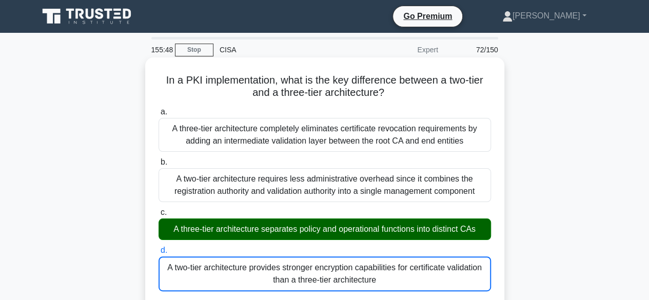
click at [159, 109] on input "a. A three-tier architecture completely eliminates certificate revocation requi…" at bounding box center [159, 112] width 0 height 7
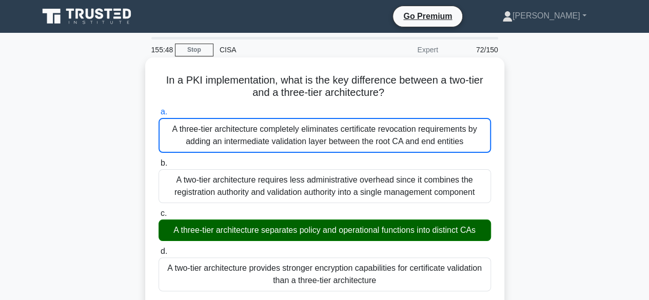
click at [159, 160] on input "b. A two-tier architecture requires less administrative overhead since it combi…" at bounding box center [159, 163] width 0 height 7
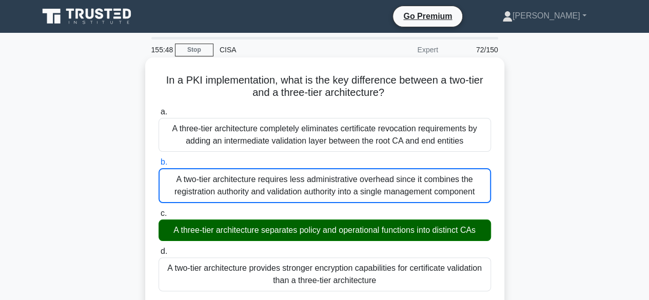
click at [159, 210] on input "c. A three-tier architecture separates policy and operational functions into di…" at bounding box center [159, 213] width 0 height 7
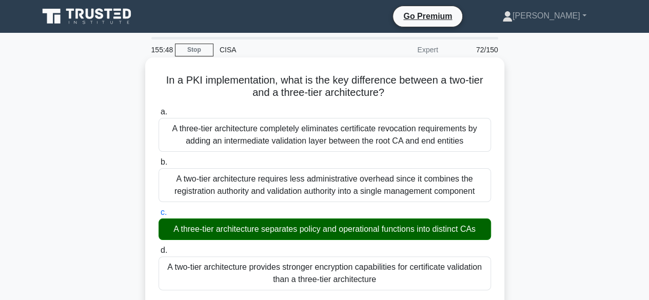
click at [159, 247] on input "d. A two-tier architecture provides stronger encryption capabilities for certif…" at bounding box center [159, 250] width 0 height 7
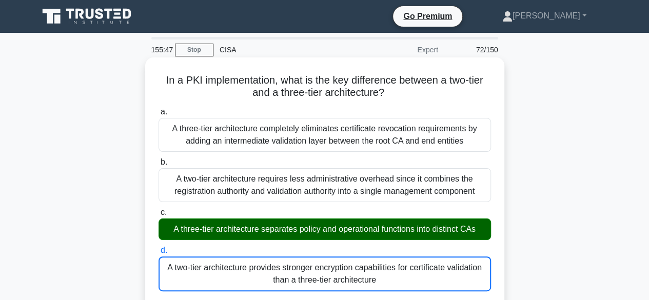
click at [159, 109] on input "a. A three-tier architecture completely eliminates certificate revocation requi…" at bounding box center [159, 112] width 0 height 7
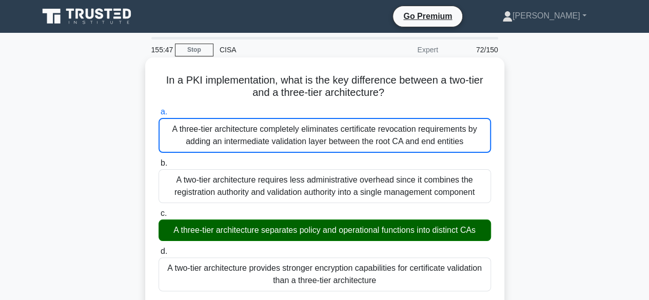
click at [159, 160] on input "b. A two-tier architecture requires less administrative overhead since it combi…" at bounding box center [159, 163] width 0 height 7
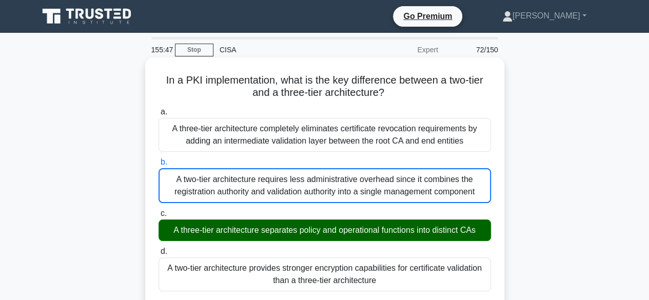
click at [159, 210] on input "c. A three-tier architecture separates policy and operational functions into di…" at bounding box center [159, 213] width 0 height 7
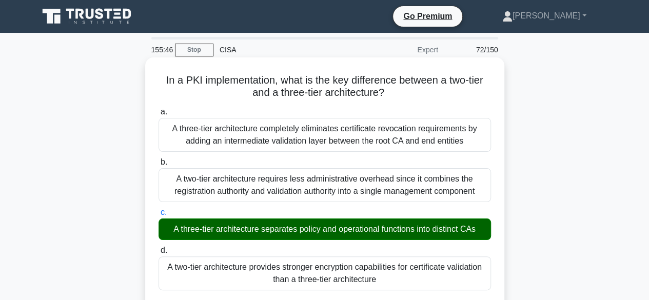
click at [159, 247] on input "d. A two-tier architecture provides stronger encryption capabilities for certif…" at bounding box center [159, 250] width 0 height 7
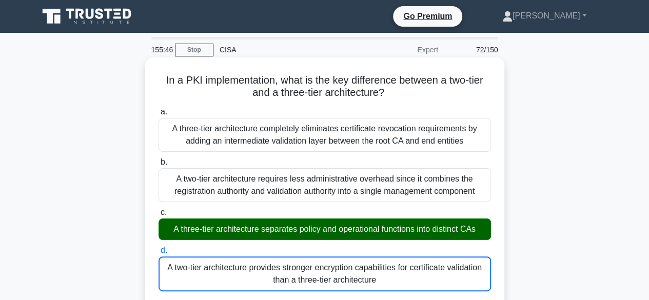
click at [159, 109] on input "a. A three-tier architecture completely eliminates certificate revocation requi…" at bounding box center [159, 112] width 0 height 7
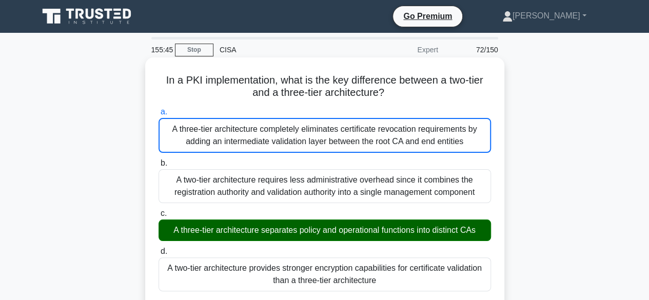
click at [159, 248] on input "d. A two-tier architecture provides stronger encryption capabilities for certif…" at bounding box center [159, 251] width 0 height 7
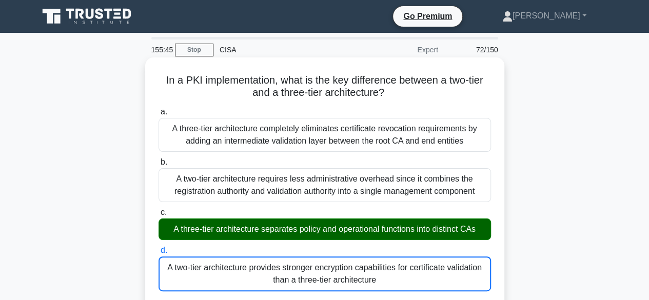
click at [159, 209] on input "c. A three-tier architecture separates policy and operational functions into di…" at bounding box center [159, 212] width 0 height 7
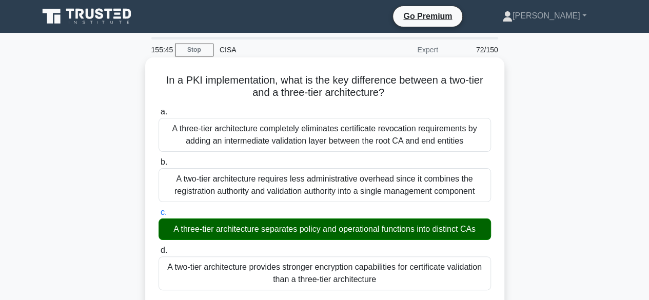
click at [159, 159] on input "b. A two-tier architecture requires less administrative overhead since it combi…" at bounding box center [159, 162] width 0 height 7
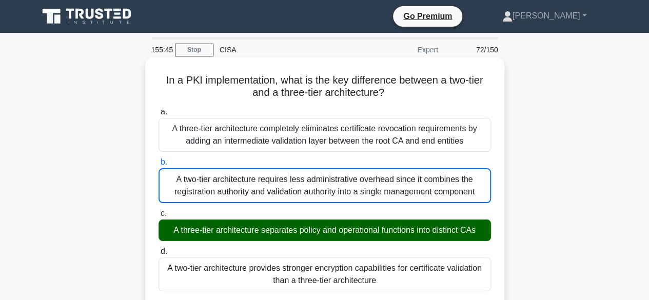
click at [159, 109] on input "a. A three-tier architecture completely eliminates certificate revocation requi…" at bounding box center [159, 112] width 0 height 7
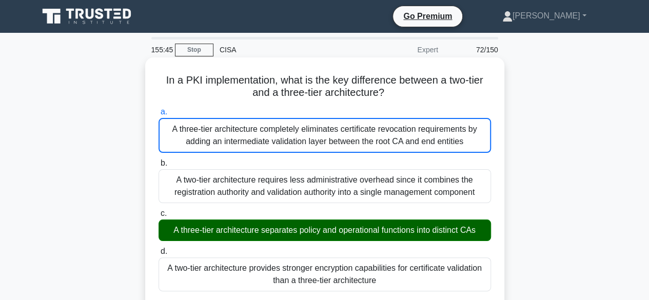
click at [159, 248] on input "d. A two-tier architecture provides stronger encryption capabilities for certif…" at bounding box center [159, 251] width 0 height 7
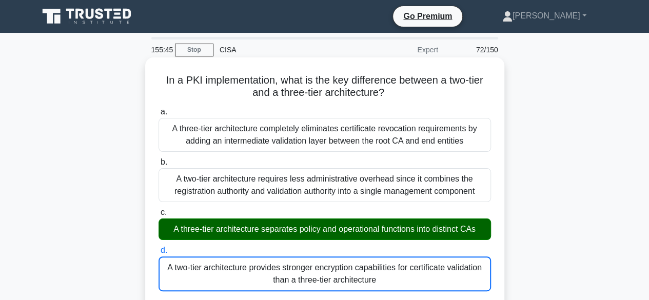
click at [159, 209] on input "c. A three-tier architecture separates policy and operational functions into di…" at bounding box center [159, 212] width 0 height 7
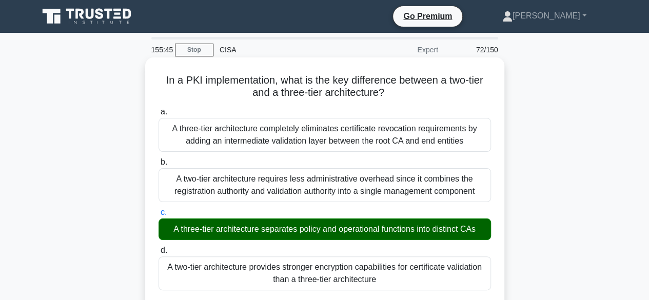
click at [159, 159] on input "b. A two-tier architecture requires less administrative overhead since it combi…" at bounding box center [159, 162] width 0 height 7
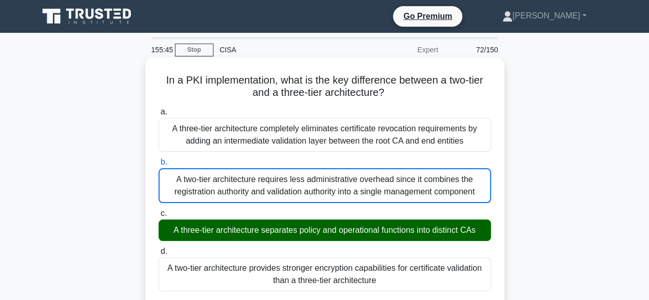
click at [159, 109] on input "a. A three-tier architecture completely eliminates certificate revocation requi…" at bounding box center [159, 112] width 0 height 7
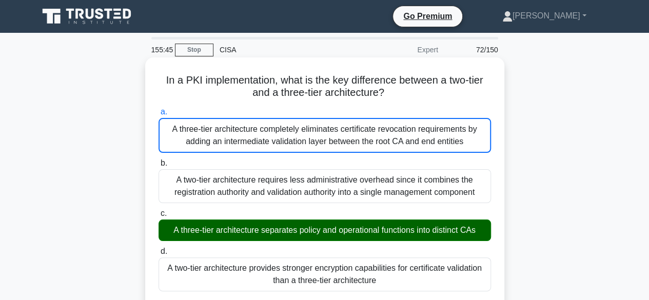
click at [159, 248] on input "d. A two-tier architecture provides stronger encryption capabilities for certif…" at bounding box center [159, 251] width 0 height 7
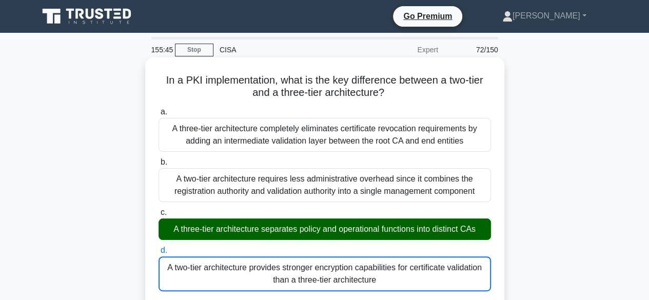
click at [159, 209] on input "c. A three-tier architecture separates policy and operational functions into di…" at bounding box center [159, 212] width 0 height 7
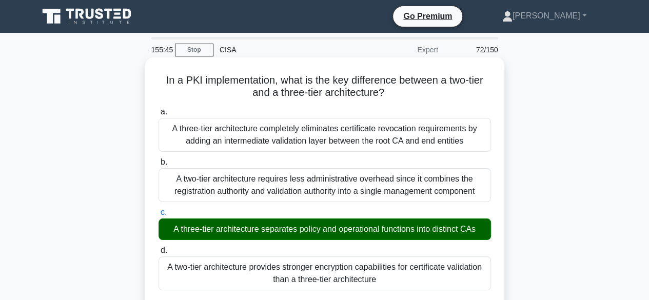
click at [159, 159] on input "b. A two-tier architecture requires less administrative overhead since it combi…" at bounding box center [159, 162] width 0 height 7
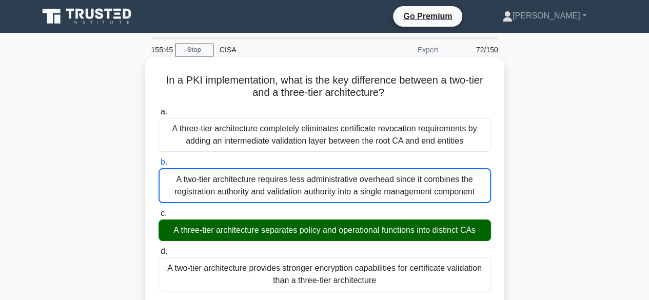
click at [159, 109] on input "a. A three-tier architecture completely eliminates certificate revocation requi…" at bounding box center [159, 112] width 0 height 7
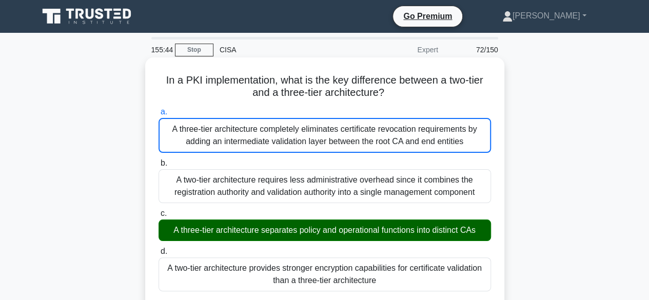
click at [159, 248] on input "d. A two-tier architecture provides stronger encryption capabilities for certif…" at bounding box center [159, 251] width 0 height 7
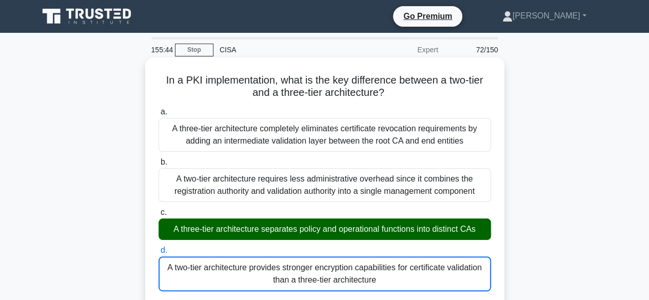
click at [159, 209] on input "c. A three-tier architecture separates policy and operational functions into di…" at bounding box center [159, 212] width 0 height 7
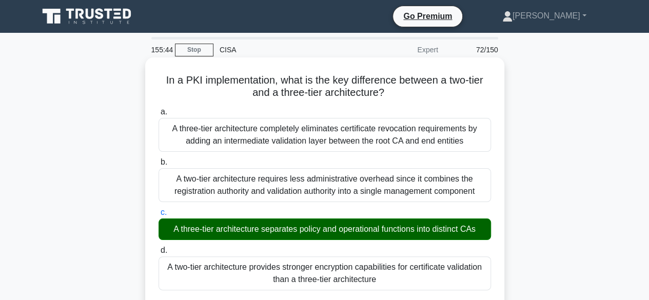
click at [159, 159] on input "b. A two-tier architecture requires less administrative overhead since it combi…" at bounding box center [159, 162] width 0 height 7
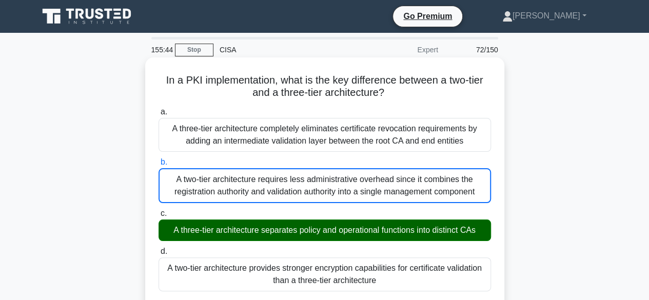
click at [159, 109] on input "a. A three-tier architecture completely eliminates certificate revocation requi…" at bounding box center [159, 112] width 0 height 7
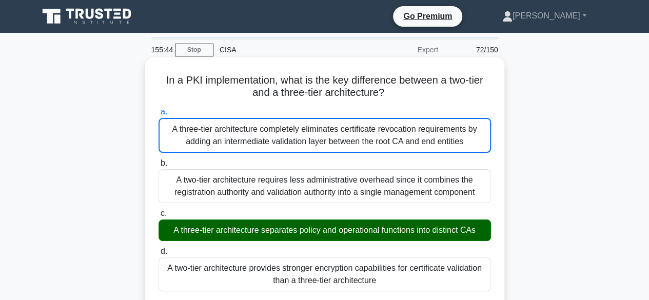
click at [159, 248] on input "d. A two-tier architecture provides stronger encryption capabilities for certif…" at bounding box center [159, 251] width 0 height 7
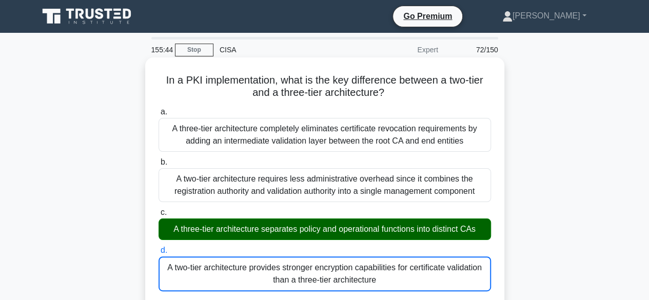
click at [159, 209] on input "c. A three-tier architecture separates policy and operational functions into di…" at bounding box center [159, 212] width 0 height 7
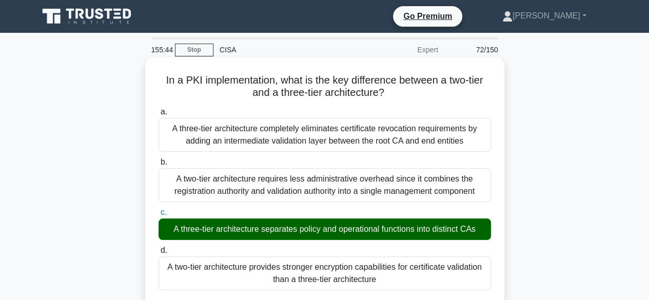
click at [159, 159] on input "b. A two-tier architecture requires less administrative overhead since it combi…" at bounding box center [159, 162] width 0 height 7
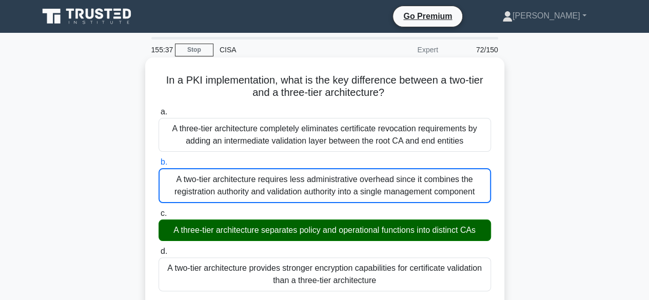
click at [433, 237] on div "A three-tier architecture separates policy and operational functions into disti…" at bounding box center [325, 231] width 333 height 22
click at [159, 217] on input "c. A three-tier architecture separates policy and operational functions into di…" at bounding box center [159, 213] width 0 height 7
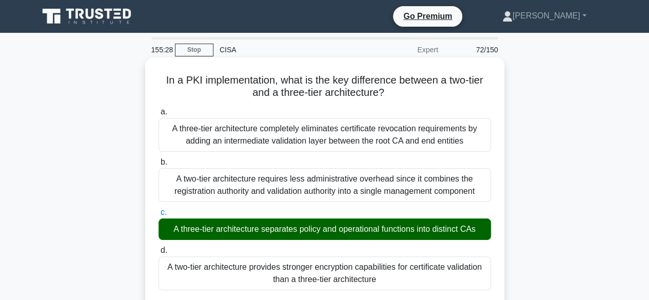
click at [466, 231] on div "A three-tier architecture separates policy and operational functions into disti…" at bounding box center [325, 230] width 333 height 22
click at [159, 216] on input "c. A three-tier architecture separates policy and operational functions into di…" at bounding box center [159, 212] width 0 height 7
click at [159, 247] on input "d. A two-tier architecture provides stronger encryption capabilities for certif…" at bounding box center [159, 250] width 0 height 7
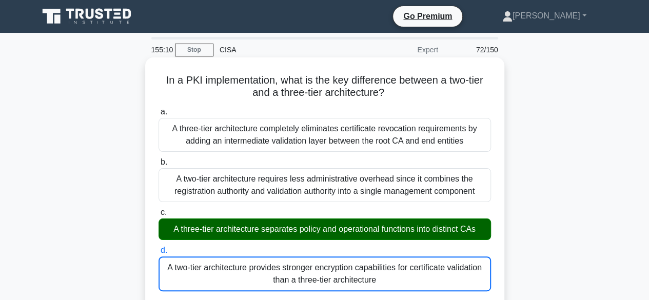
click at [248, 229] on div "A three-tier architecture separates policy and operational functions into disti…" at bounding box center [325, 230] width 333 height 22
click at [159, 216] on input "c. A three-tier architecture separates policy and operational functions into di…" at bounding box center [159, 212] width 0 height 7
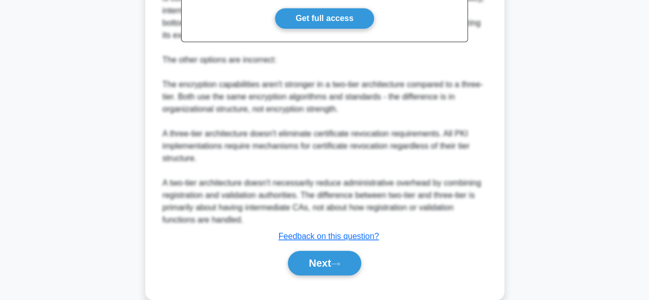
scroll to position [405, 0]
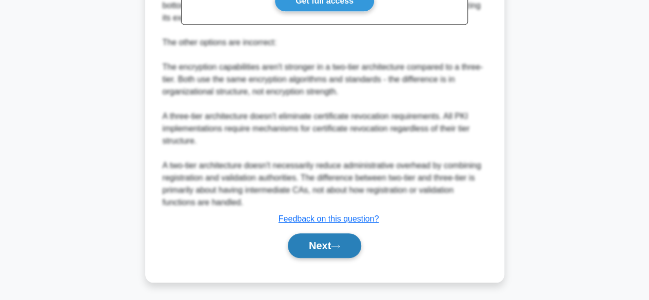
click at [303, 247] on button "Next" at bounding box center [324, 246] width 73 height 25
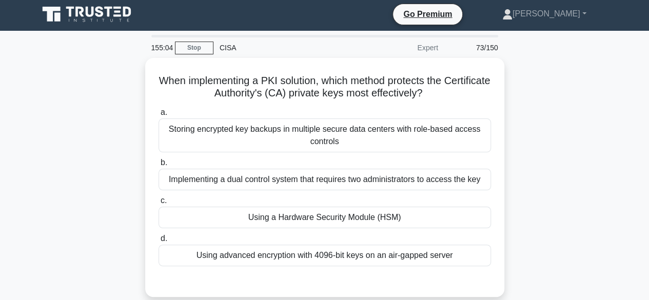
scroll to position [0, 0]
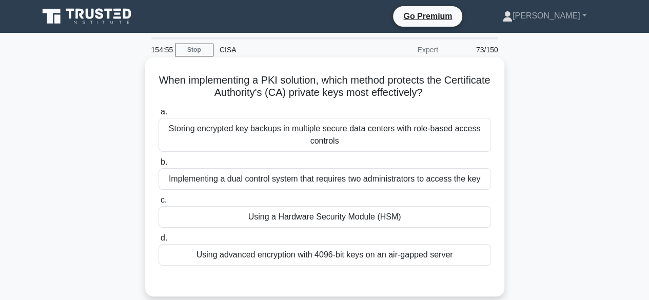
click at [358, 212] on div "Using a Hardware Security Module (HSM)" at bounding box center [325, 217] width 333 height 22
click at [159, 204] on input "c. Using a Hardware Security Module (HSM)" at bounding box center [159, 200] width 0 height 7
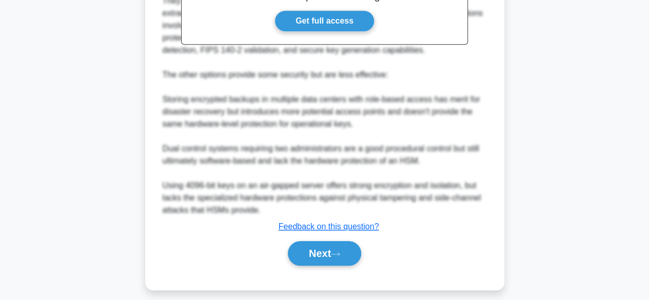
scroll to position [368, 0]
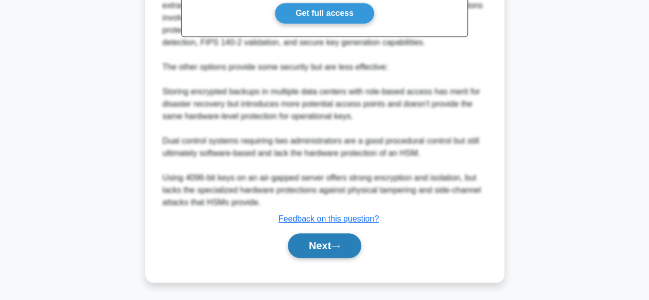
click at [341, 251] on button "Next" at bounding box center [324, 246] width 73 height 25
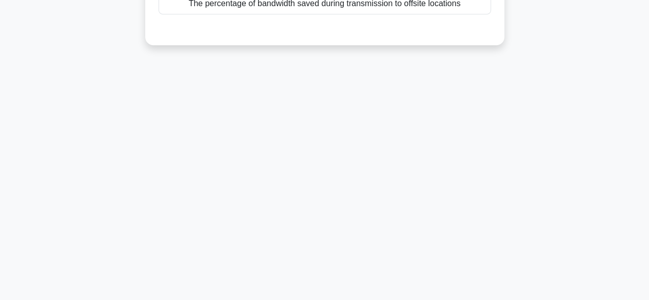
scroll to position [0, 0]
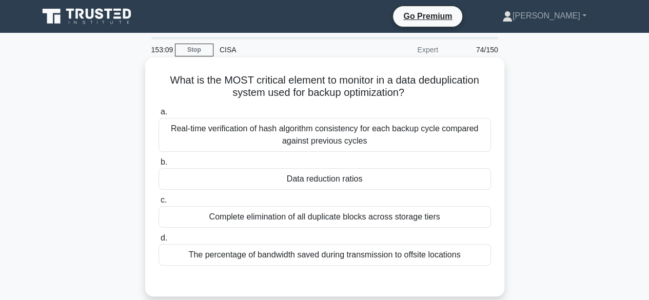
click at [352, 183] on div "Data reduction ratios" at bounding box center [325, 179] width 333 height 22
click at [159, 166] on input "b. Data reduction ratios" at bounding box center [159, 162] width 0 height 7
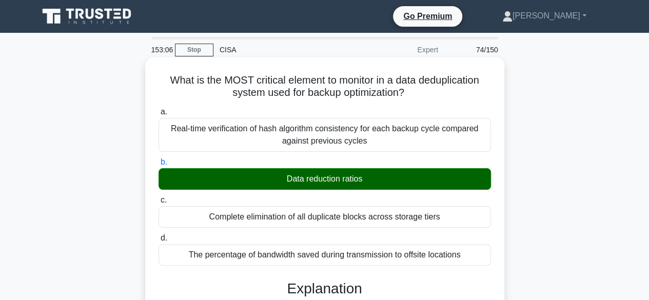
click at [159, 197] on input "c. Complete elimination of all duplicate blocks across storage tiers" at bounding box center [159, 200] width 0 height 7
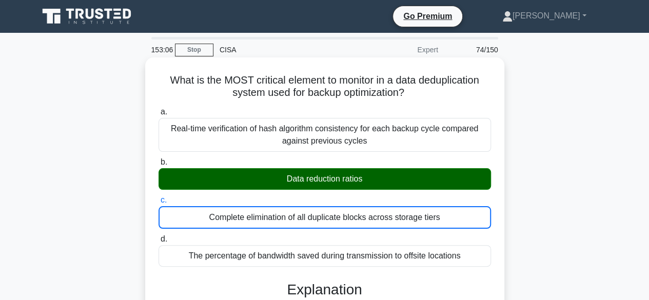
click at [159, 236] on input "d. The percentage of bandwidth saved during transmission to offsite locations" at bounding box center [159, 239] width 0 height 7
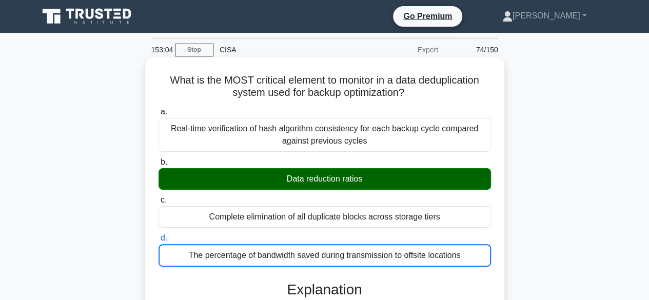
click at [350, 179] on div "Data reduction ratios" at bounding box center [325, 179] width 333 height 22
click at [159, 166] on input "b. Data reduction ratios" at bounding box center [159, 162] width 0 height 7
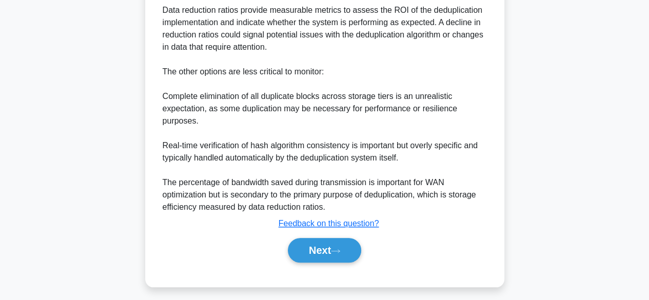
scroll to position [380, 0]
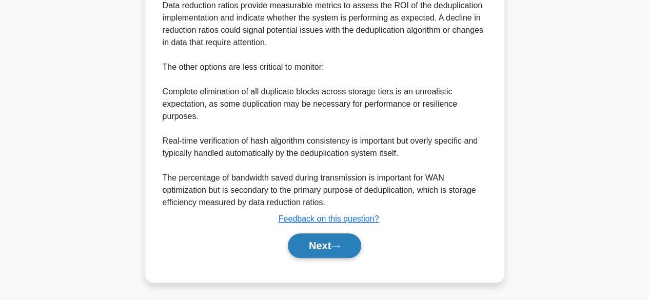
click at [351, 236] on button "Next" at bounding box center [324, 246] width 73 height 25
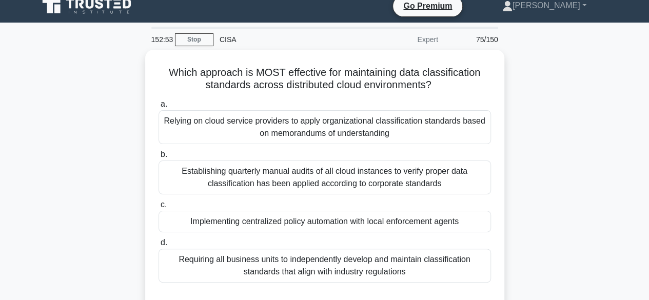
scroll to position [0, 0]
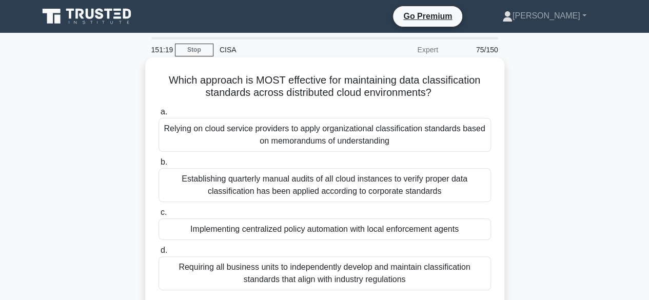
click at [362, 236] on div "Implementing centralized policy automation with local enforcement agents" at bounding box center [325, 230] width 333 height 22
click at [159, 216] on input "c. Implementing centralized policy automation with local enforcement agents" at bounding box center [159, 212] width 0 height 7
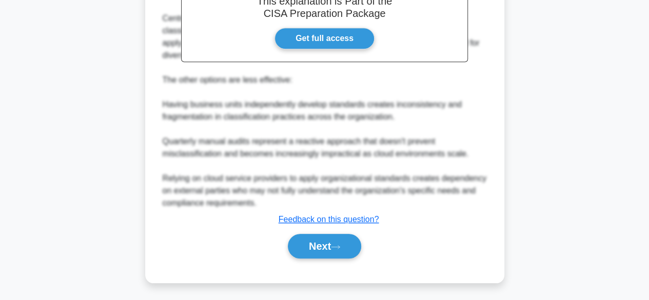
scroll to position [368, 0]
click at [312, 242] on button "Next" at bounding box center [324, 246] width 73 height 25
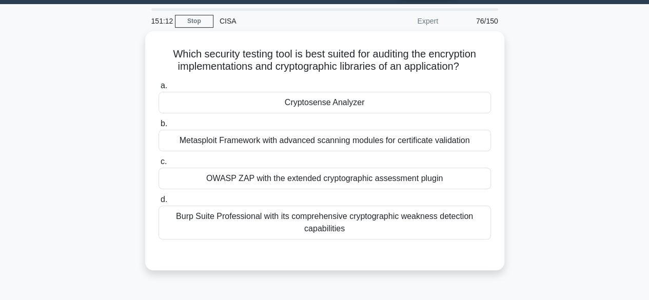
scroll to position [0, 0]
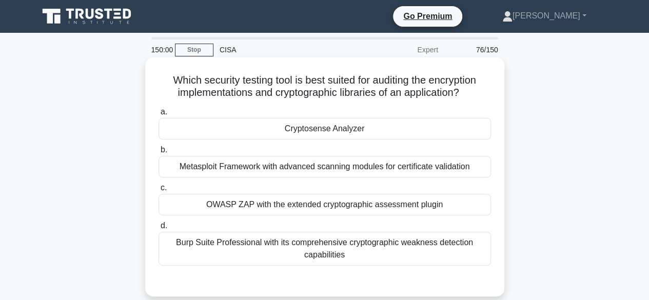
click at [344, 129] on div "Cryptosense Analyzer" at bounding box center [325, 129] width 333 height 22
click at [159, 116] on input "a. Cryptosense Analyzer" at bounding box center [159, 112] width 0 height 7
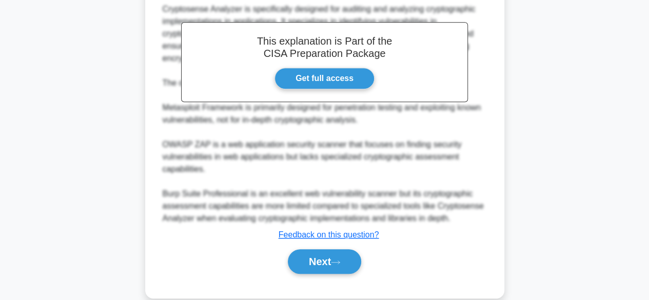
scroll to position [319, 0]
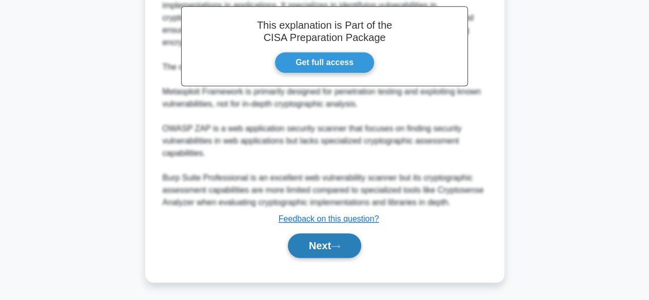
click at [309, 246] on button "Next" at bounding box center [324, 246] width 73 height 25
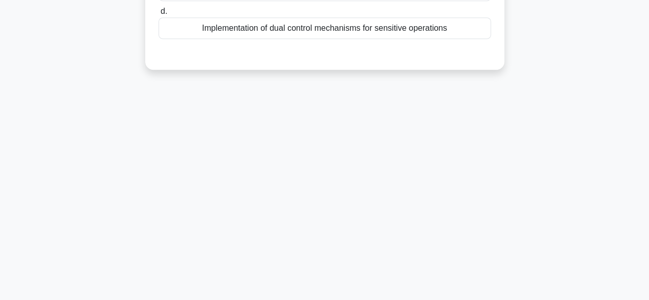
scroll to position [0, 0]
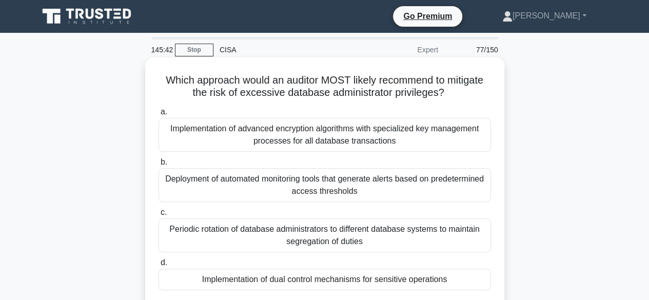
click at [340, 283] on div "Implementation of dual control mechanisms for sensitive operations" at bounding box center [325, 280] width 333 height 22
click at [159, 266] on input "d. Implementation of dual control mechanisms for sensitive operations" at bounding box center [159, 263] width 0 height 7
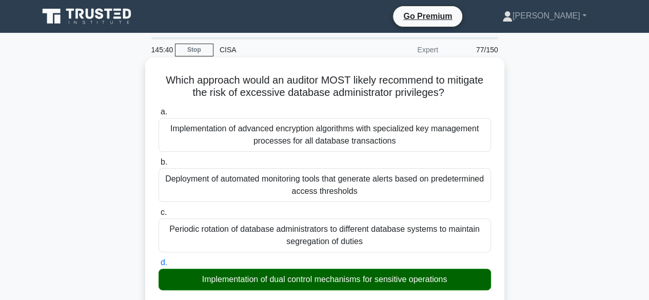
scroll to position [417, 0]
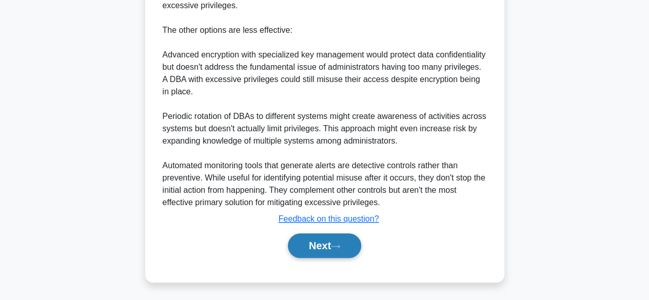
click at [324, 252] on button "Next" at bounding box center [324, 246] width 73 height 25
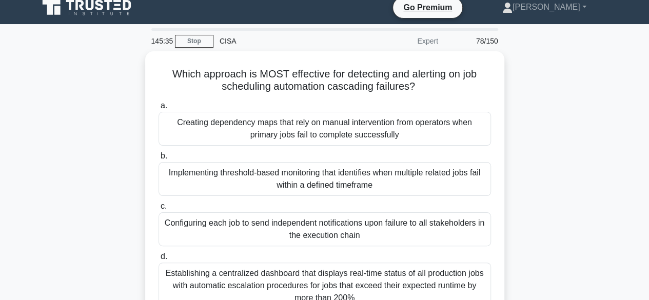
scroll to position [0, 0]
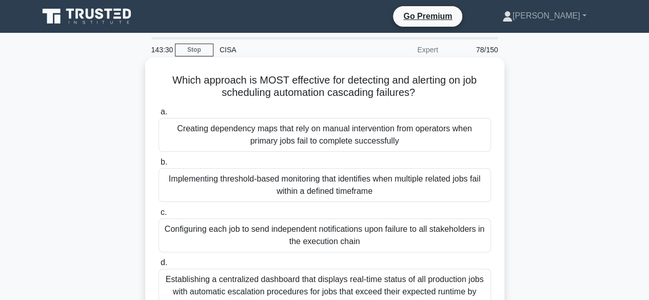
click at [237, 229] on div "Configuring each job to send independent notifications upon failure to all stak…" at bounding box center [325, 236] width 333 height 34
click at [159, 216] on input "c. Configuring each job to send independent notifications upon failure to all s…" at bounding box center [159, 212] width 0 height 7
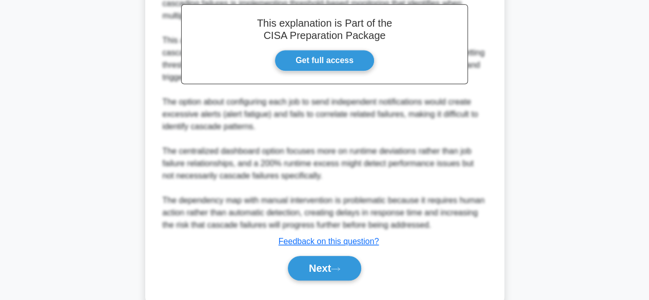
scroll to position [394, 0]
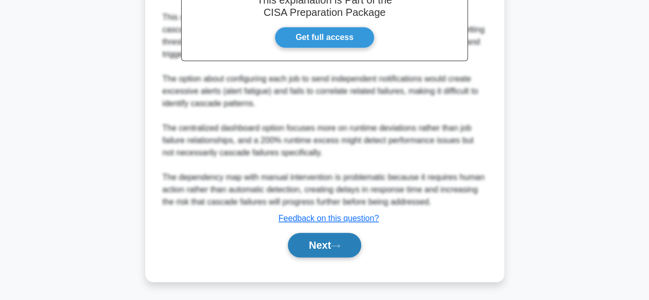
click at [320, 244] on button "Next" at bounding box center [324, 245] width 73 height 25
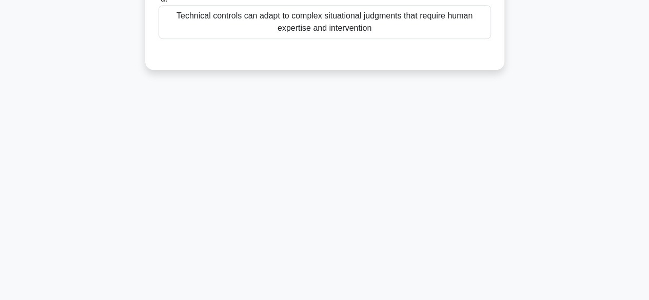
scroll to position [0, 0]
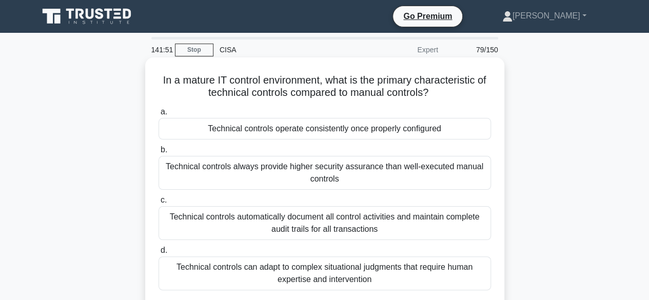
click at [280, 135] on div "Technical controls operate consistently once properly configured" at bounding box center [325, 129] width 333 height 22
click at [159, 116] on input "a. Technical controls operate consistently once properly configured" at bounding box center [159, 112] width 0 height 7
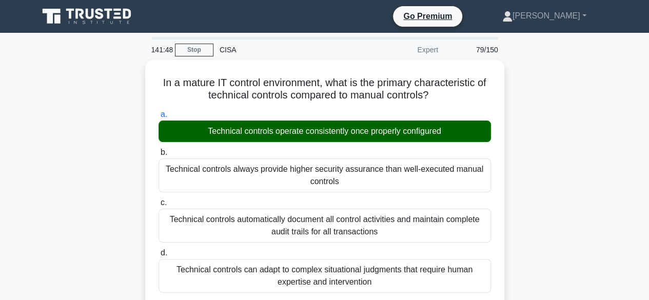
scroll to position [368, 0]
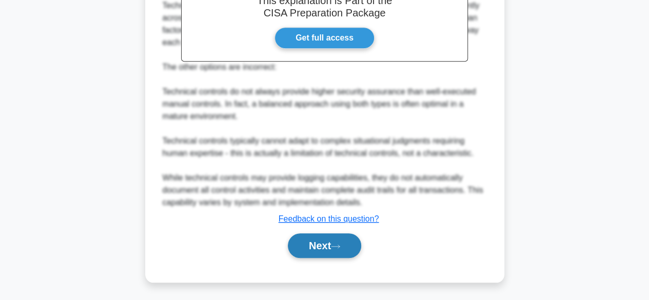
click at [319, 248] on button "Next" at bounding box center [324, 246] width 73 height 25
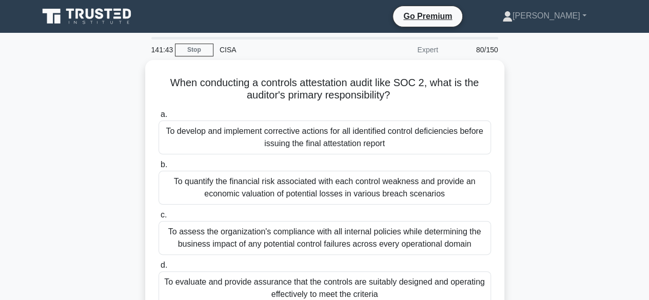
scroll to position [0, 0]
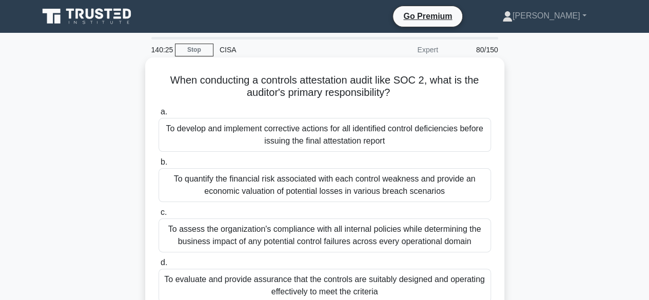
click at [300, 276] on div "To evaluate and provide assurance that the controls are suitably designed and o…" at bounding box center [325, 286] width 333 height 34
click at [159, 266] on input "d. To evaluate and provide assurance that the controls are suitably designed an…" at bounding box center [159, 263] width 0 height 7
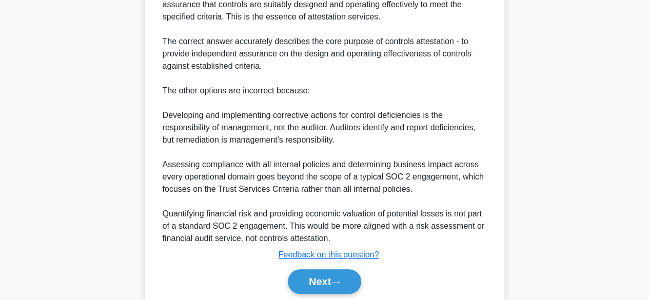
scroll to position [393, 0]
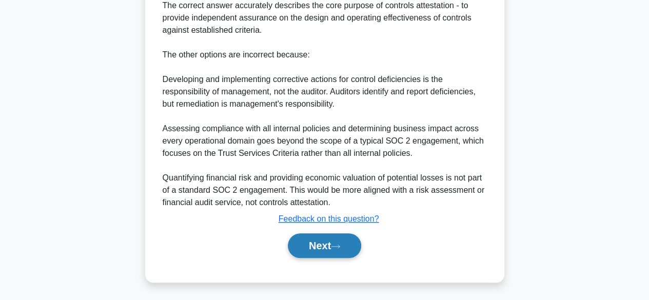
click at [315, 247] on button "Next" at bounding box center [324, 246] width 73 height 25
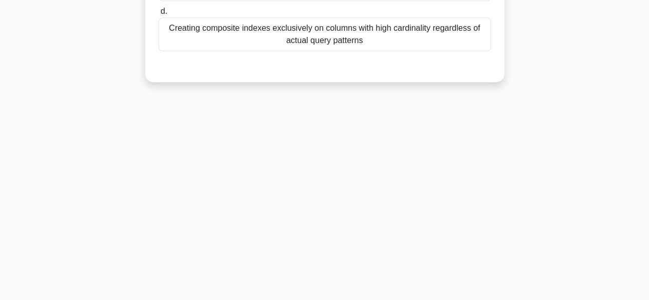
scroll to position [0, 0]
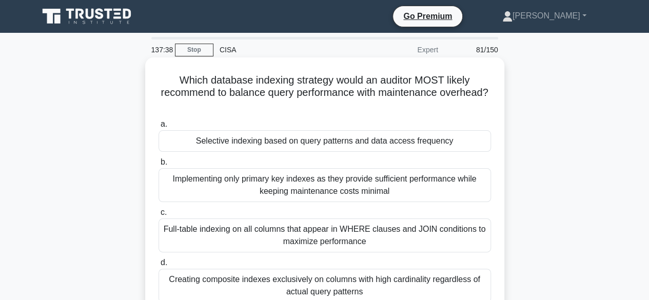
click at [368, 147] on div "Selective indexing based on query patterns and data access frequency" at bounding box center [325, 141] width 333 height 22
click at [159, 128] on input "a. Selective indexing based on query patterns and data access frequency" at bounding box center [159, 124] width 0 height 7
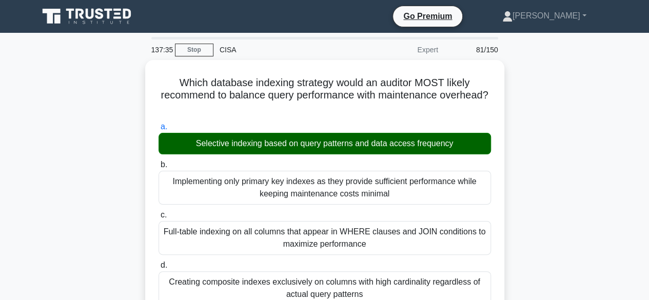
scroll to position [442, 0]
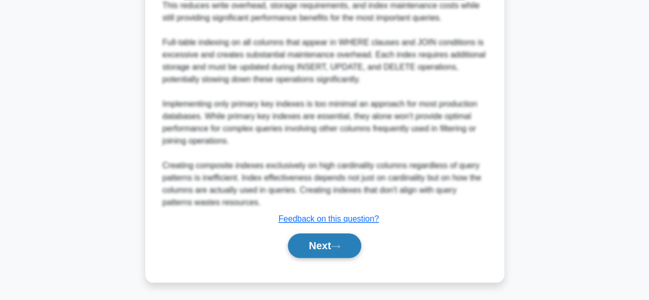
click at [313, 249] on button "Next" at bounding box center [324, 246] width 73 height 25
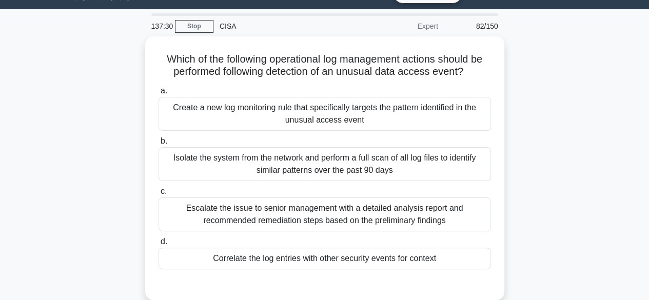
scroll to position [0, 0]
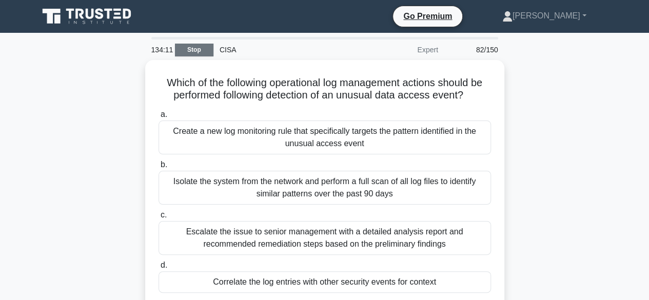
click at [195, 52] on link "Stop" at bounding box center [194, 50] width 39 height 13
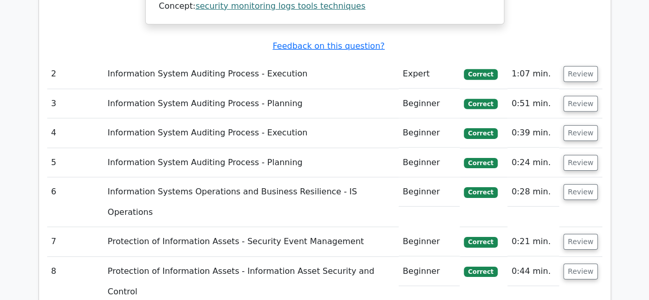
scroll to position [1581, 0]
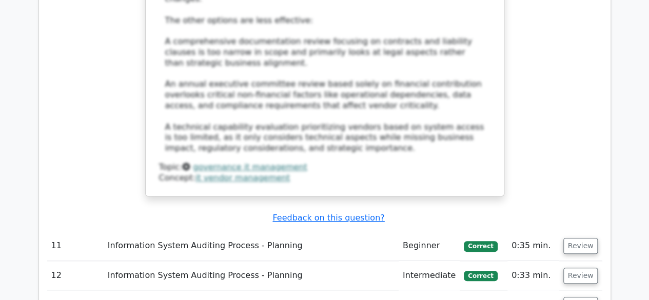
scroll to position [2341, 0]
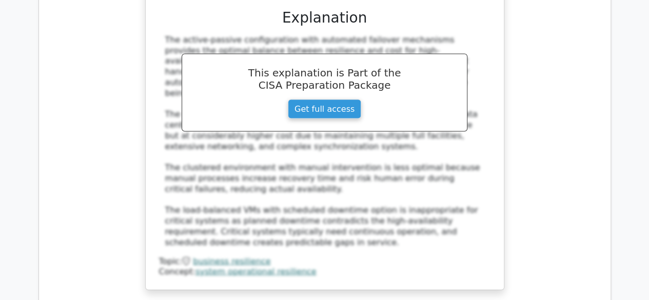
scroll to position [2978, 0]
